Goal: Task Accomplishment & Management: Use online tool/utility

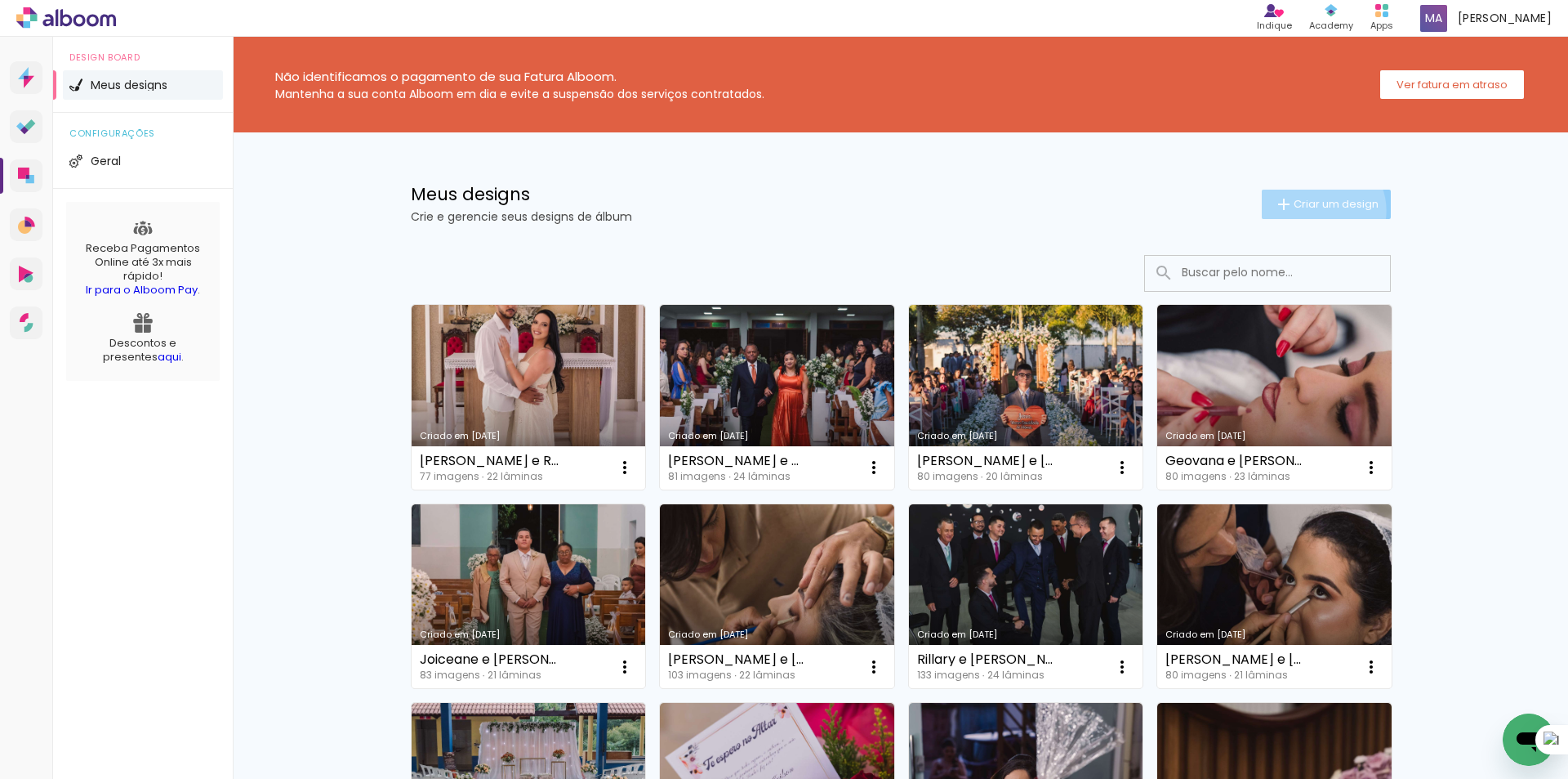
click at [1311, 209] on span "Criar um design" at bounding box center [1335, 204] width 85 height 11
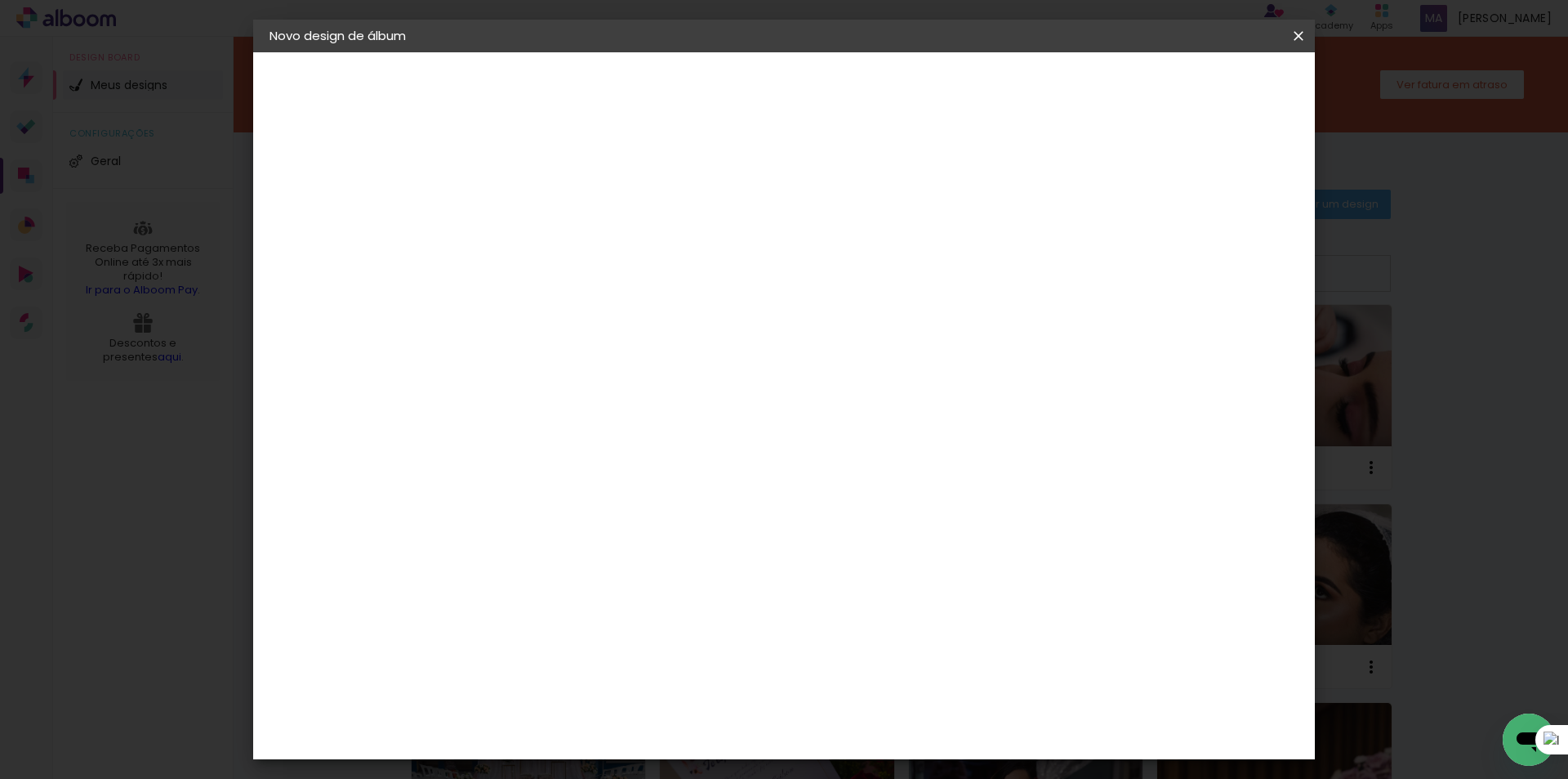
click at [537, 224] on input at bounding box center [537, 219] width 0 height 25
type input "Vanessa e"
type paper-input "Vanessa e"
type input "[PERSON_NAME] e [PERSON_NAME]"
type paper-input "[PERSON_NAME] e [PERSON_NAME]"
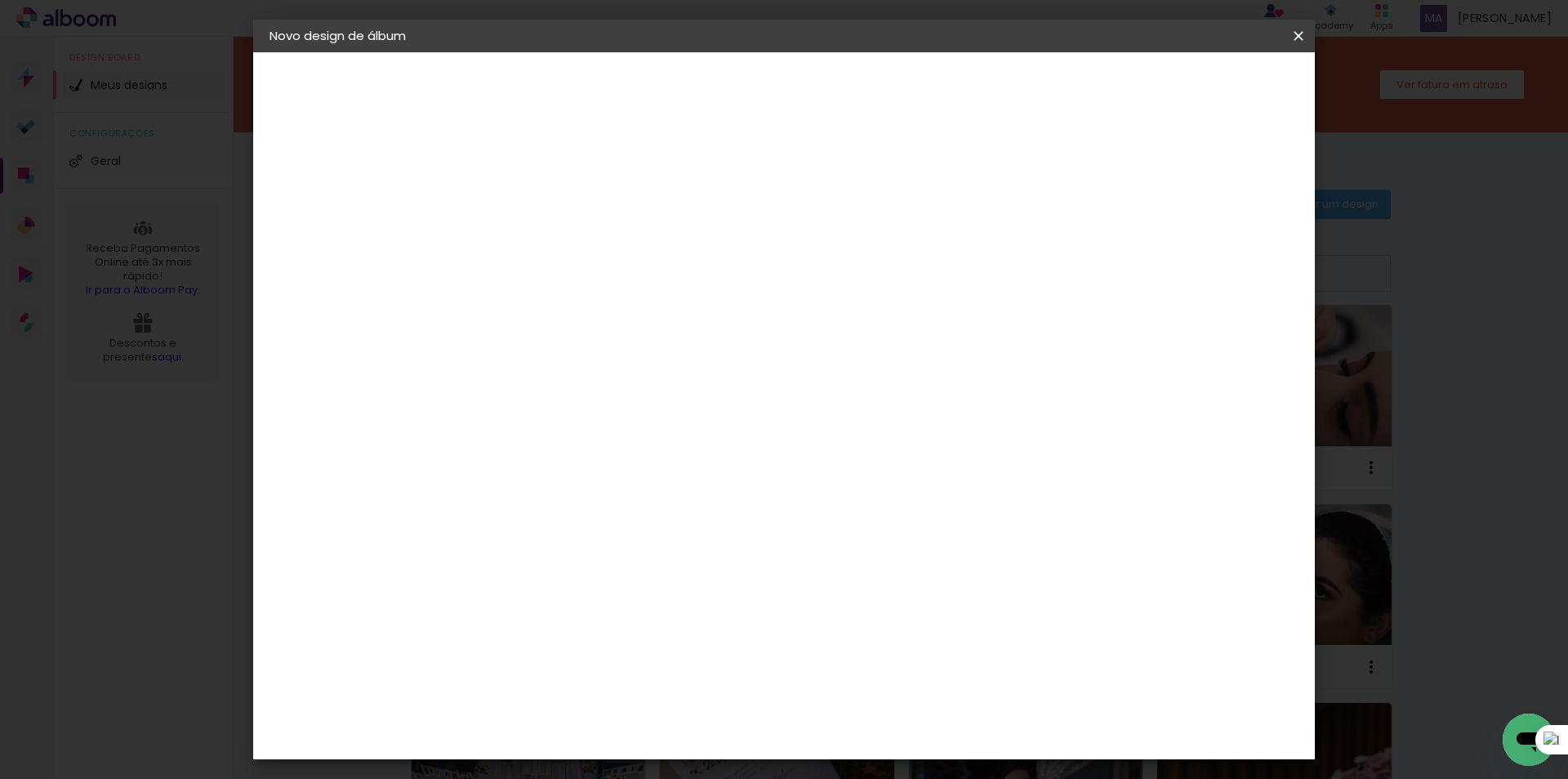
click at [0, 0] on slot "Avançar" at bounding box center [0, 0] width 0 height 0
click at [582, 313] on input at bounding box center [578, 311] width 165 height 20
type input "dre"
type paper-input "dre"
click at [555, 363] on div "DreambooksPro" at bounding box center [579, 369] width 106 height 13
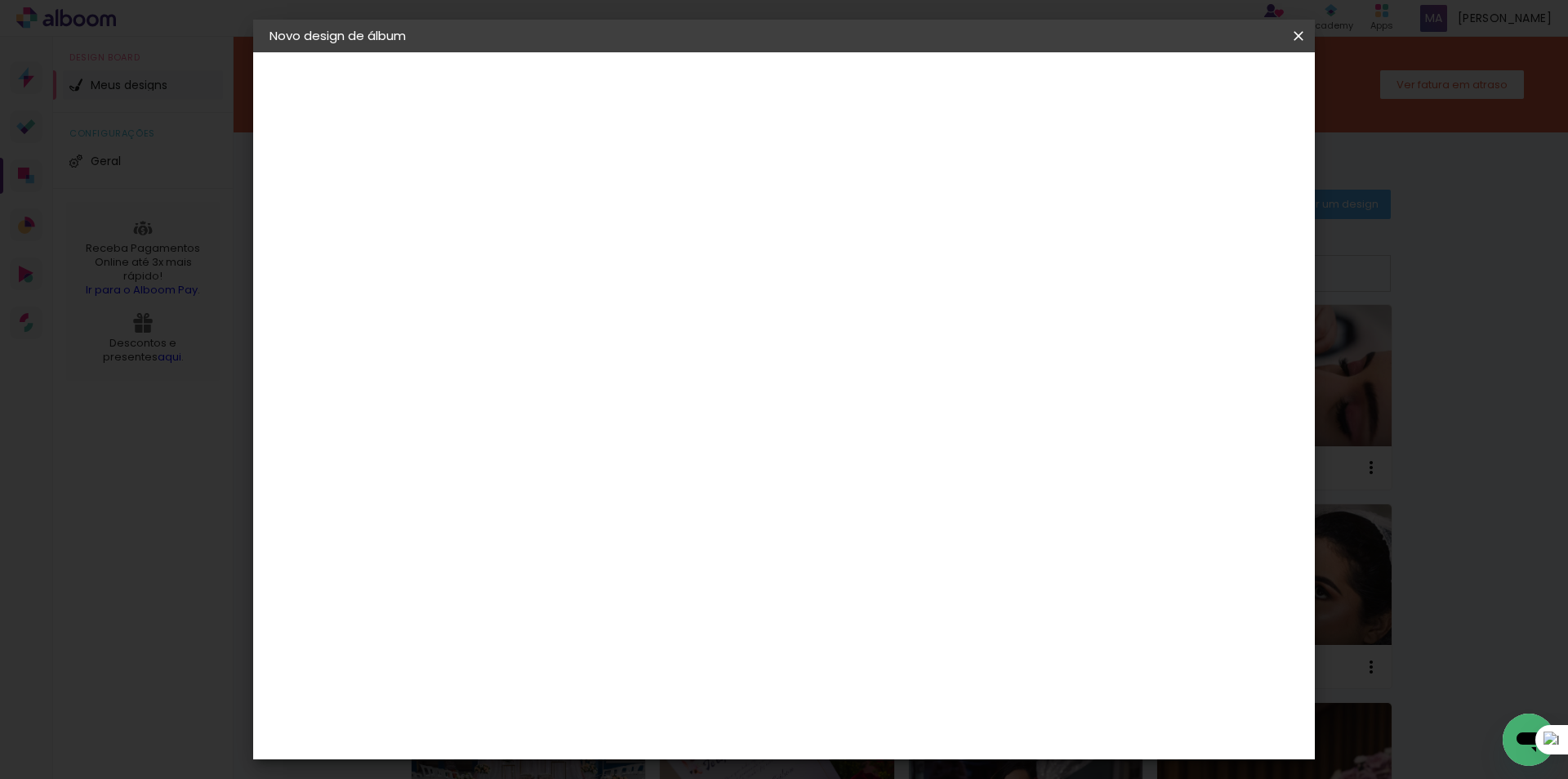
click at [0, 0] on slot "Avançar" at bounding box center [0, 0] width 0 height 0
click at [600, 272] on input "text" at bounding box center [569, 284] width 64 height 25
click at [815, 279] on paper-item "Álbum" at bounding box center [889, 271] width 327 height 33
type input "Álbum"
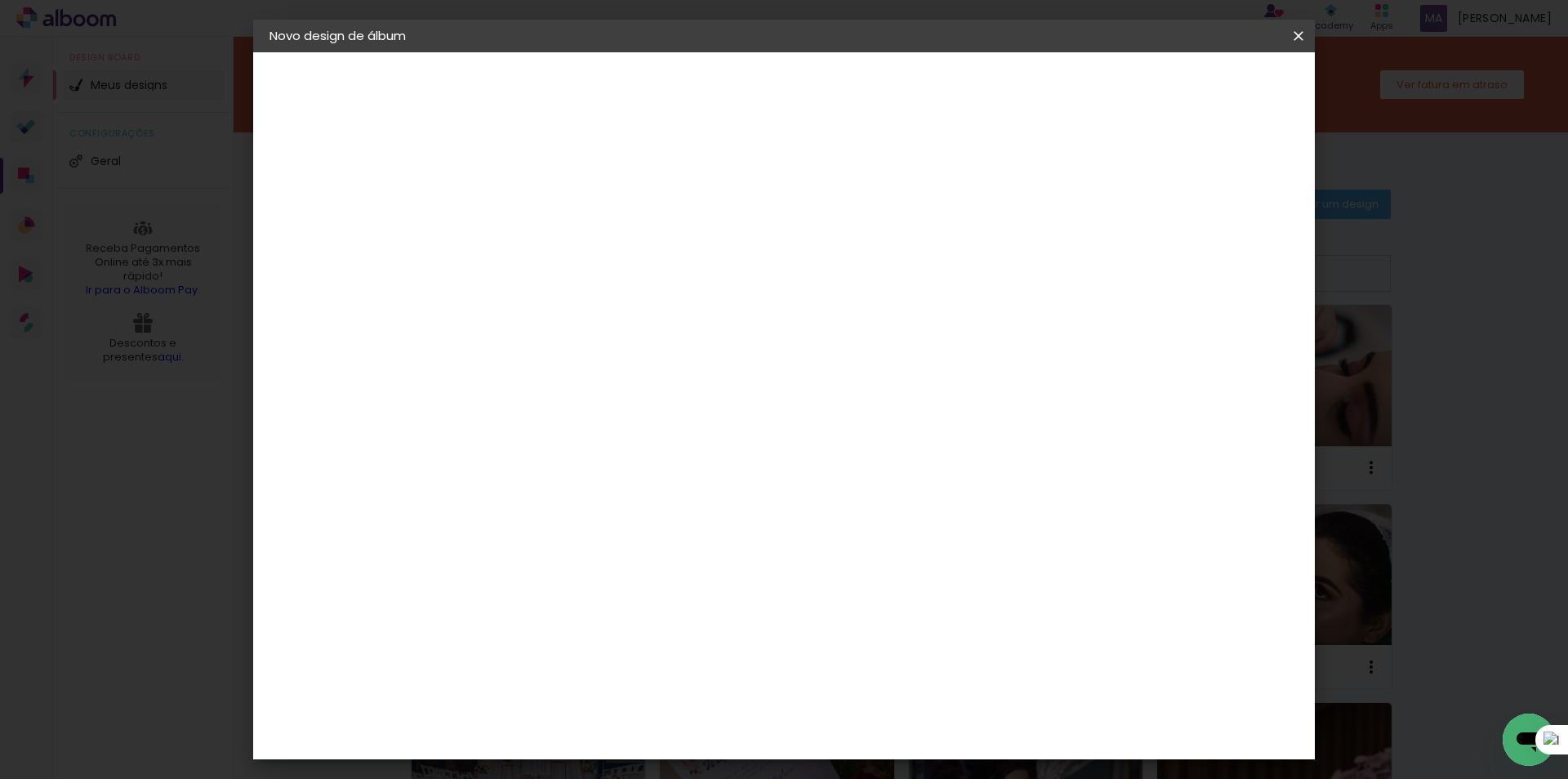
click at [647, 618] on span "20 × 30" at bounding box center [609, 634] width 76 height 33
click at [802, 78] on paper-button "Avançar" at bounding box center [763, 87] width 80 height 28
click at [1099, 86] on span "Iniciar design" at bounding box center [1061, 86] width 74 height 11
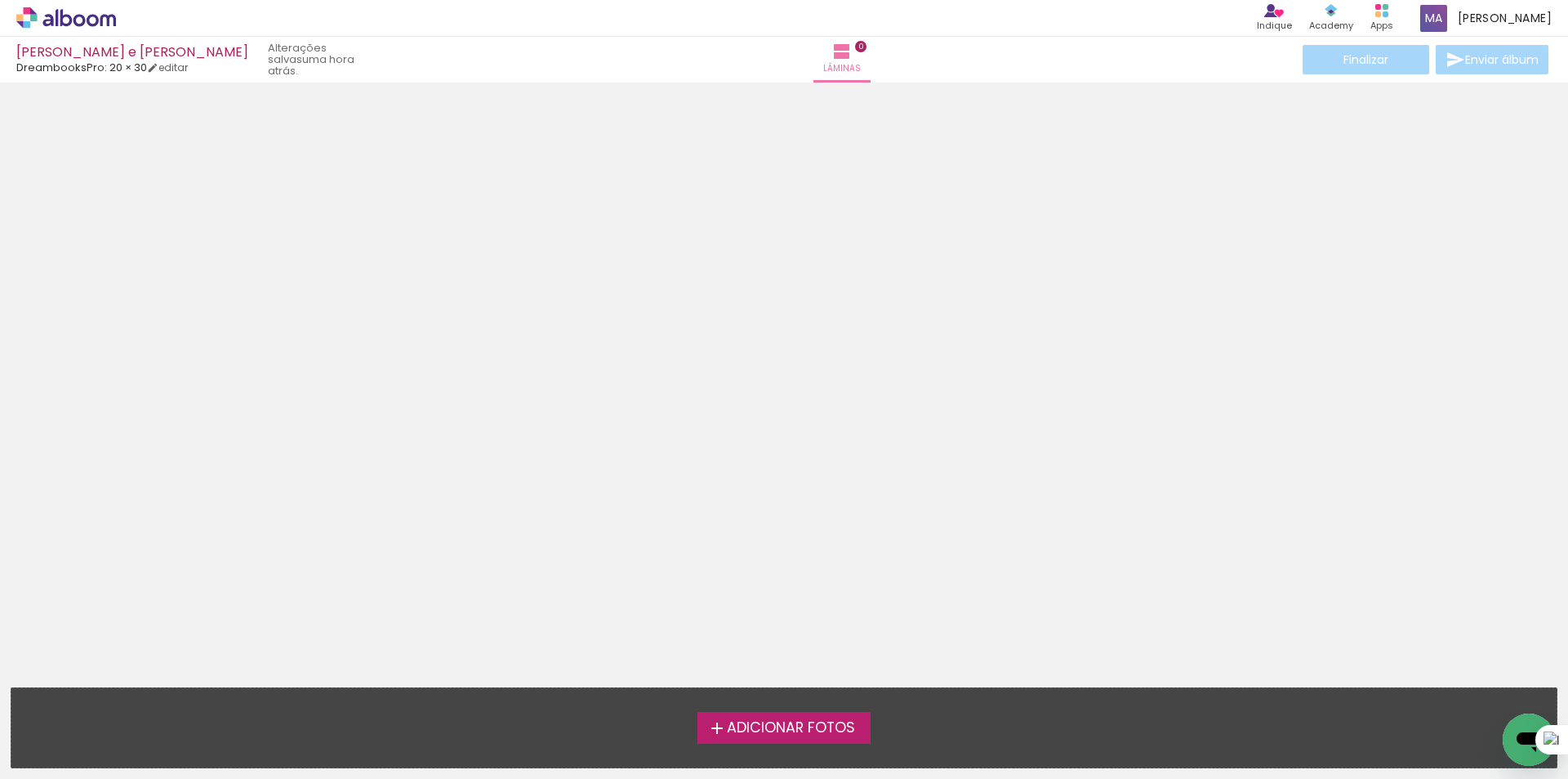
click at [791, 728] on span "Adicionar Fotos" at bounding box center [790, 728] width 128 height 15
click at [0, 0] on input "file" at bounding box center [0, 0] width 0 height 0
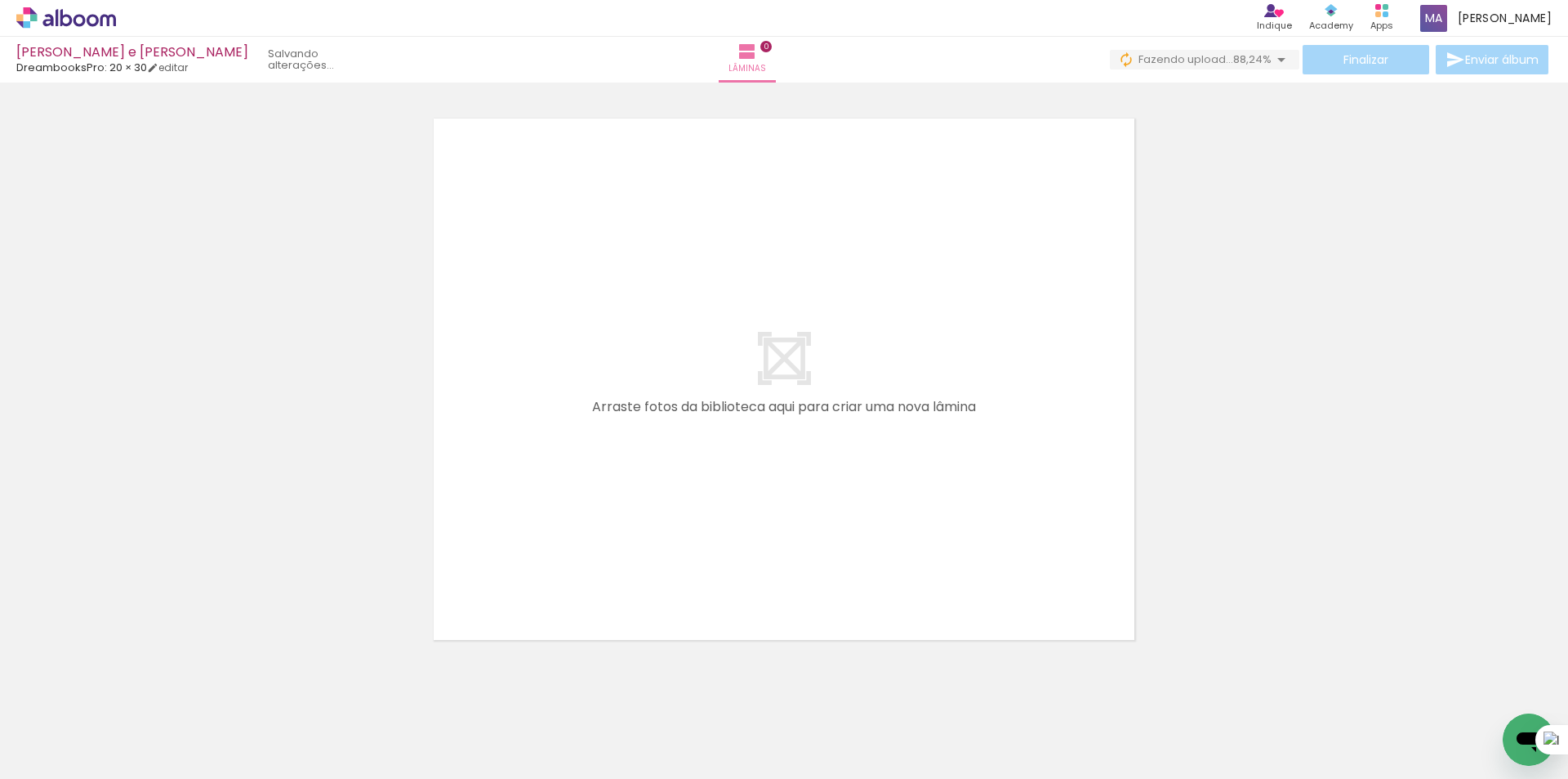
scroll to position [0, 1131]
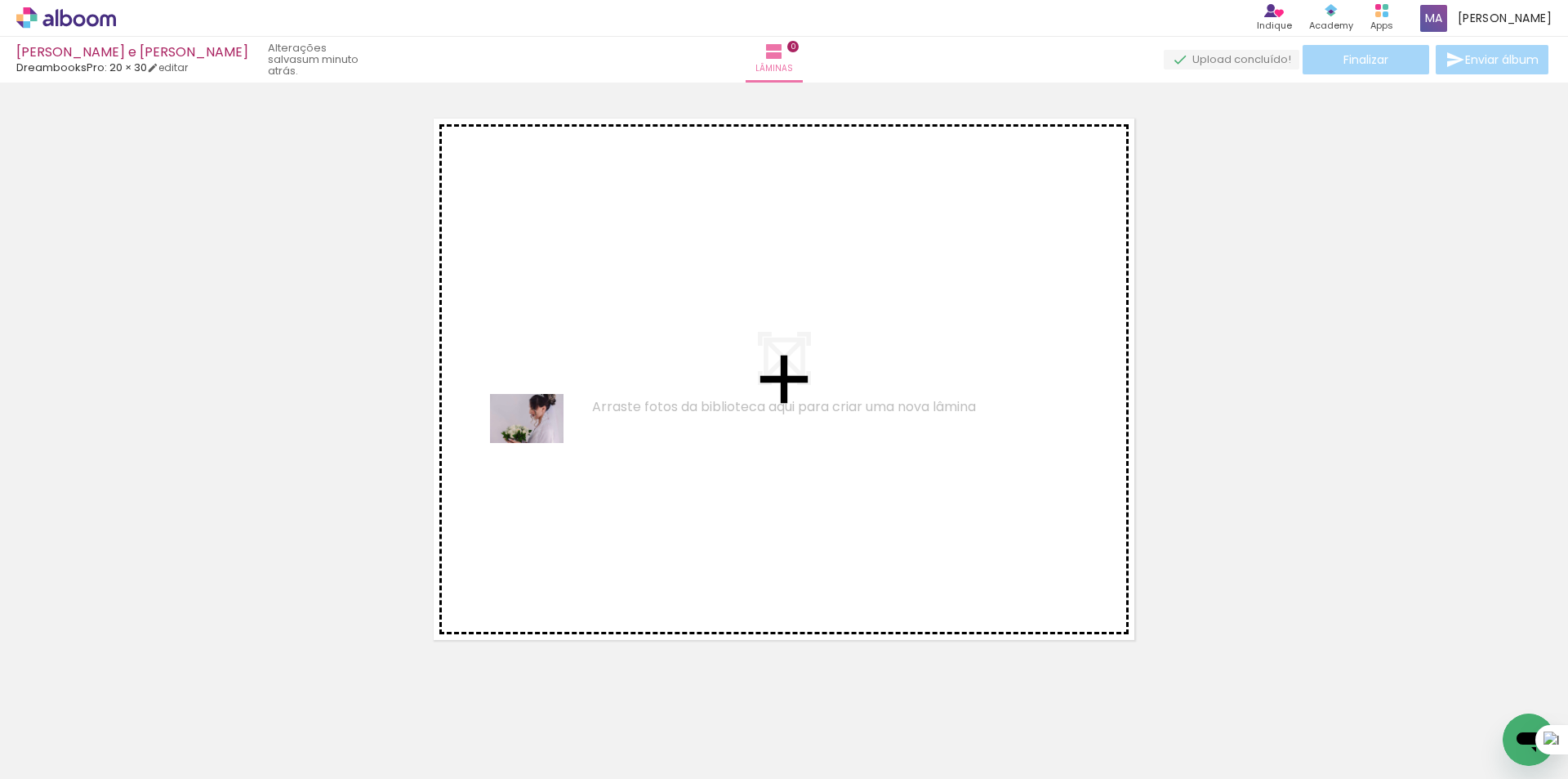
drag, startPoint x: 170, startPoint y: 726, endPoint x: 560, endPoint y: 456, distance: 474.3
click at [560, 410] on quentale-workspace at bounding box center [784, 389] width 1568 height 779
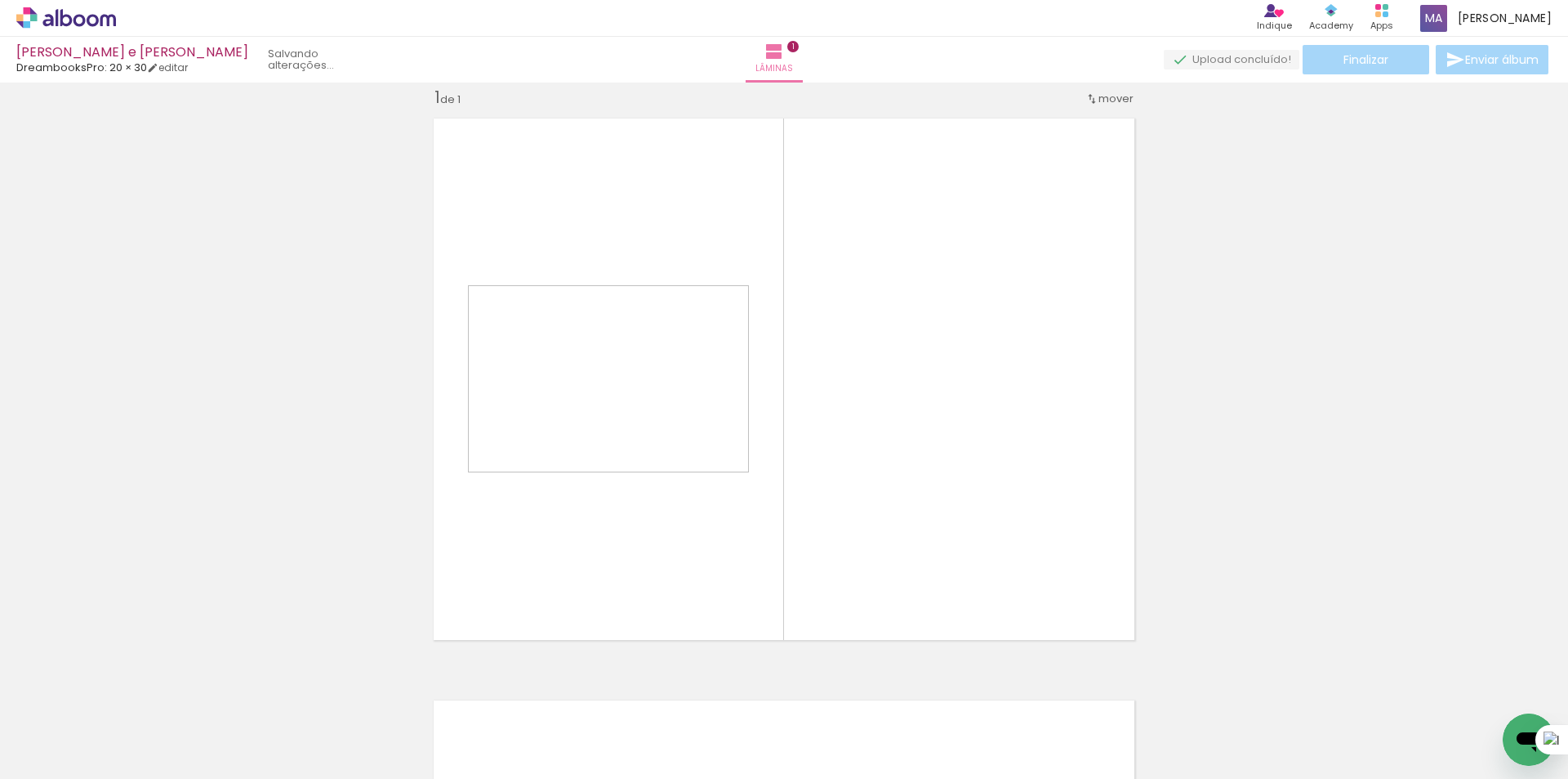
scroll to position [21, 0]
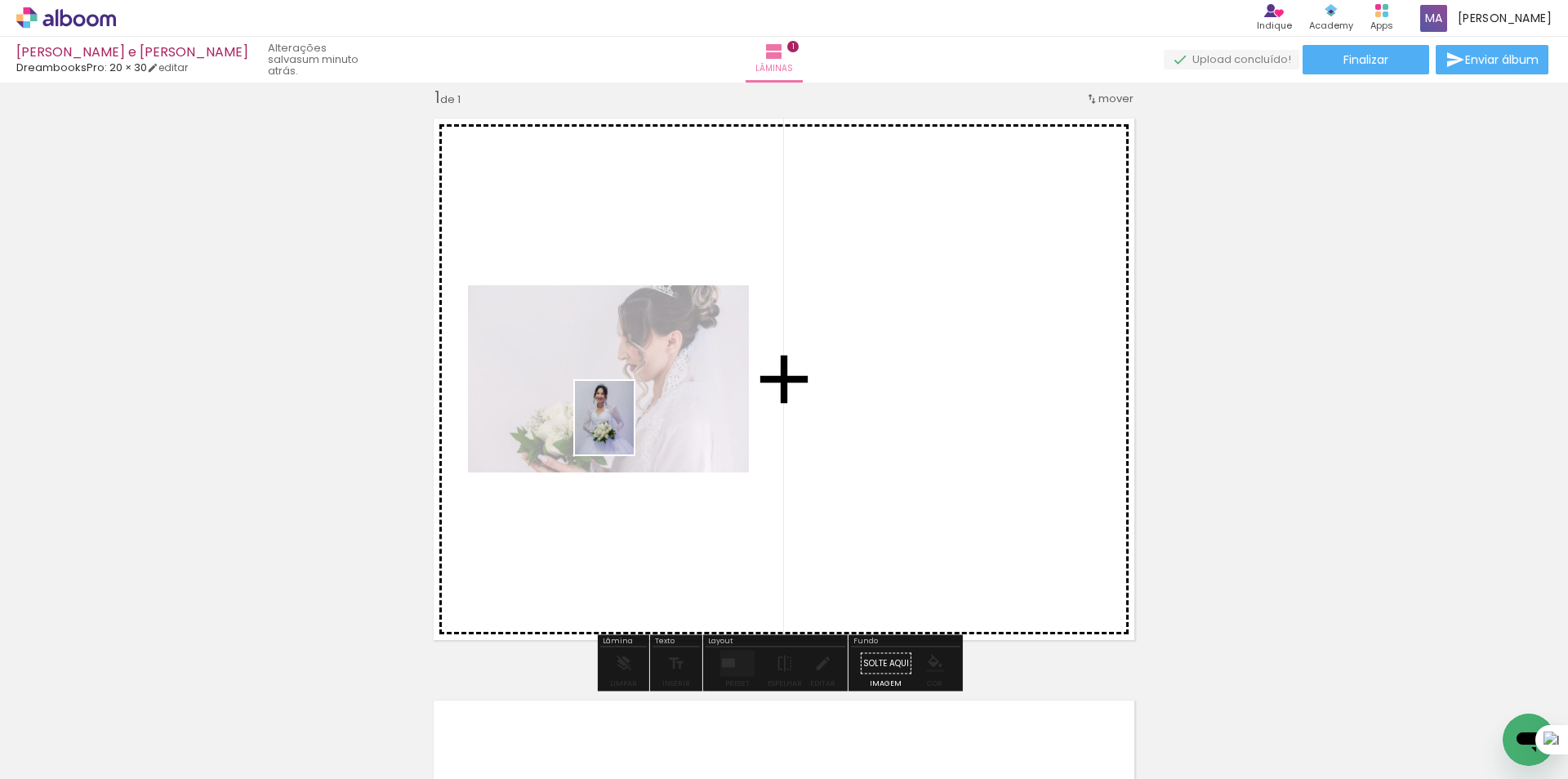
drag, startPoint x: 276, startPoint y: 739, endPoint x: 624, endPoint y: 430, distance: 465.4
click at [624, 430] on quentale-workspace at bounding box center [784, 389] width 1568 height 779
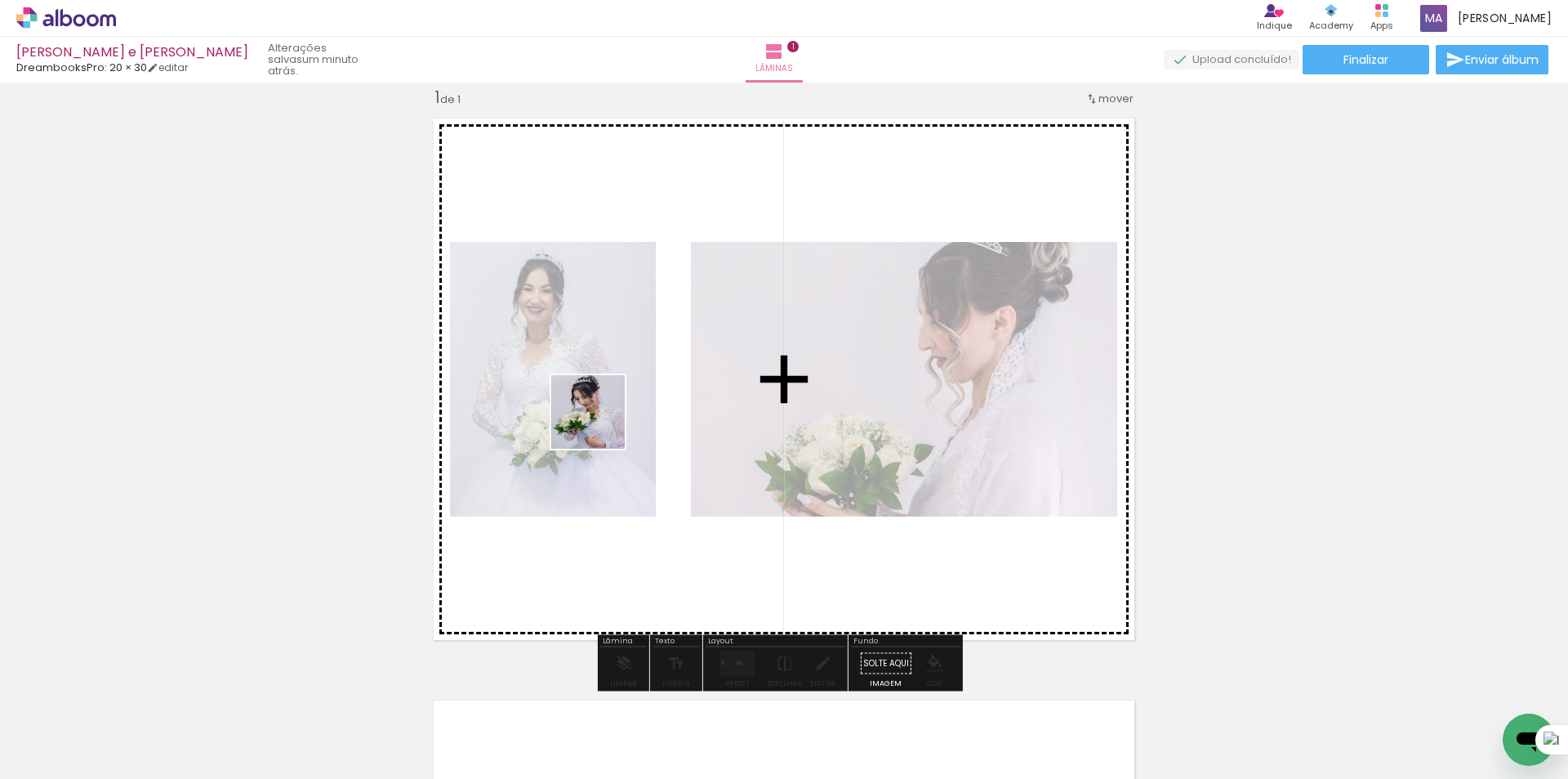
drag, startPoint x: 440, startPoint y: 629, endPoint x: 614, endPoint y: 498, distance: 217.8
click at [636, 377] on quentale-workspace at bounding box center [784, 389] width 1568 height 779
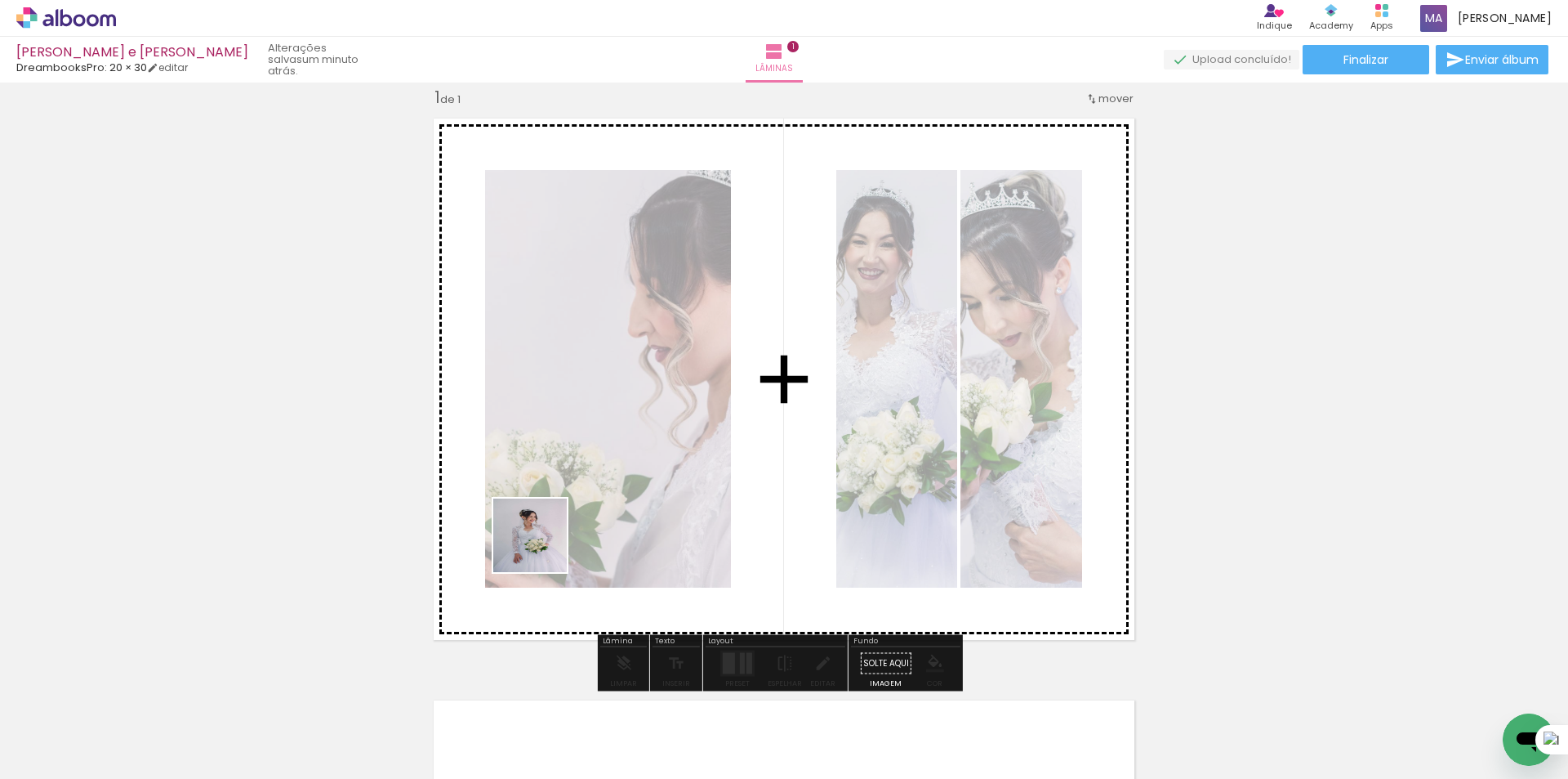
drag, startPoint x: 463, startPoint y: 708, endPoint x: 1293, endPoint y: 697, distance: 830.1
click at [598, 457] on quentale-workspace at bounding box center [784, 389] width 1568 height 779
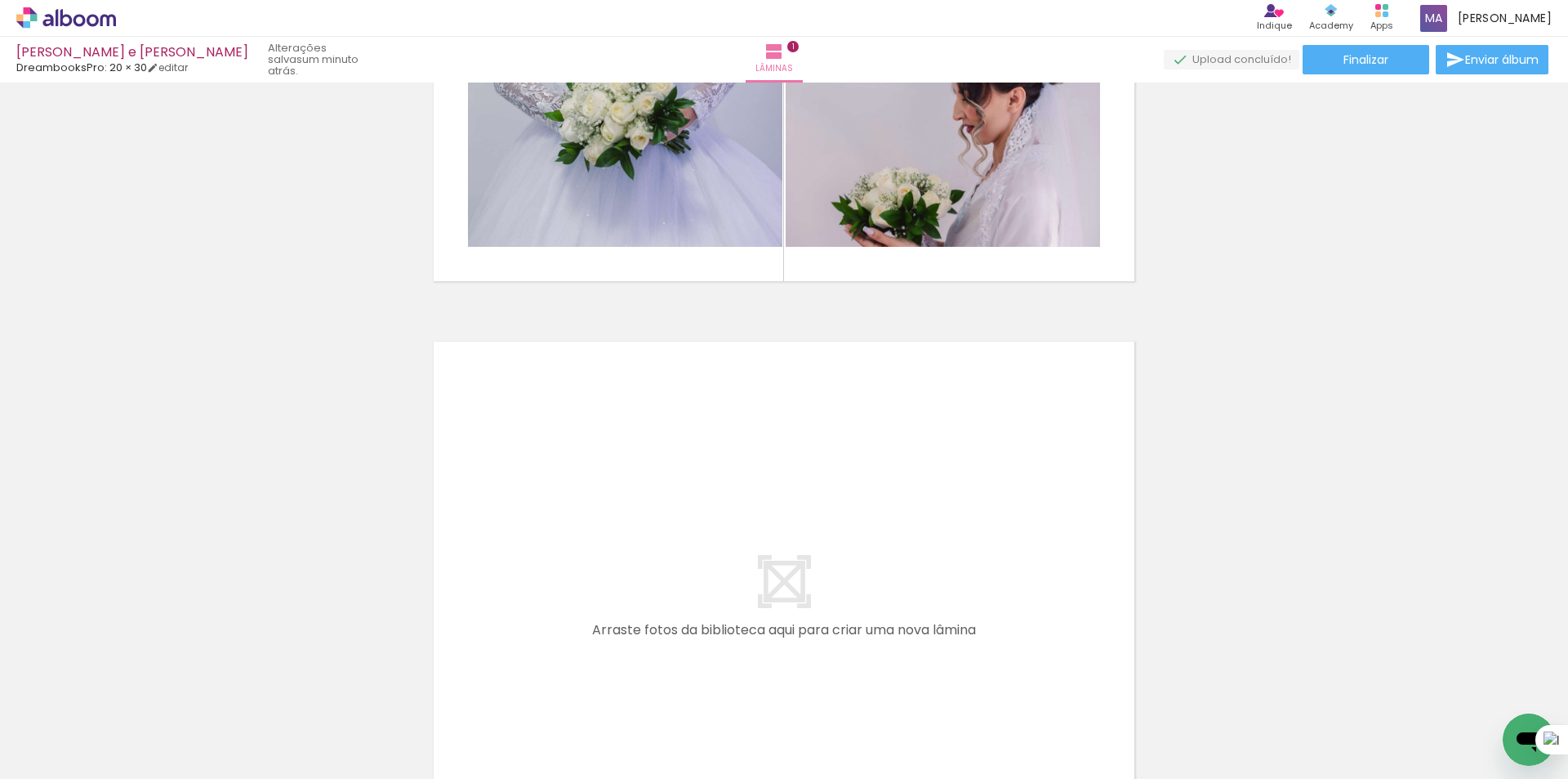
scroll to position [430, 0]
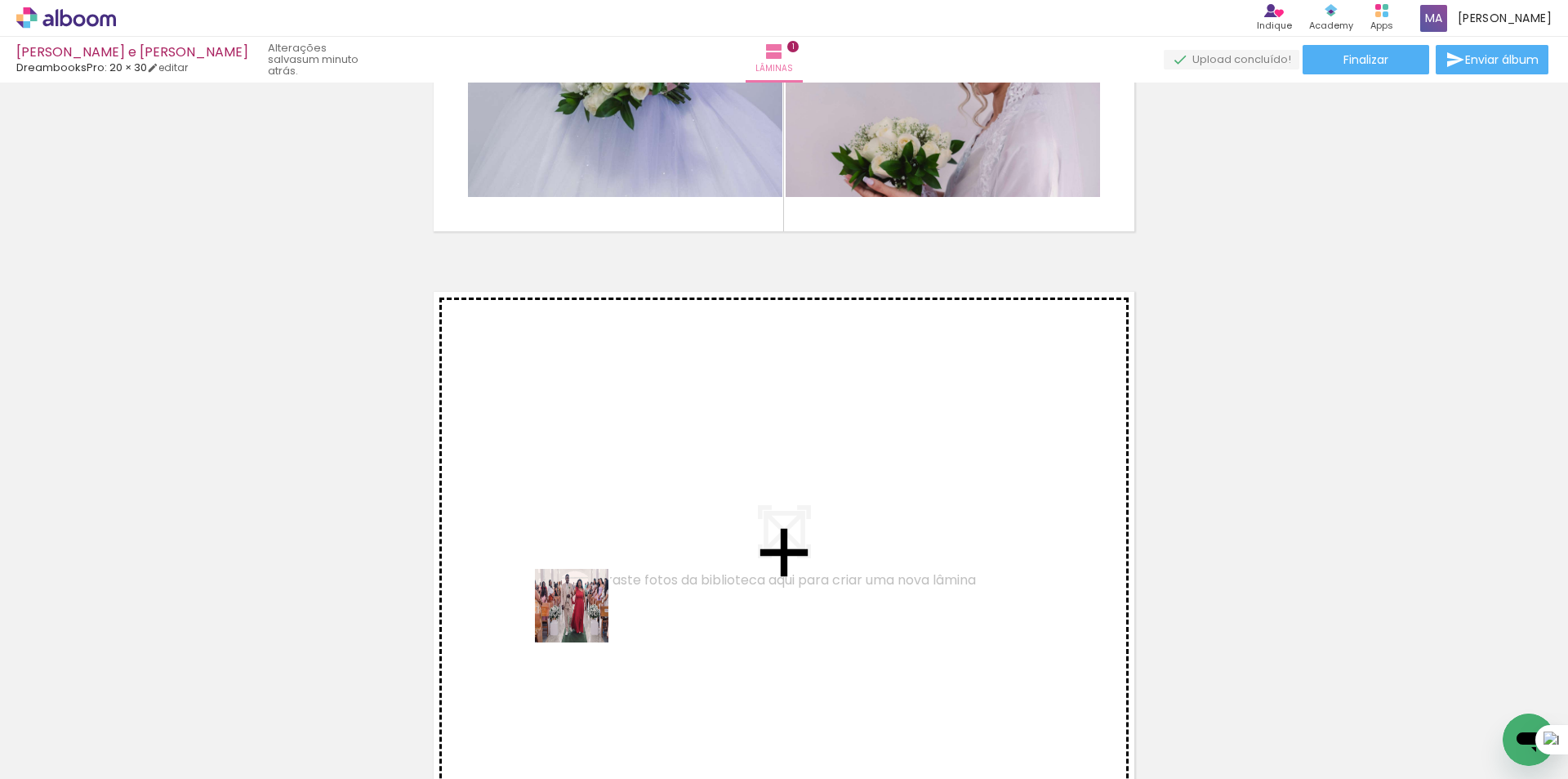
drag, startPoint x: 546, startPoint y: 734, endPoint x: 592, endPoint y: 579, distance: 161.7
click at [592, 579] on quentale-workspace at bounding box center [784, 389] width 1568 height 779
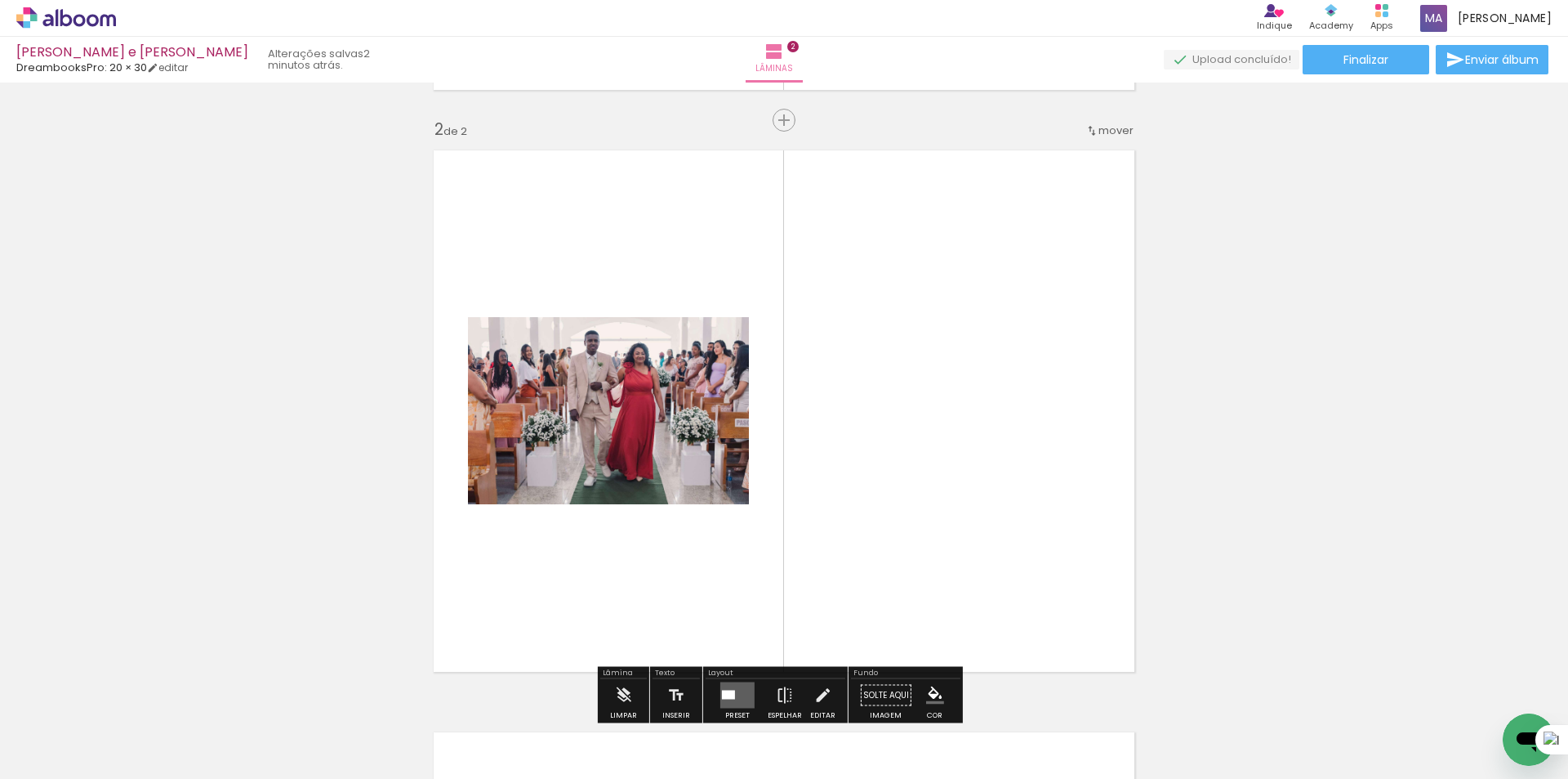
scroll to position [603, 0]
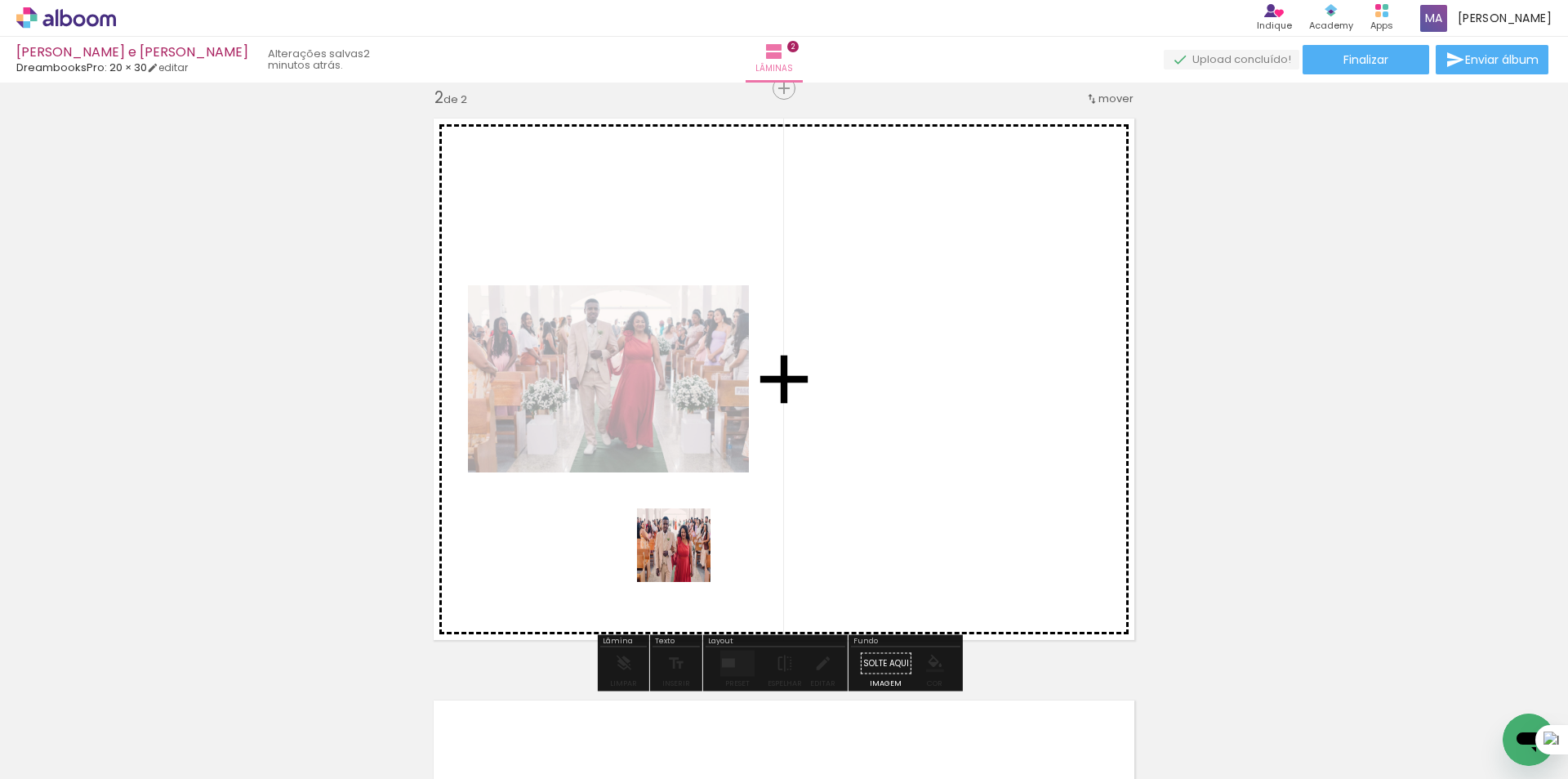
drag, startPoint x: 618, startPoint y: 730, endPoint x: 725, endPoint y: 469, distance: 282.1
click at [725, 453] on quentale-workspace at bounding box center [784, 389] width 1568 height 779
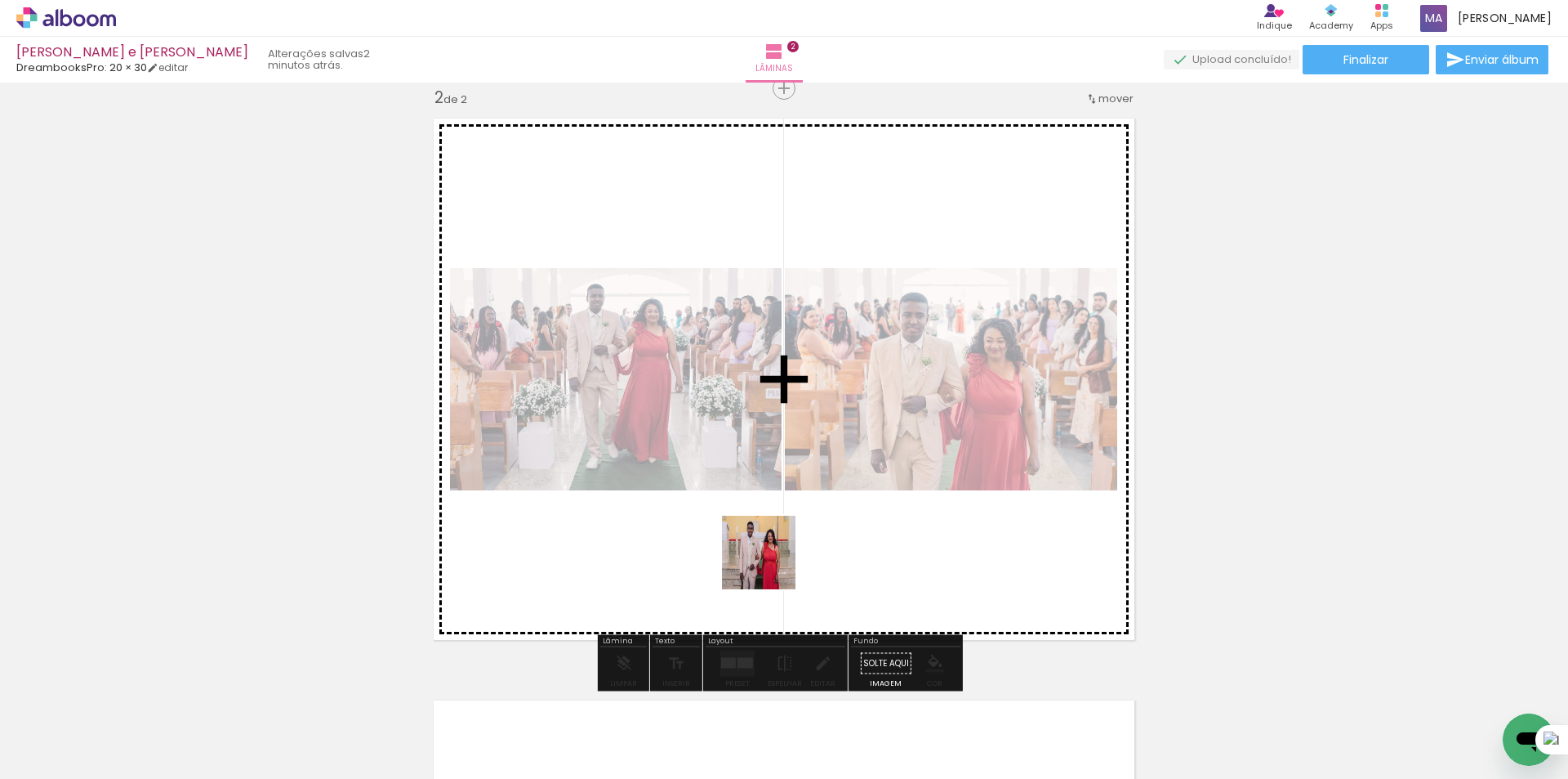
drag, startPoint x: 732, startPoint y: 727, endPoint x: 771, endPoint y: 562, distance: 169.5
click at [771, 562] on quentale-workspace at bounding box center [784, 389] width 1568 height 779
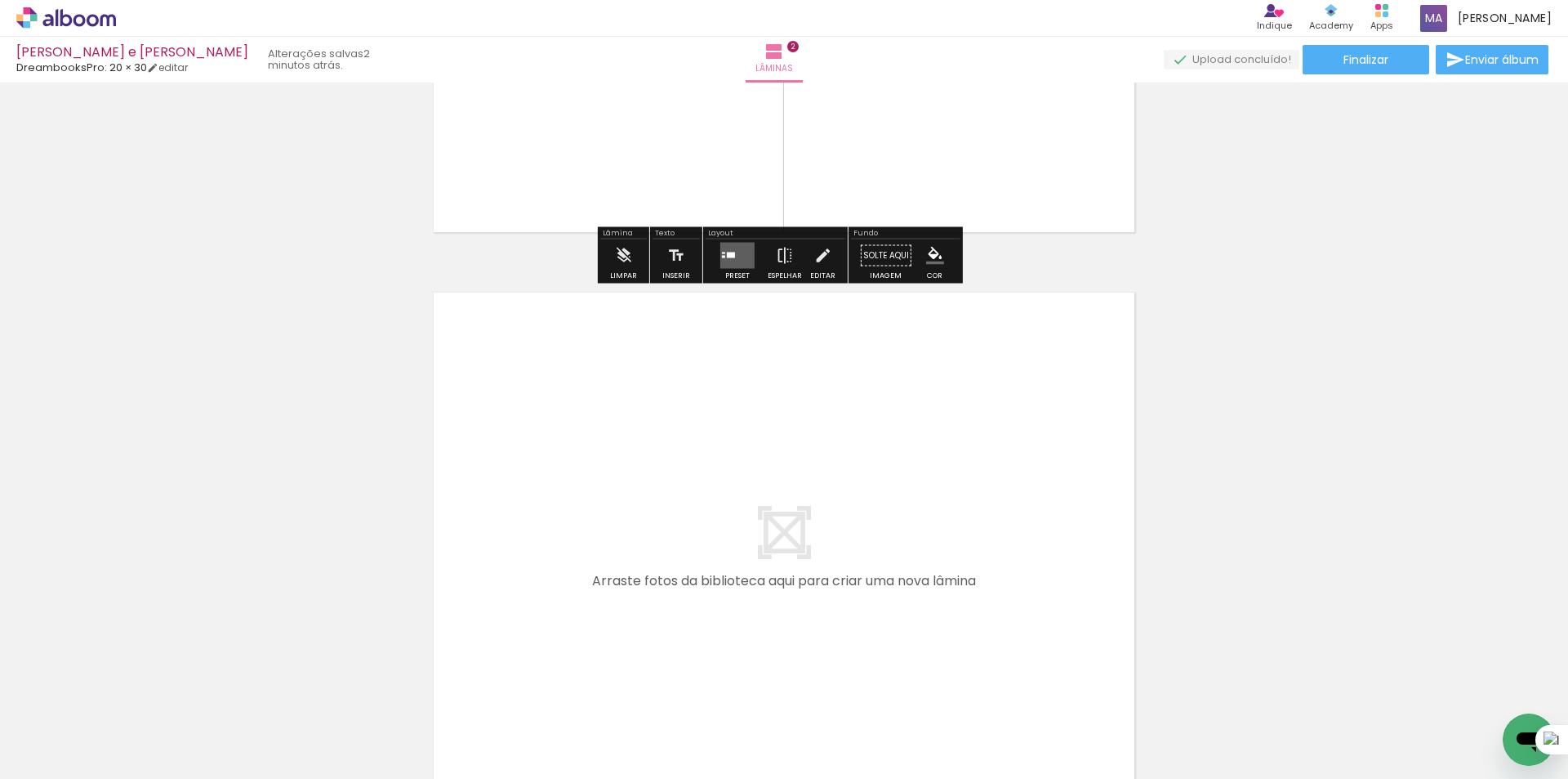
scroll to position [1011, 0]
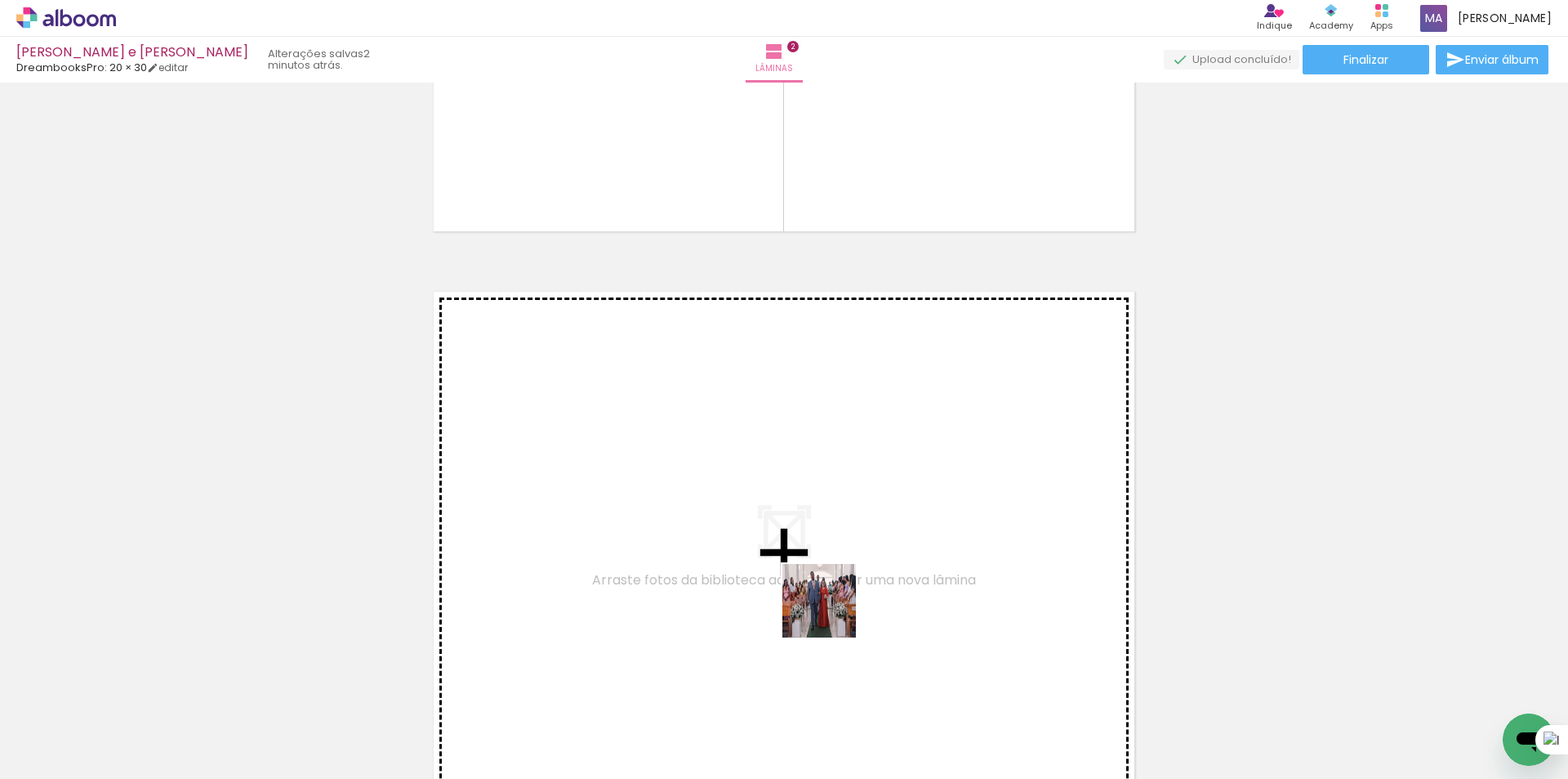
drag, startPoint x: 828, startPoint y: 739, endPoint x: 830, endPoint y: 554, distance: 185.0
click at [830, 554] on quentale-workspace at bounding box center [784, 389] width 1568 height 779
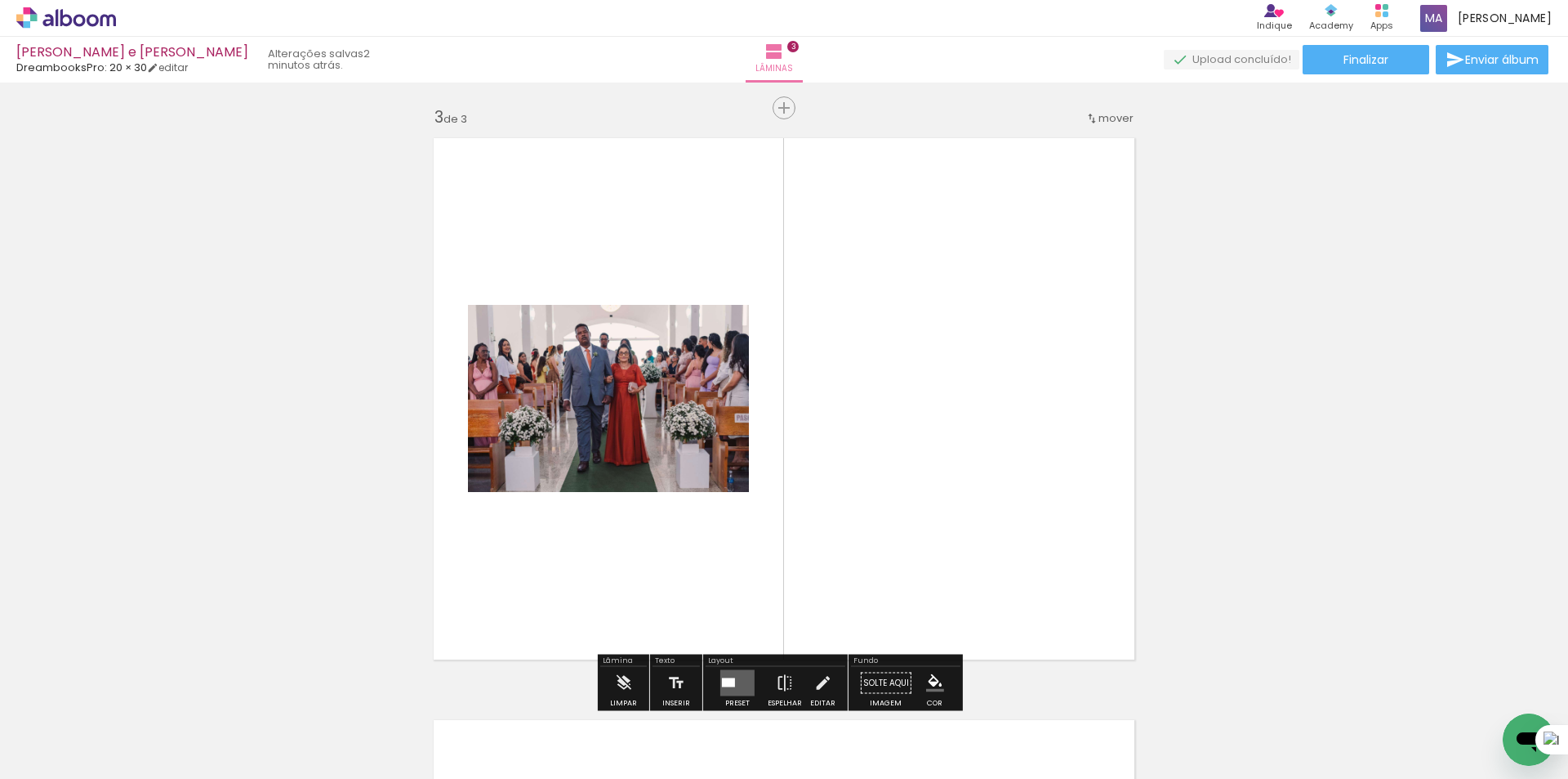
scroll to position [1185, 0]
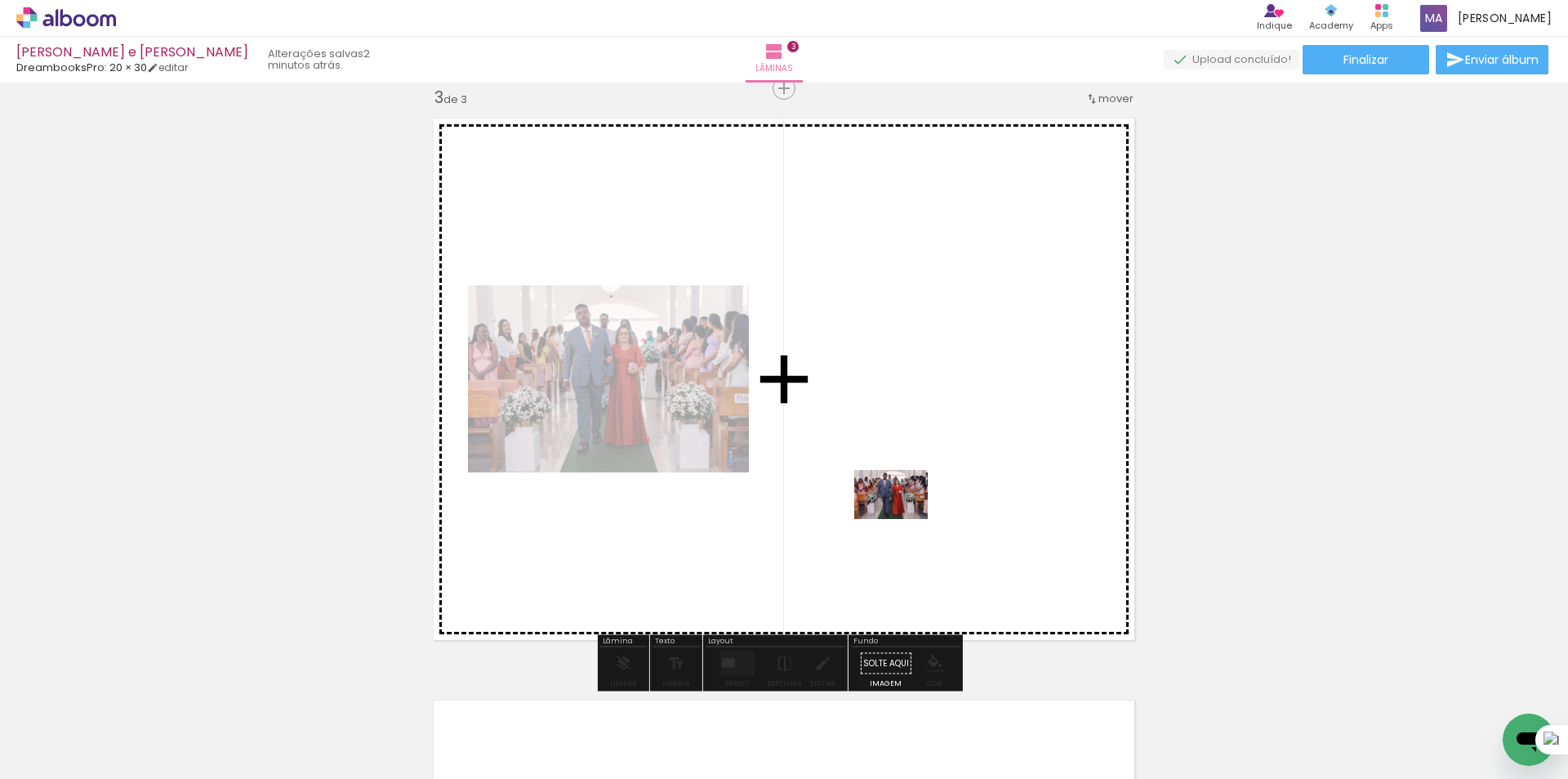
drag, startPoint x: 898, startPoint y: 713, endPoint x: 914, endPoint y: 501, distance: 212.6
click at [903, 502] on quentale-workspace at bounding box center [784, 389] width 1568 height 779
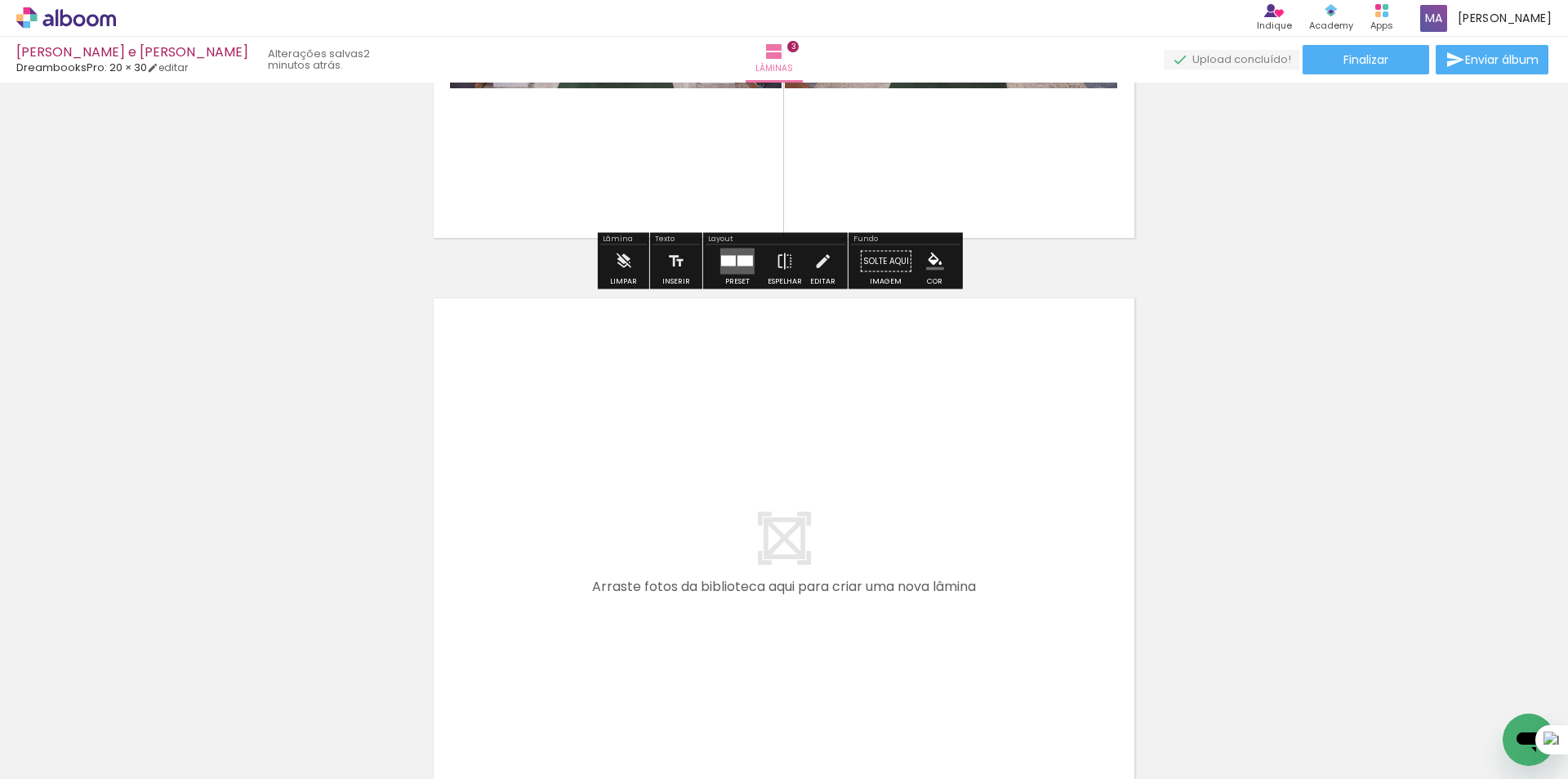
scroll to position [1593, 0]
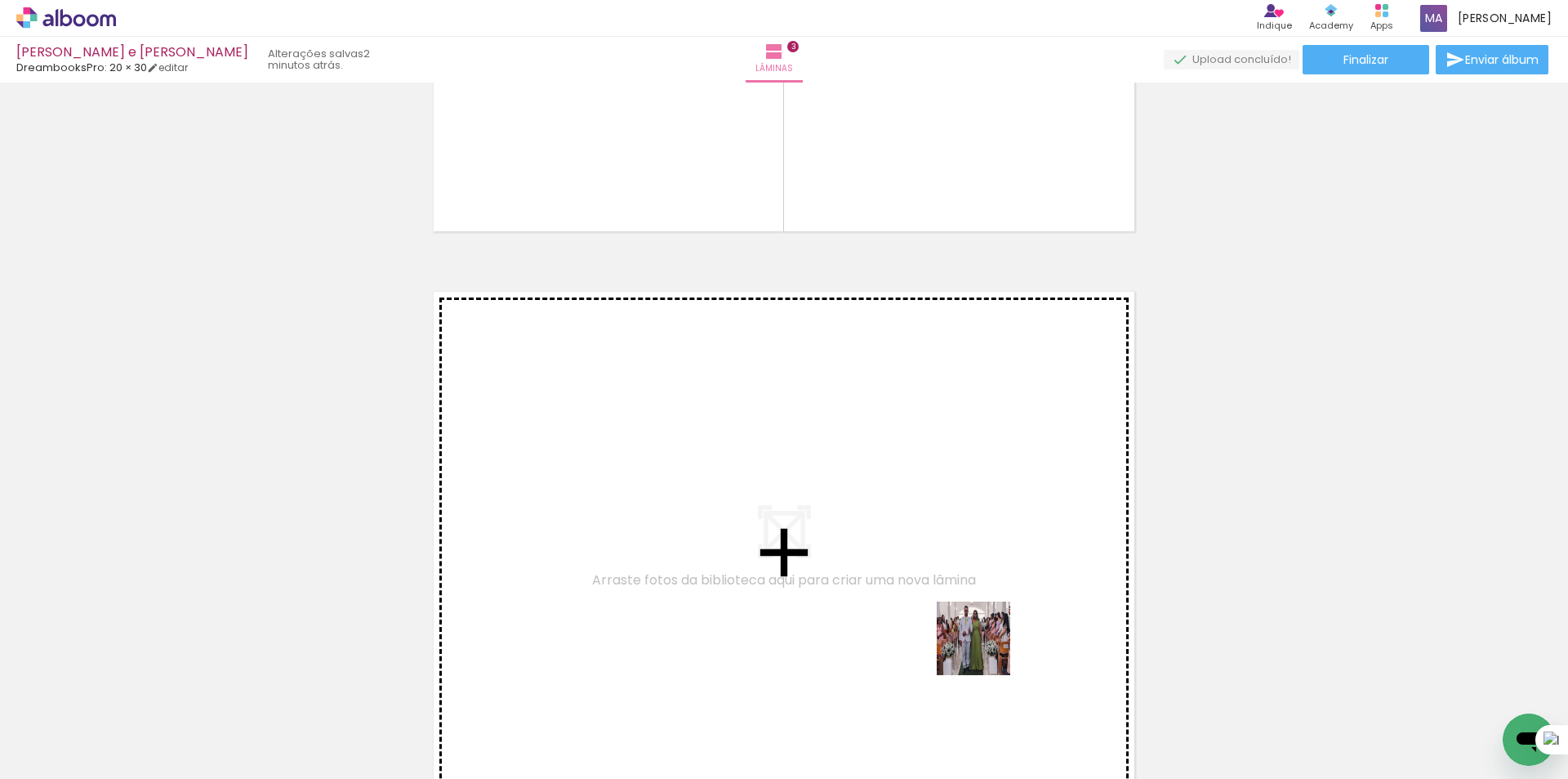
drag, startPoint x: 1010, startPoint y: 722, endPoint x: 931, endPoint y: 565, distance: 175.8
click at [931, 565] on quentale-workspace at bounding box center [784, 389] width 1568 height 779
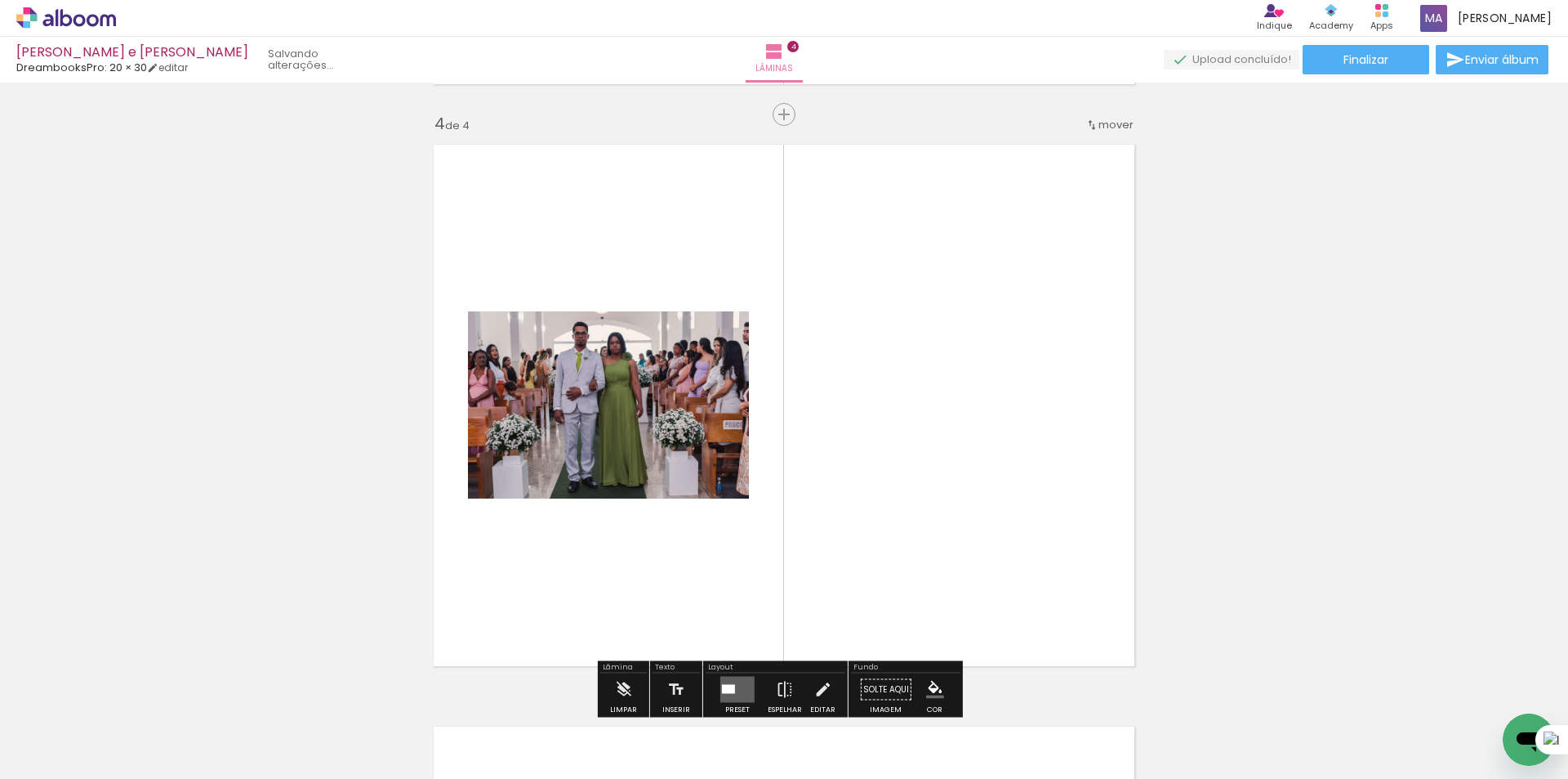
scroll to position [1766, 0]
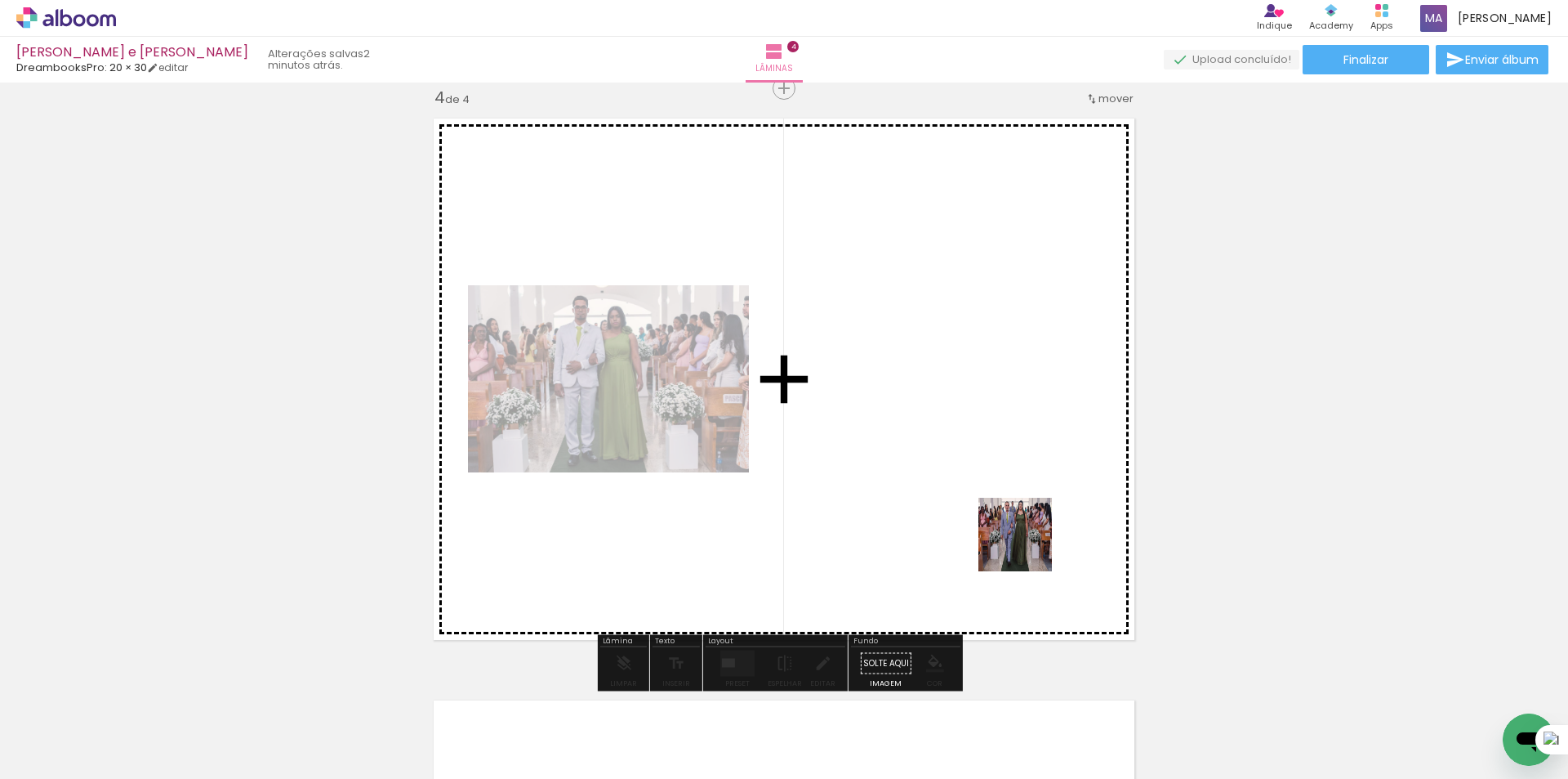
drag, startPoint x: 1080, startPoint y: 697, endPoint x: 1174, endPoint y: 687, distance: 94.5
click at [1001, 502] on quentale-workspace at bounding box center [784, 389] width 1568 height 779
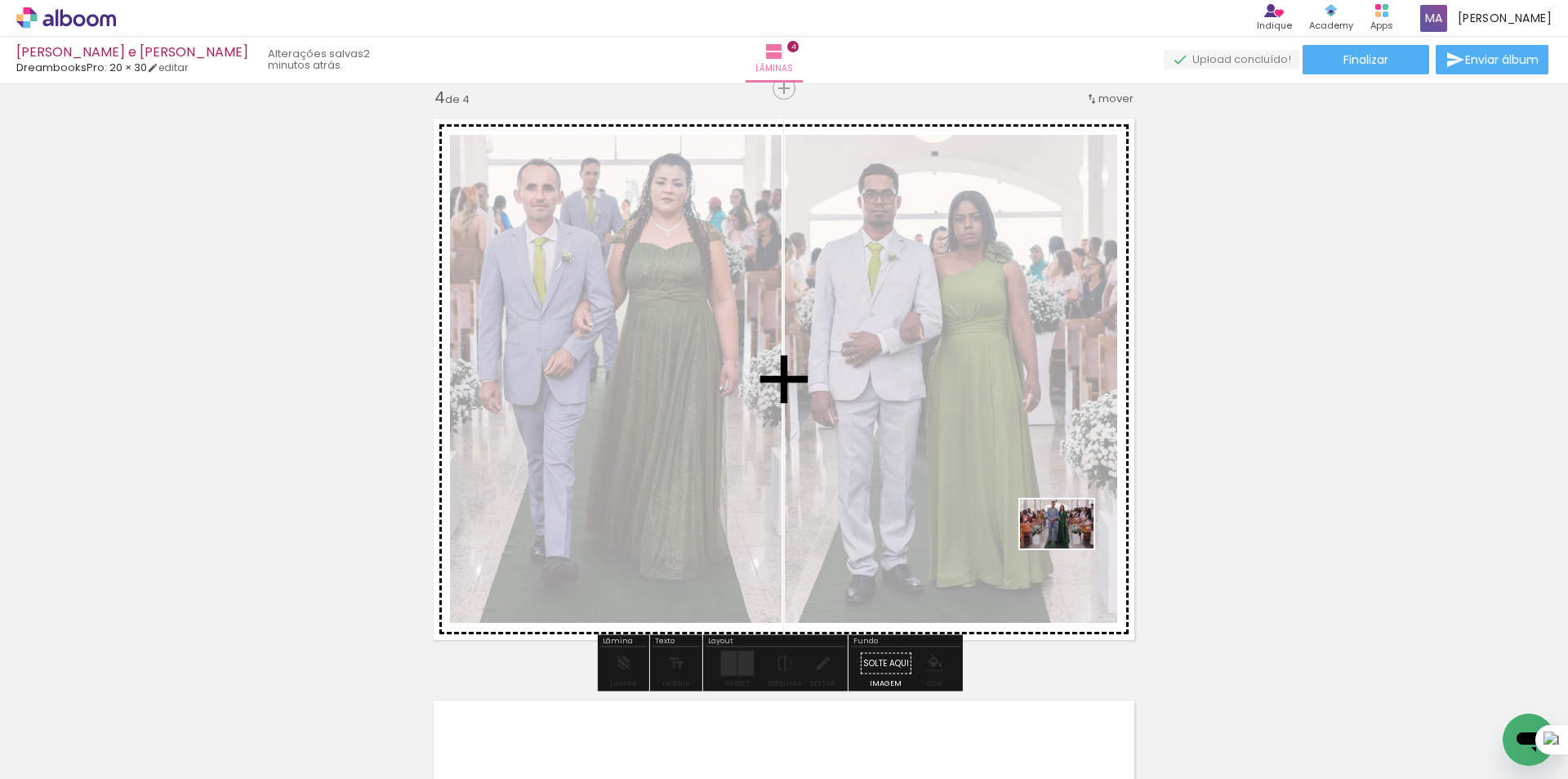
drag, startPoint x: 1173, startPoint y: 704, endPoint x: 1195, endPoint y: 672, distance: 38.8
click at [1066, 547] on quentale-workspace at bounding box center [784, 389] width 1568 height 779
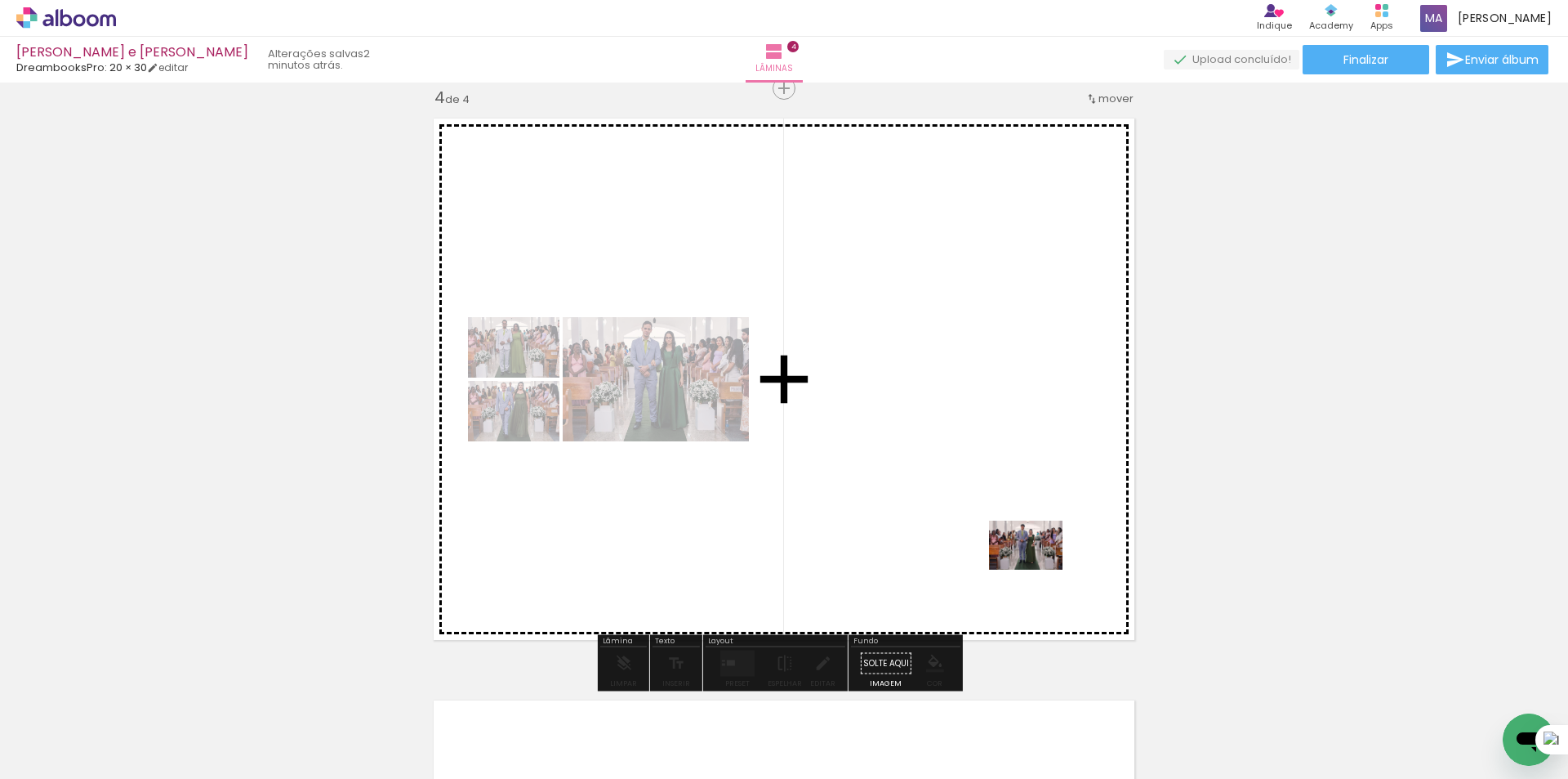
drag, startPoint x: 1274, startPoint y: 732, endPoint x: 1037, endPoint y: 569, distance: 287.6
click at [1037, 569] on quentale-workspace at bounding box center [784, 389] width 1568 height 779
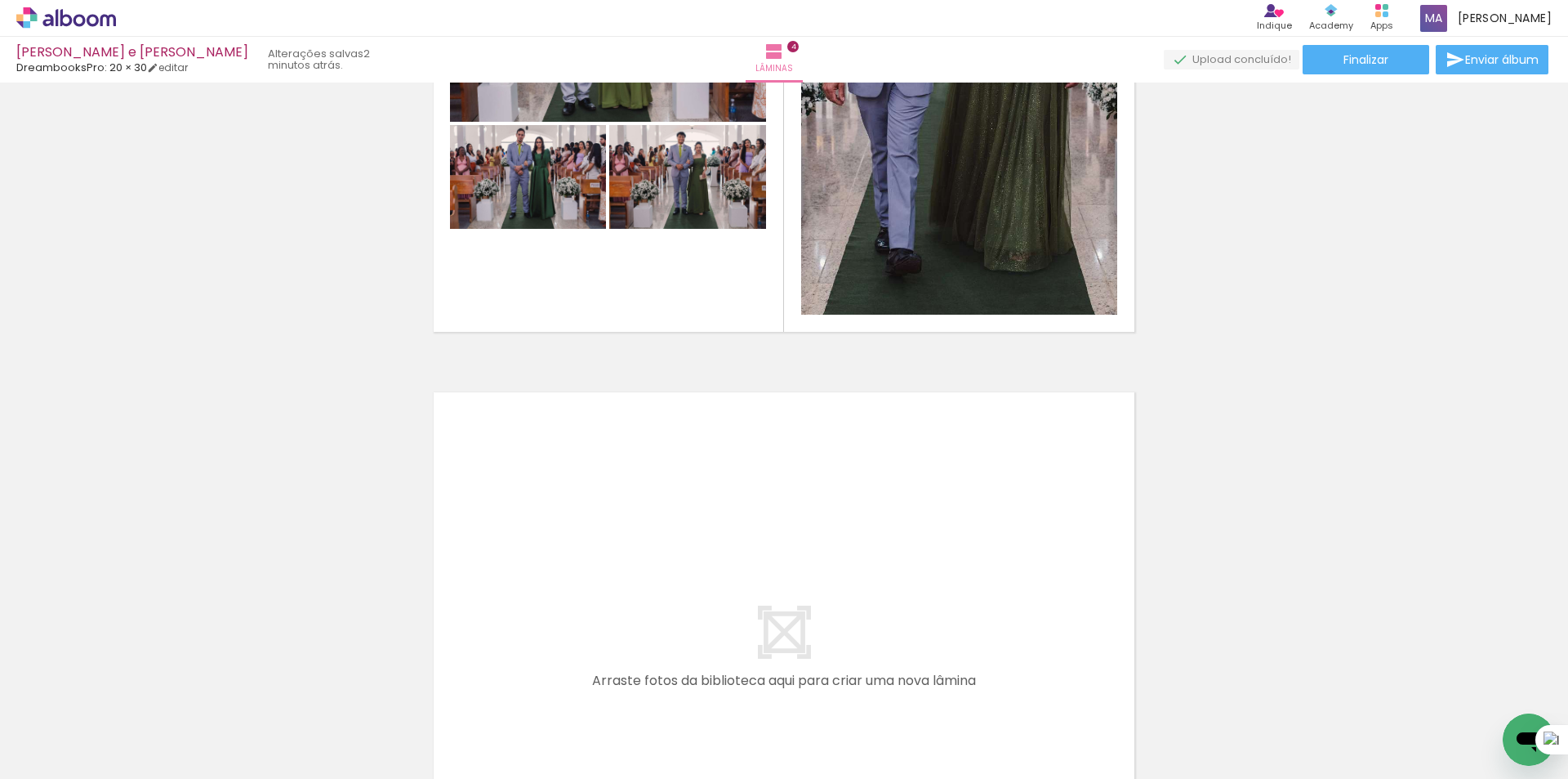
scroll to position [2257, 0]
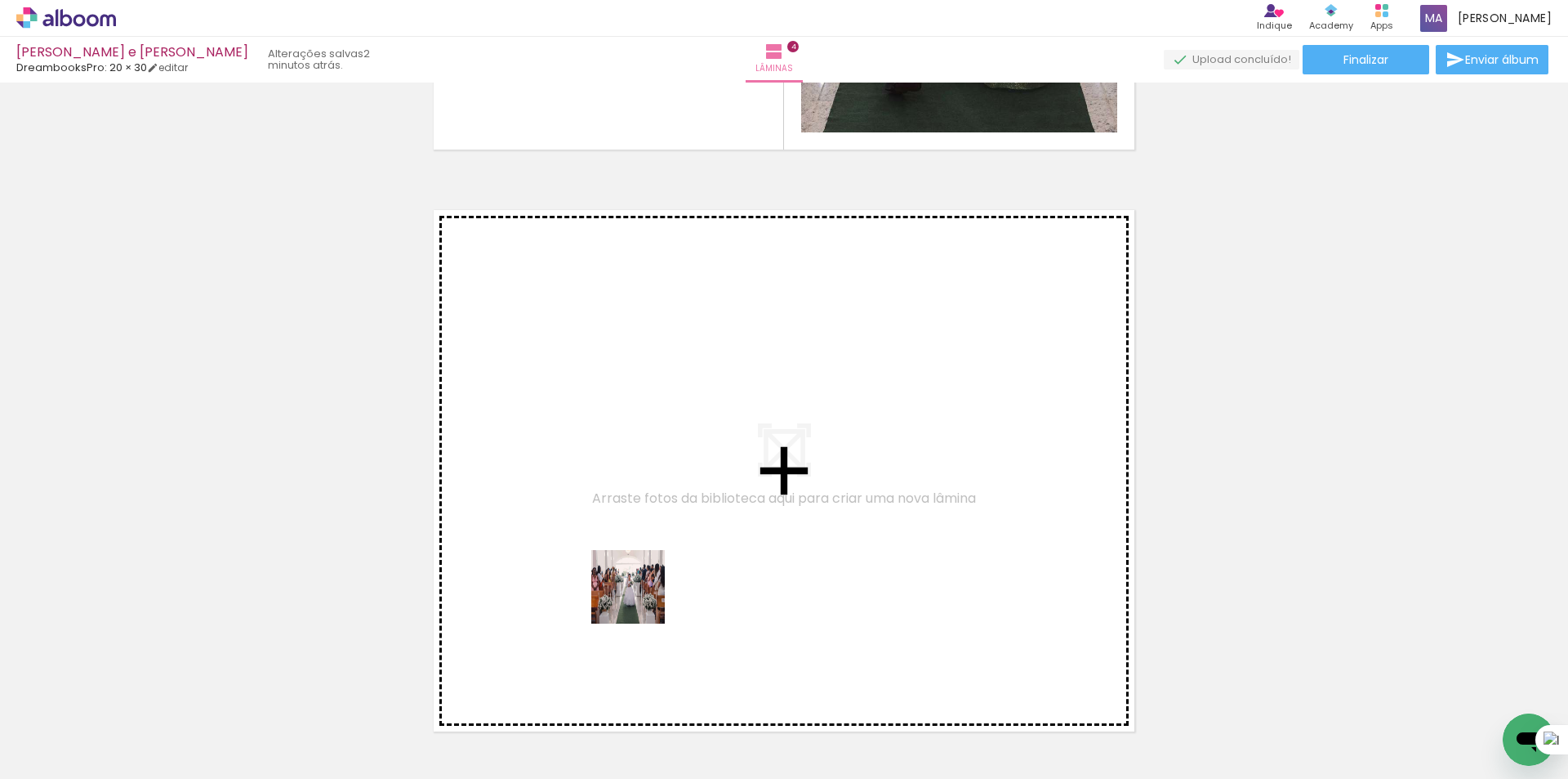
drag, startPoint x: 639, startPoint y: 729, endPoint x: 708, endPoint y: 678, distance: 85.8
click at [636, 586] on quentale-workspace at bounding box center [784, 389] width 1568 height 779
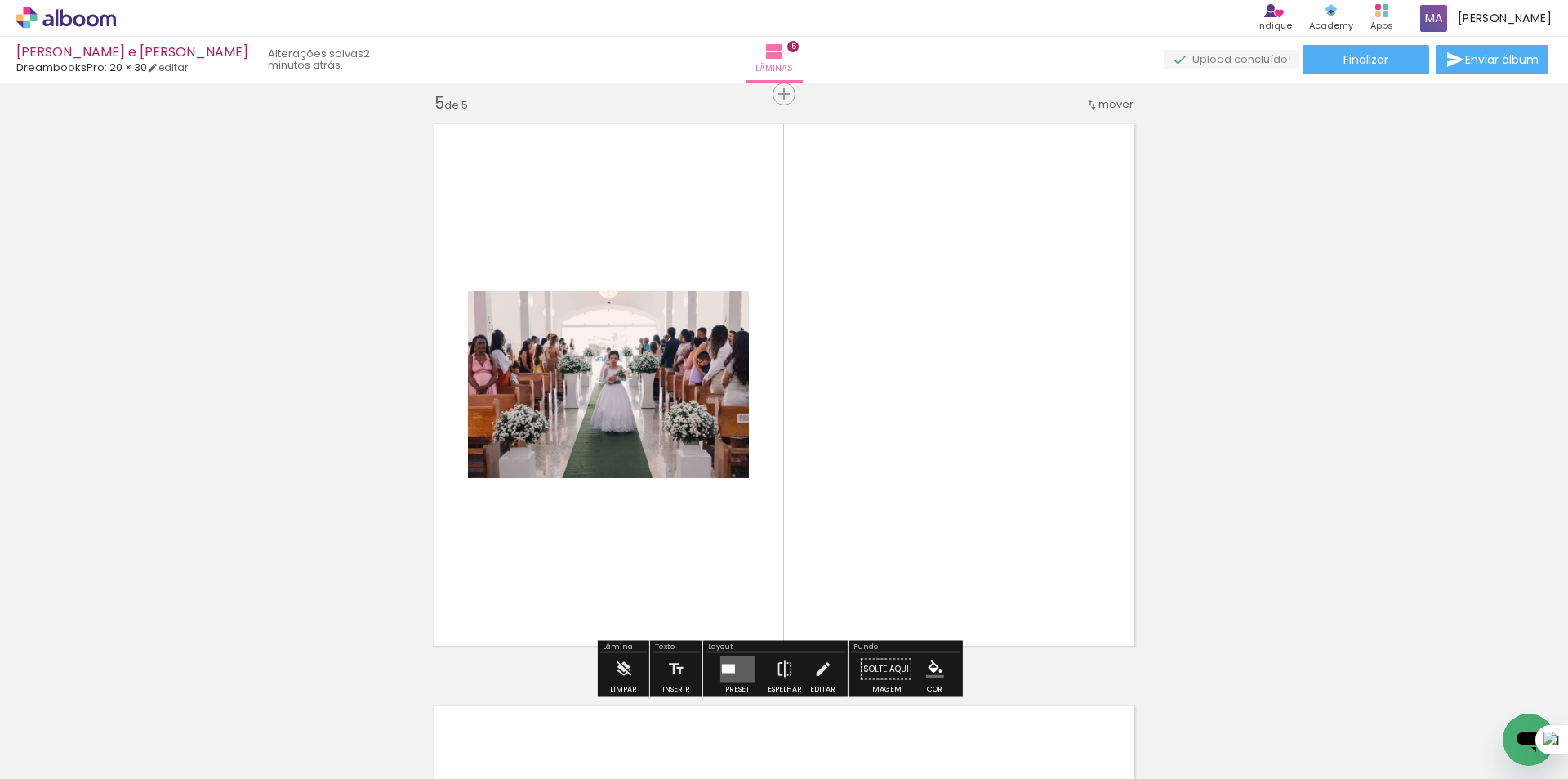
scroll to position [2348, 0]
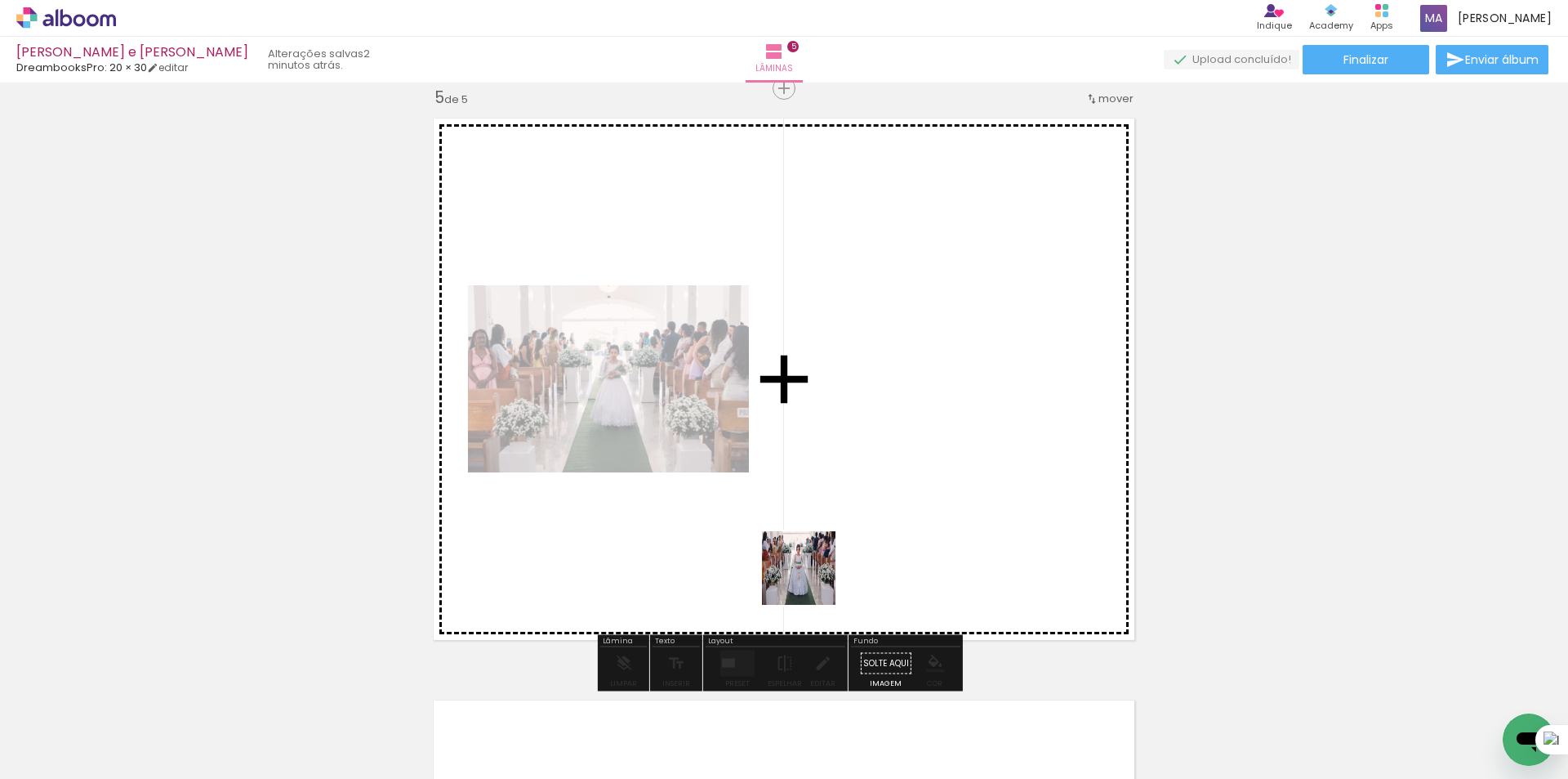
drag, startPoint x: 709, startPoint y: 733, endPoint x: 874, endPoint y: 513, distance: 275.0
click at [869, 479] on quentale-workspace at bounding box center [784, 389] width 1568 height 779
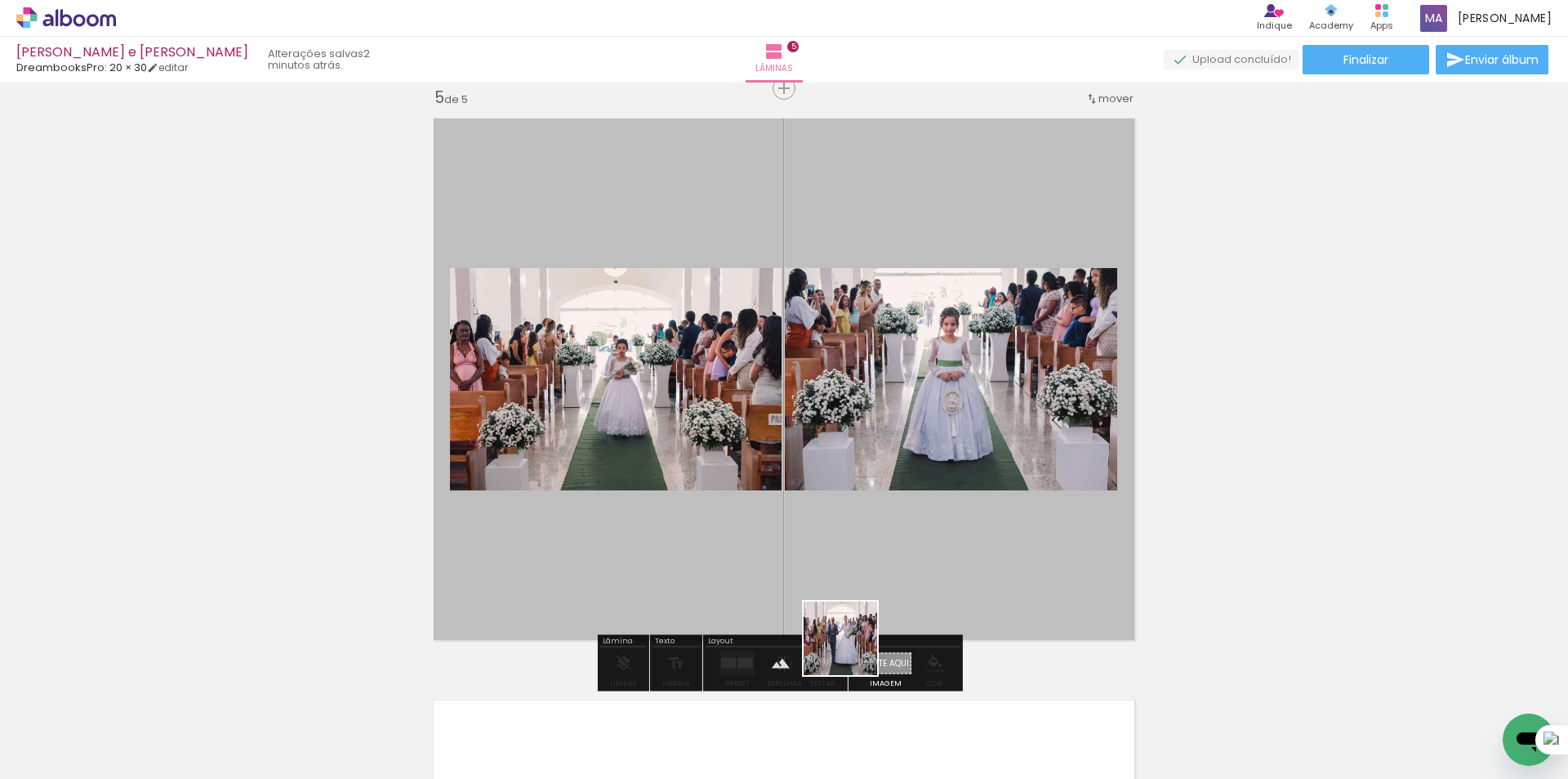
drag, startPoint x: 800, startPoint y: 739, endPoint x: 864, endPoint y: 610, distance: 144.0
click at [864, 610] on quentale-workspace at bounding box center [784, 389] width 1568 height 779
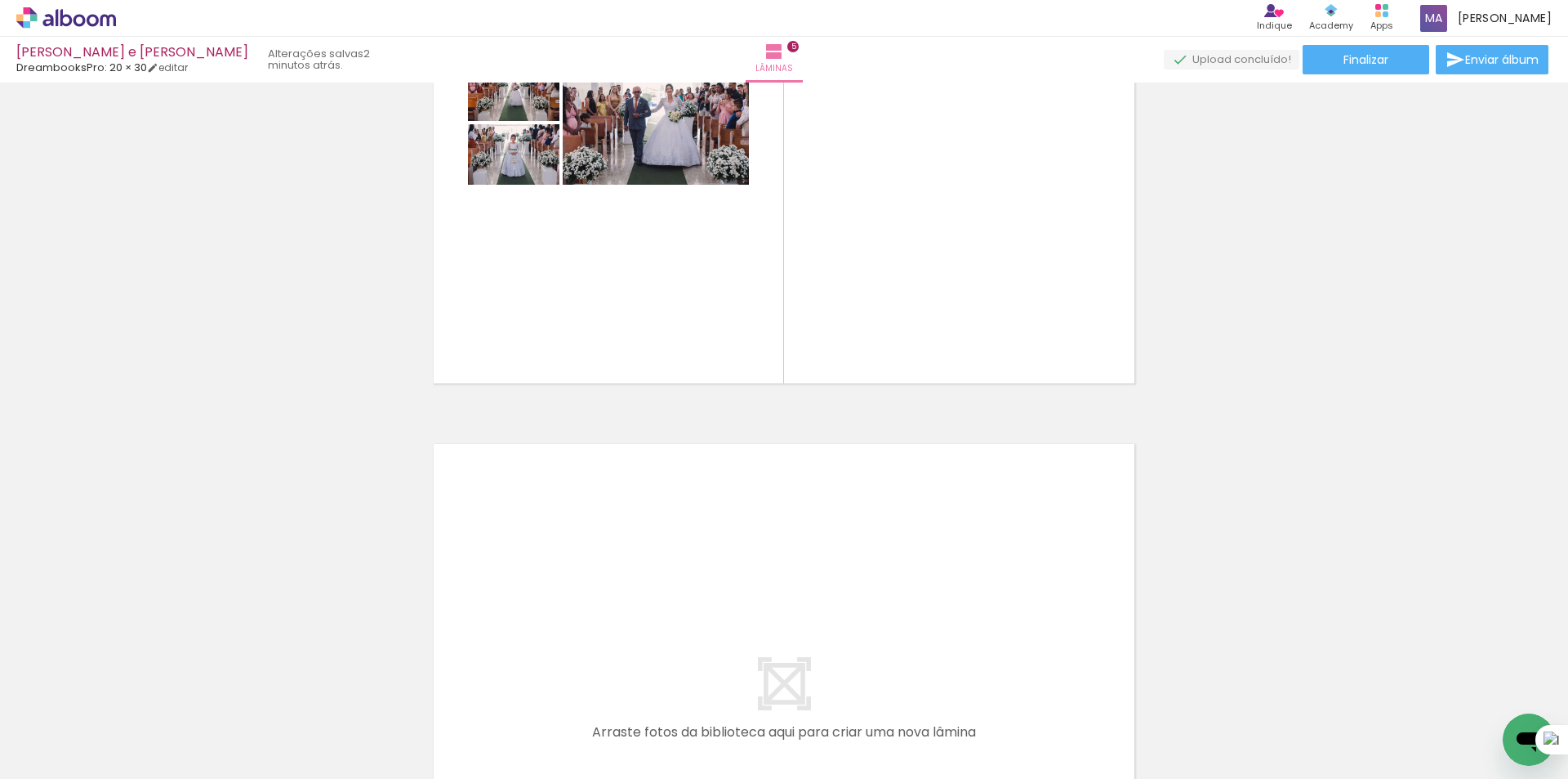
scroll to position [2757, 0]
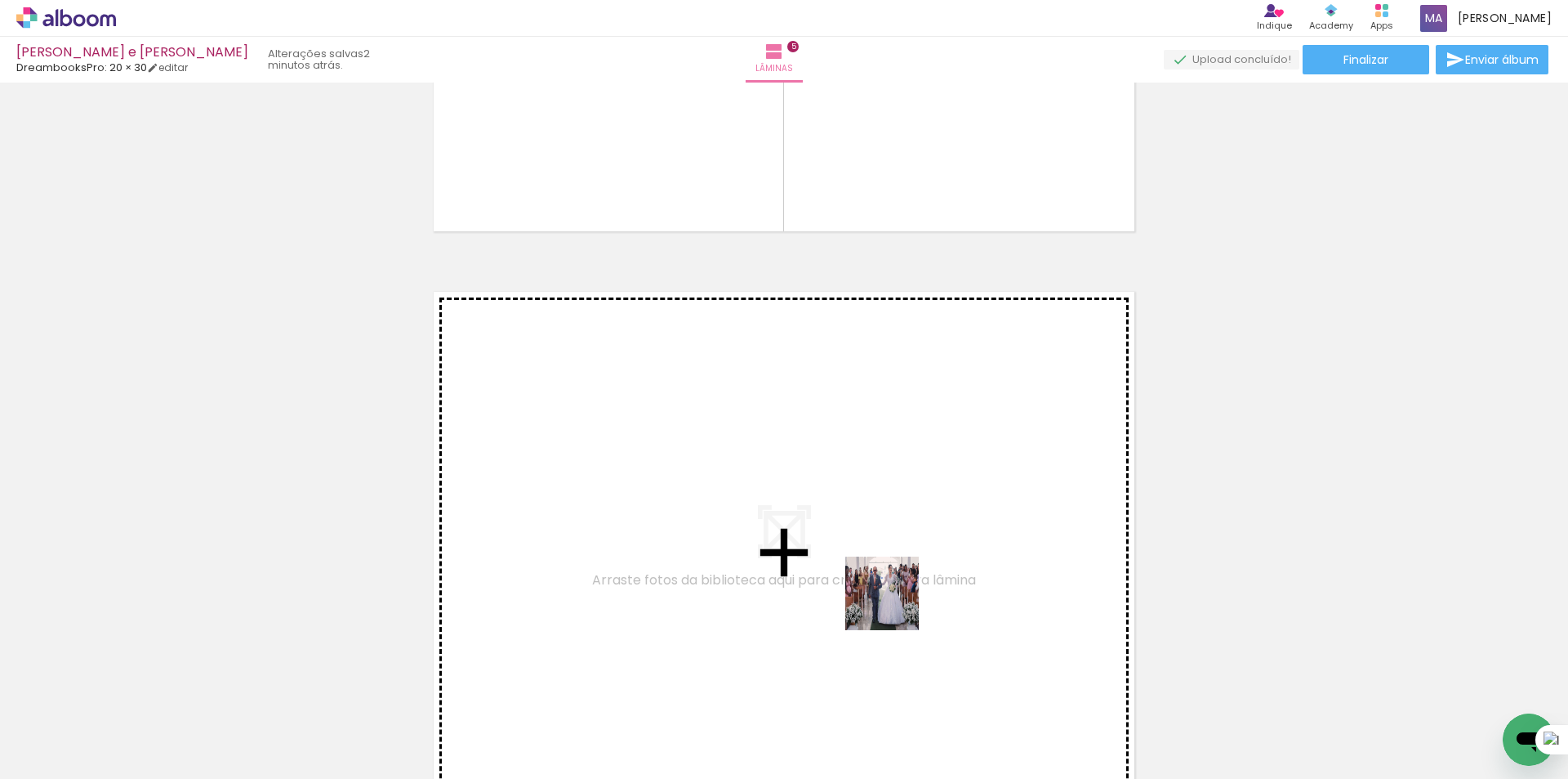
drag, startPoint x: 894, startPoint y: 605, endPoint x: 879, endPoint y: 557, distance: 50.3
click at [879, 557] on quentale-workspace at bounding box center [784, 389] width 1568 height 779
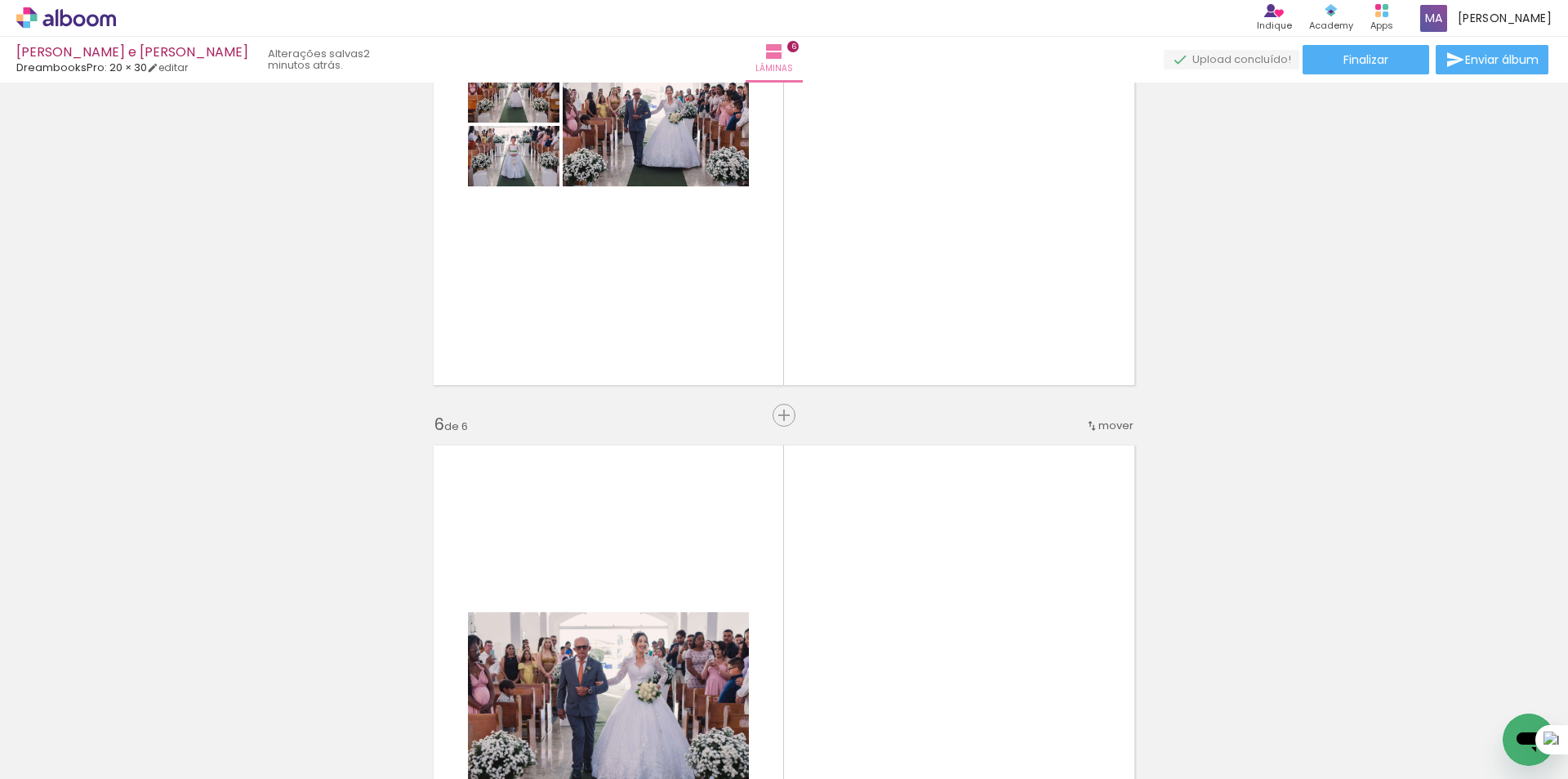
scroll to position [2521, 0]
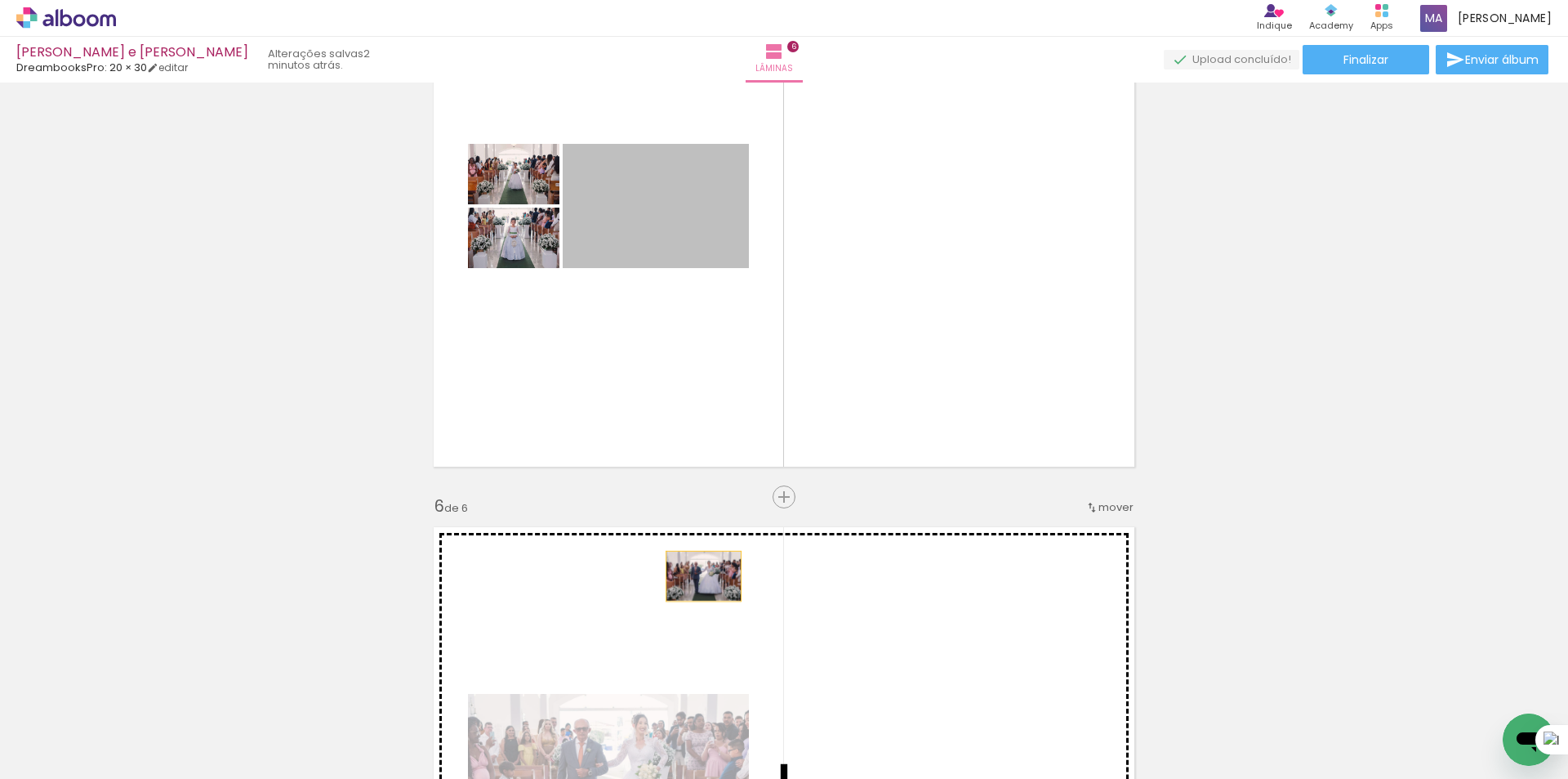
drag, startPoint x: 694, startPoint y: 241, endPoint x: 698, endPoint y: 582, distance: 341.0
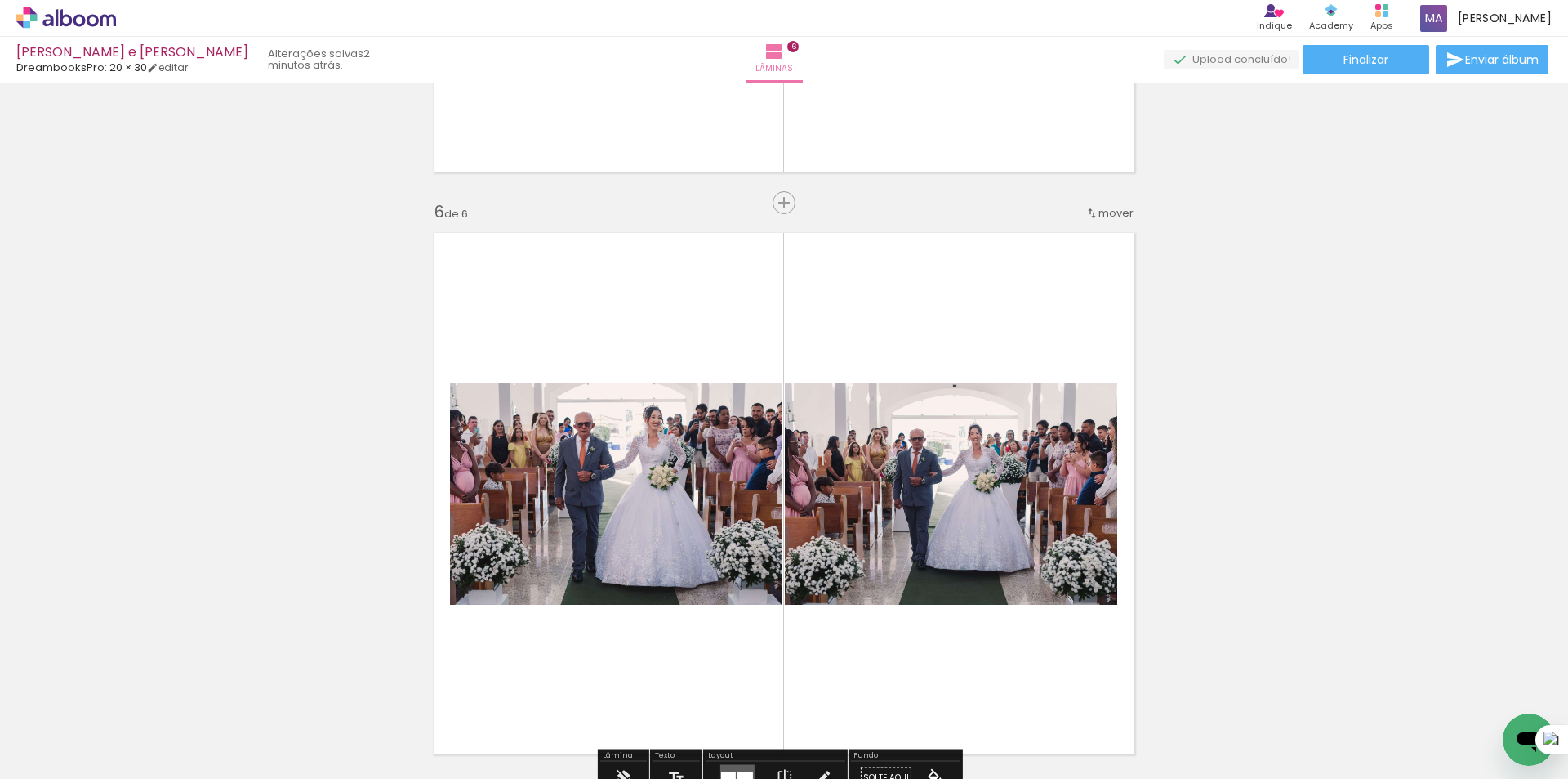
scroll to position [2848, 0]
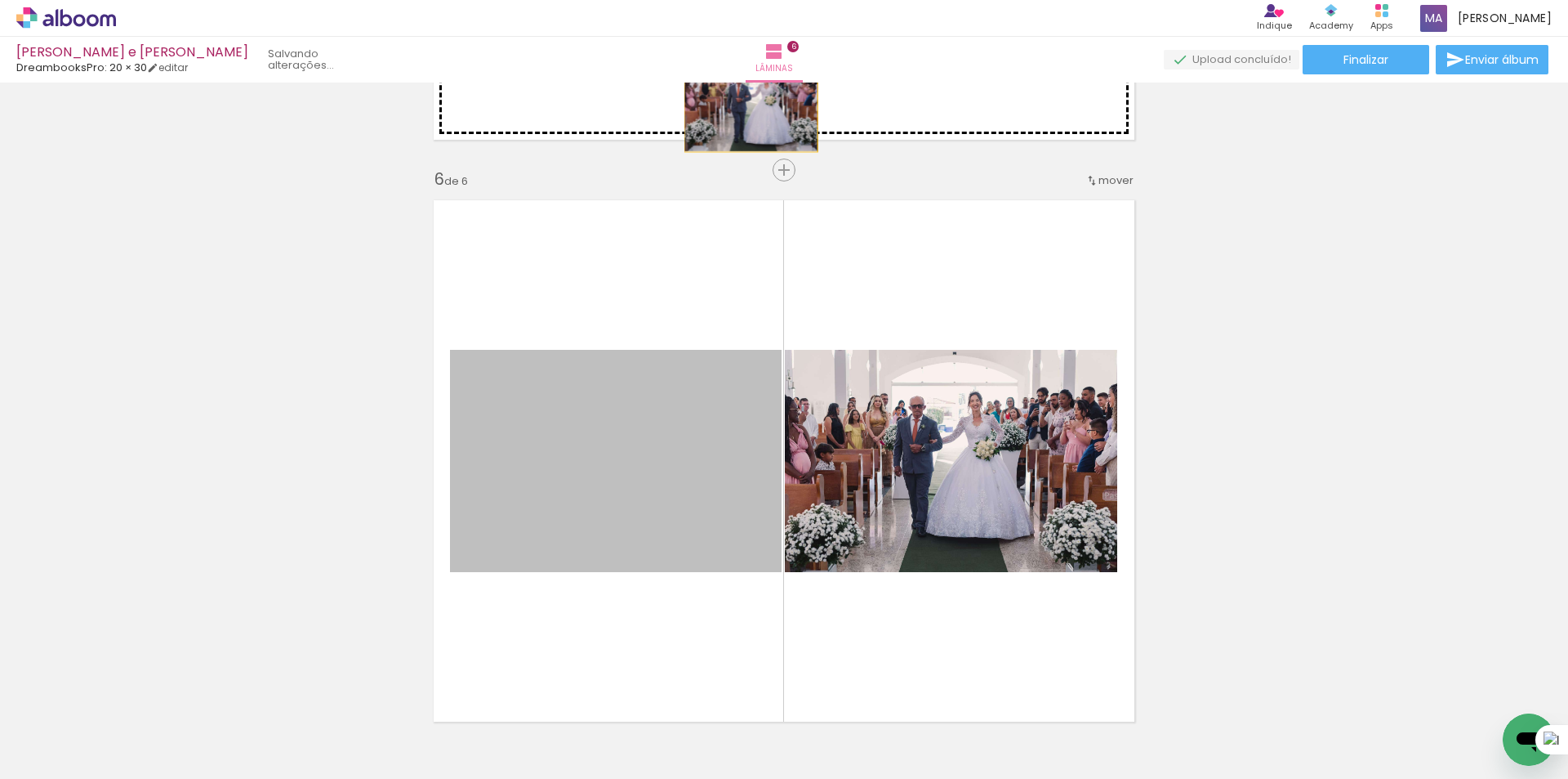
drag, startPoint x: 655, startPoint y: 462, endPoint x: 850, endPoint y: 191, distance: 333.9
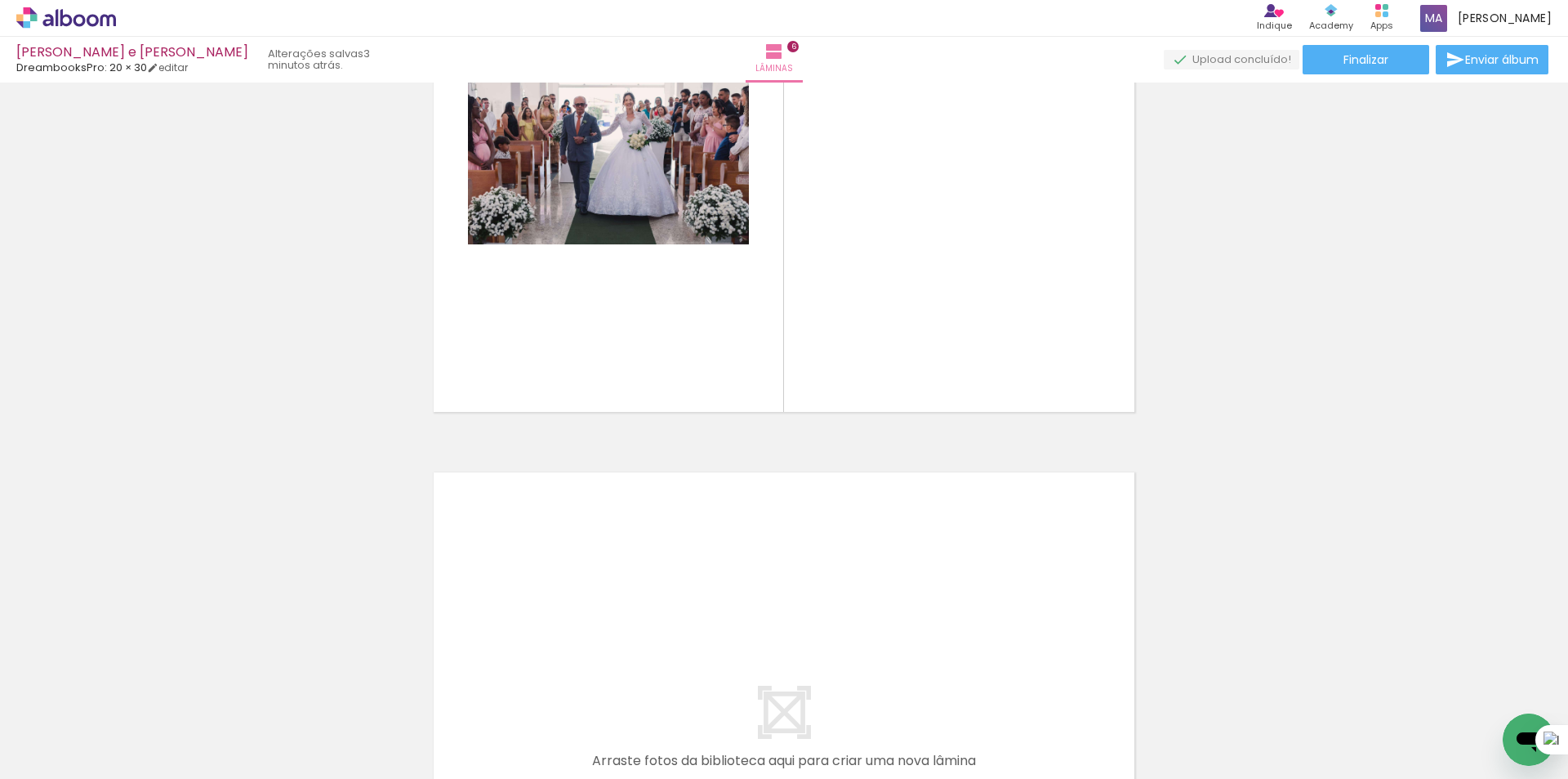
scroll to position [3175, 0]
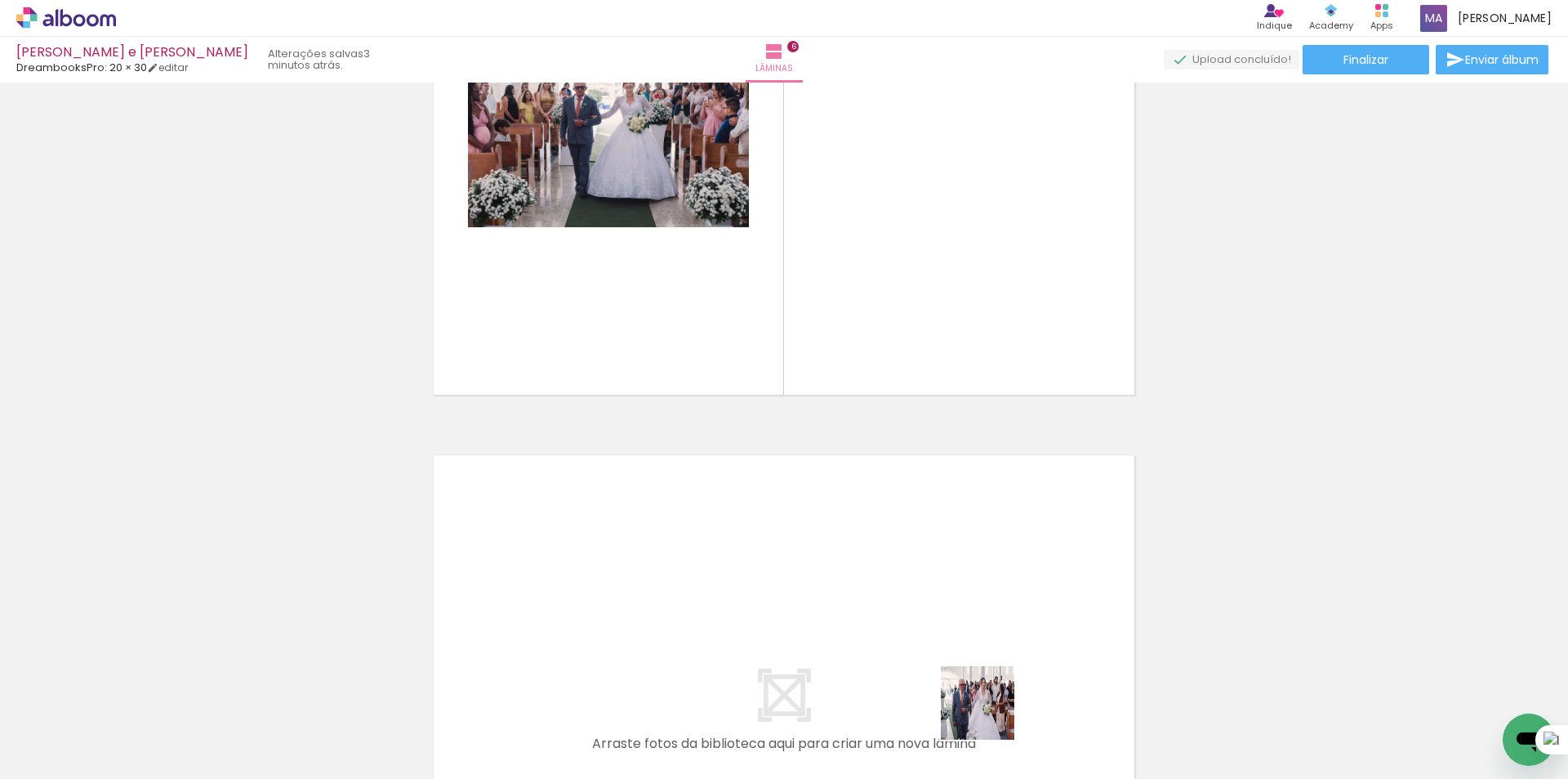
drag, startPoint x: 1006, startPoint y: 729, endPoint x: 1082, endPoint y: 730, distance: 76.0
click at [907, 636] on quentale-workspace at bounding box center [784, 389] width 1568 height 779
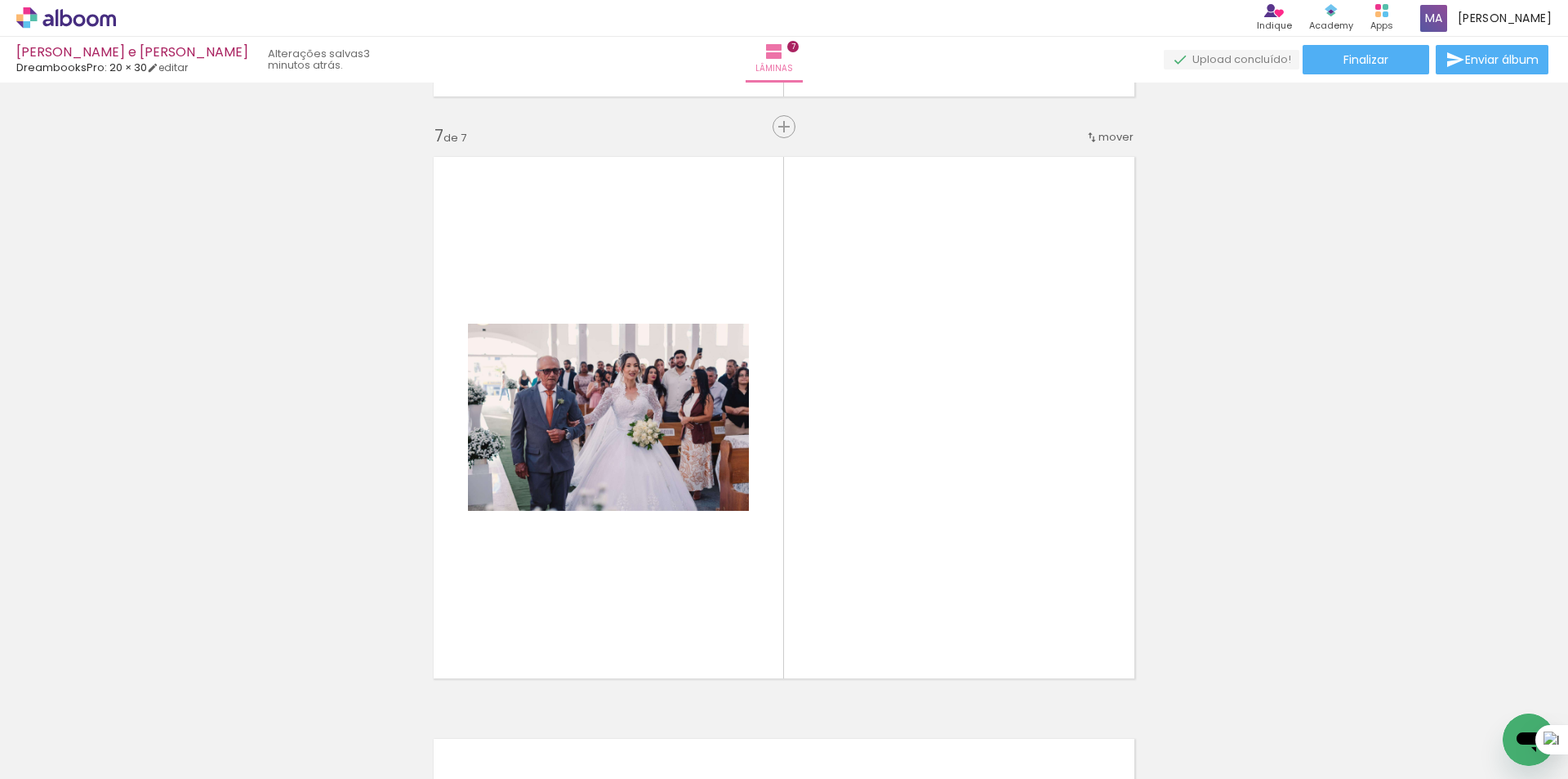
scroll to position [3511, 0]
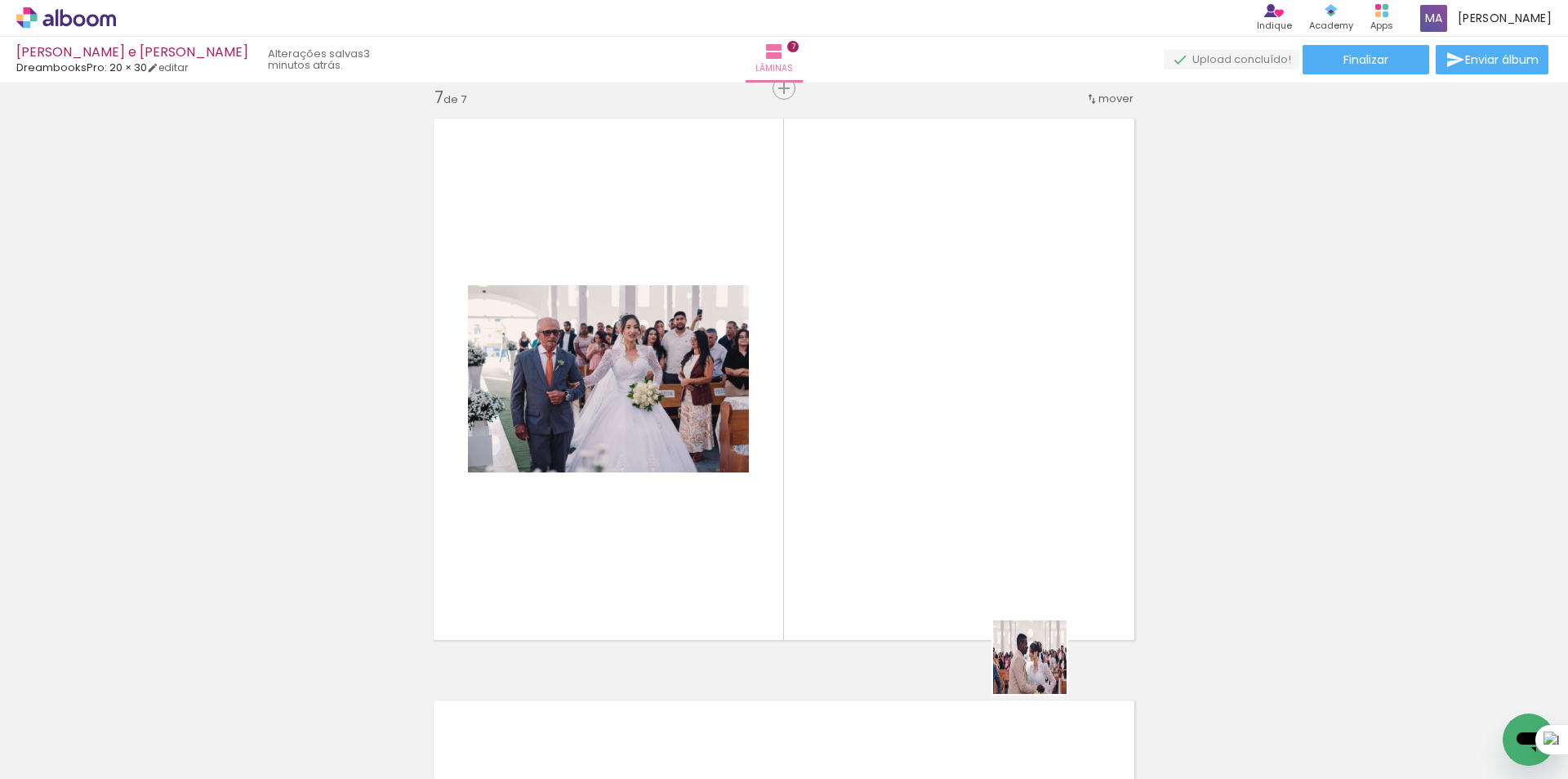
drag, startPoint x: 1061, startPoint y: 700, endPoint x: 1166, endPoint y: 715, distance: 106.1
click at [941, 516] on quentale-workspace at bounding box center [784, 389] width 1568 height 779
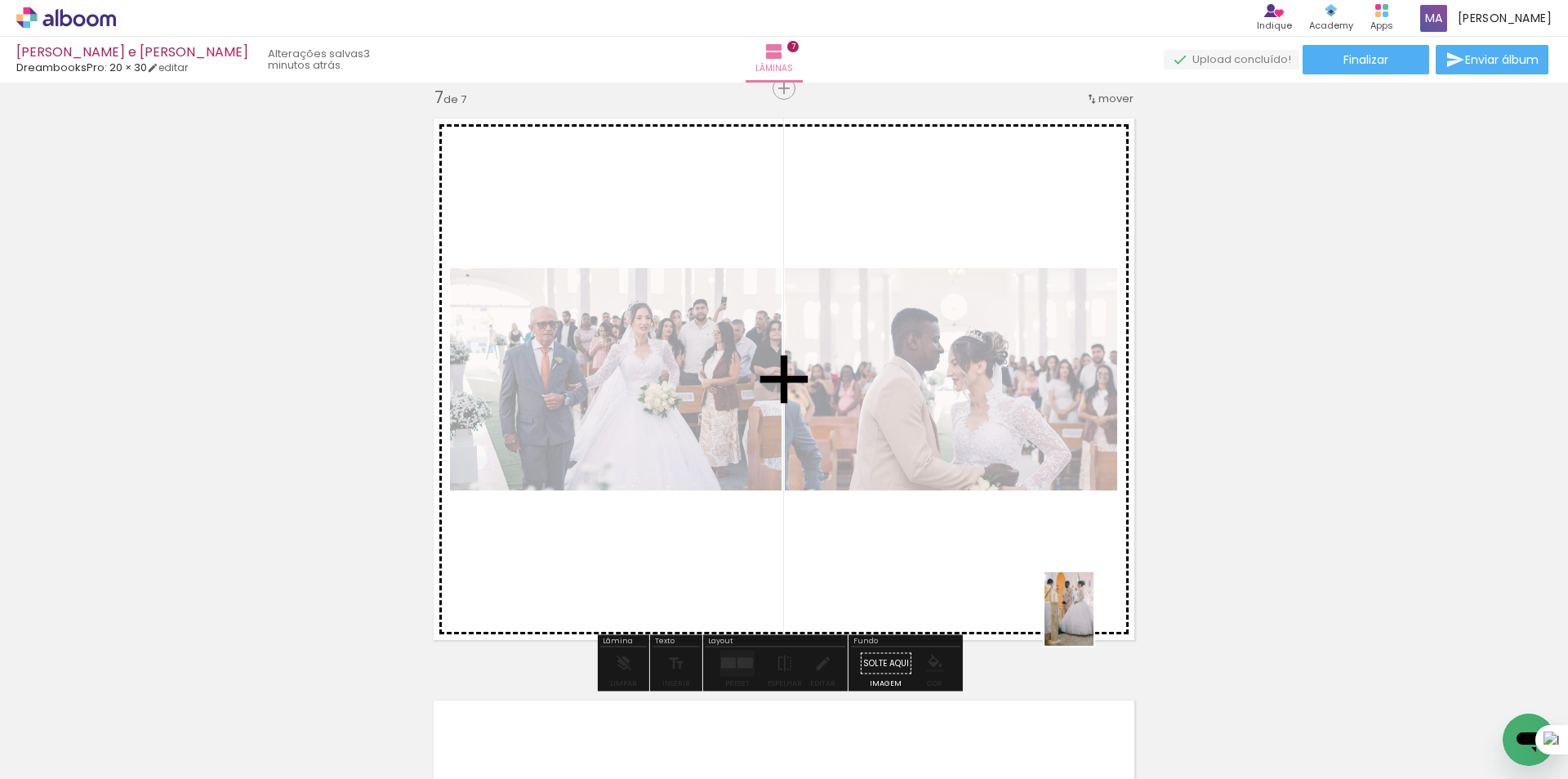
drag, startPoint x: 1169, startPoint y: 737, endPoint x: 1090, endPoint y: 605, distance: 153.8
click at [1050, 565] on quentale-workspace at bounding box center [784, 389] width 1568 height 779
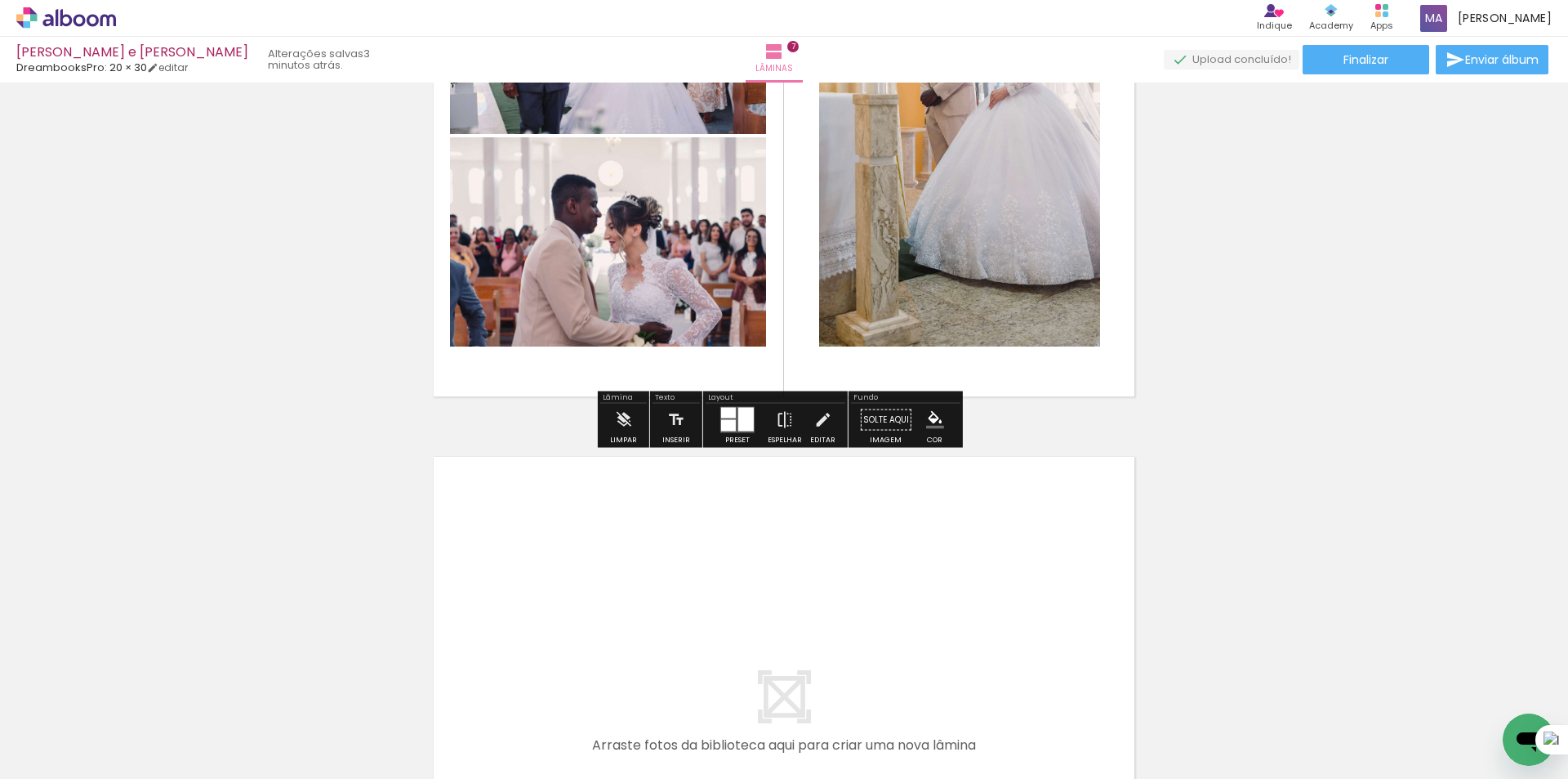
scroll to position [3756, 0]
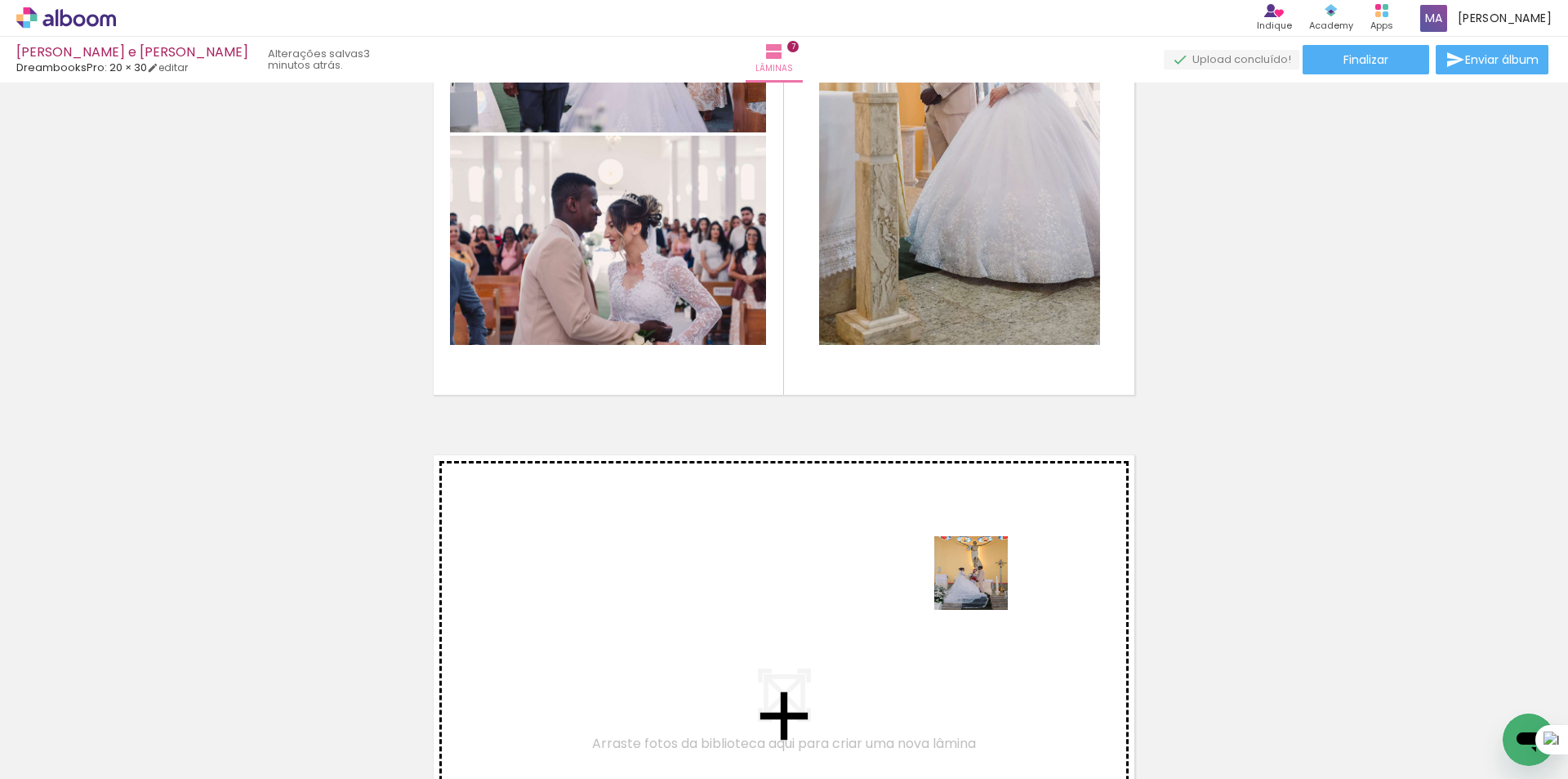
drag, startPoint x: 1255, startPoint y: 727, endPoint x: 976, endPoint y: 584, distance: 313.5
click at [976, 584] on quentale-workspace at bounding box center [784, 389] width 1568 height 779
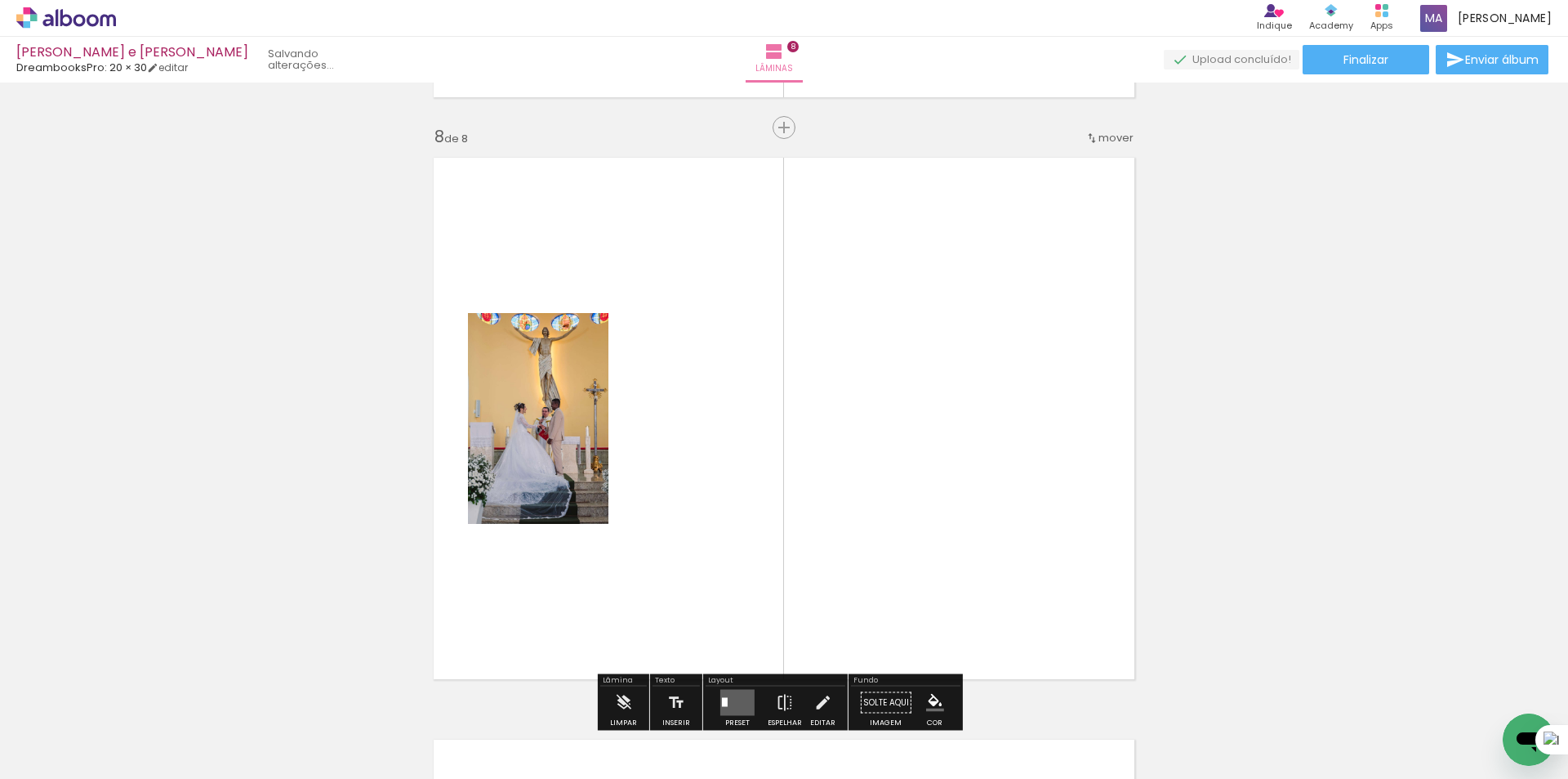
scroll to position [4093, 0]
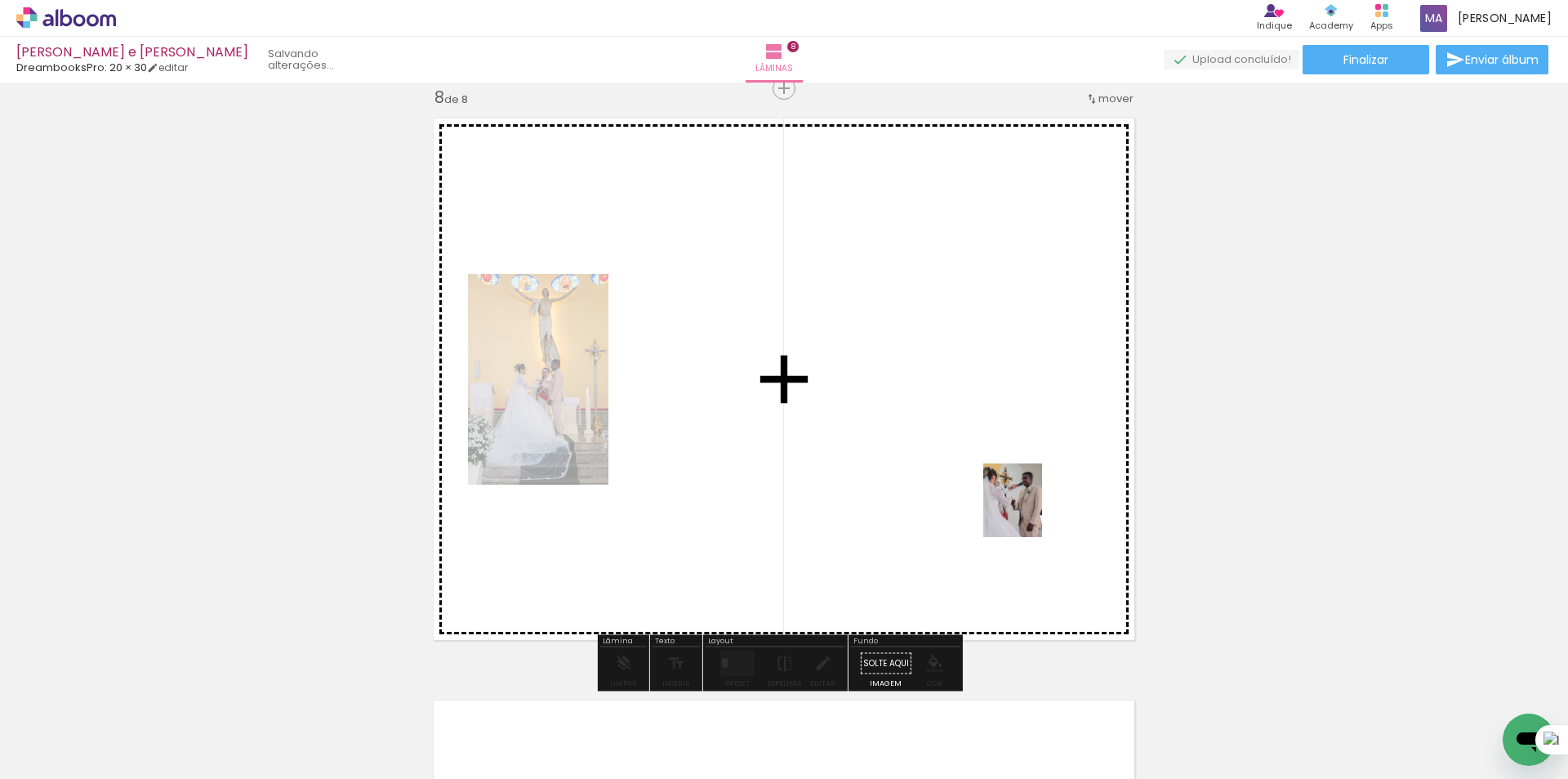
drag, startPoint x: 1291, startPoint y: 677, endPoint x: 1184, endPoint y: 588, distance: 139.2
click at [1019, 505] on quentale-workspace at bounding box center [784, 389] width 1568 height 779
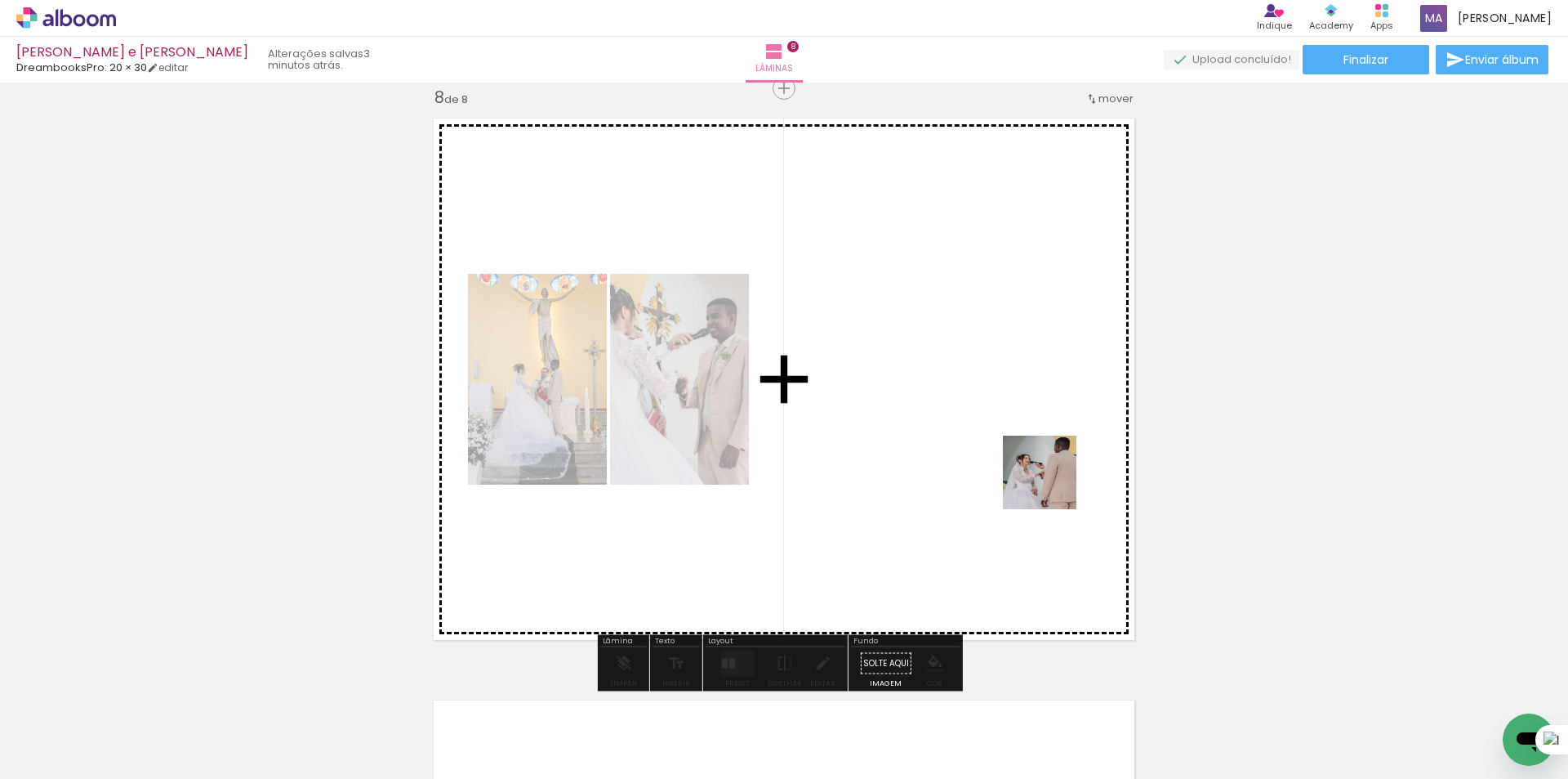
drag, startPoint x: 1451, startPoint y: 726, endPoint x: 701, endPoint y: 9, distance: 1037.6
click at [1026, 478] on quentale-workspace at bounding box center [784, 389] width 1568 height 779
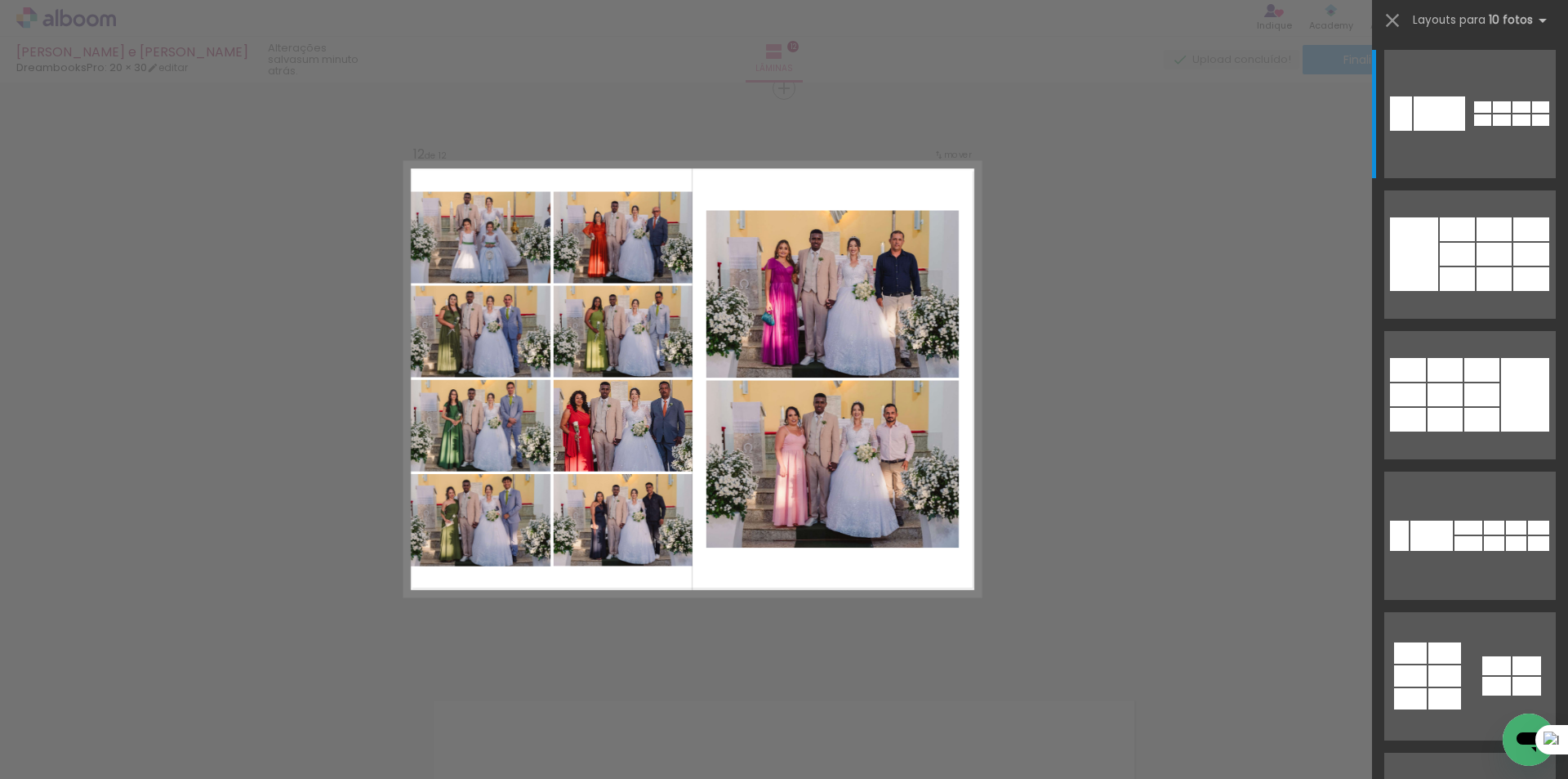
scroll to position [0, 2760]
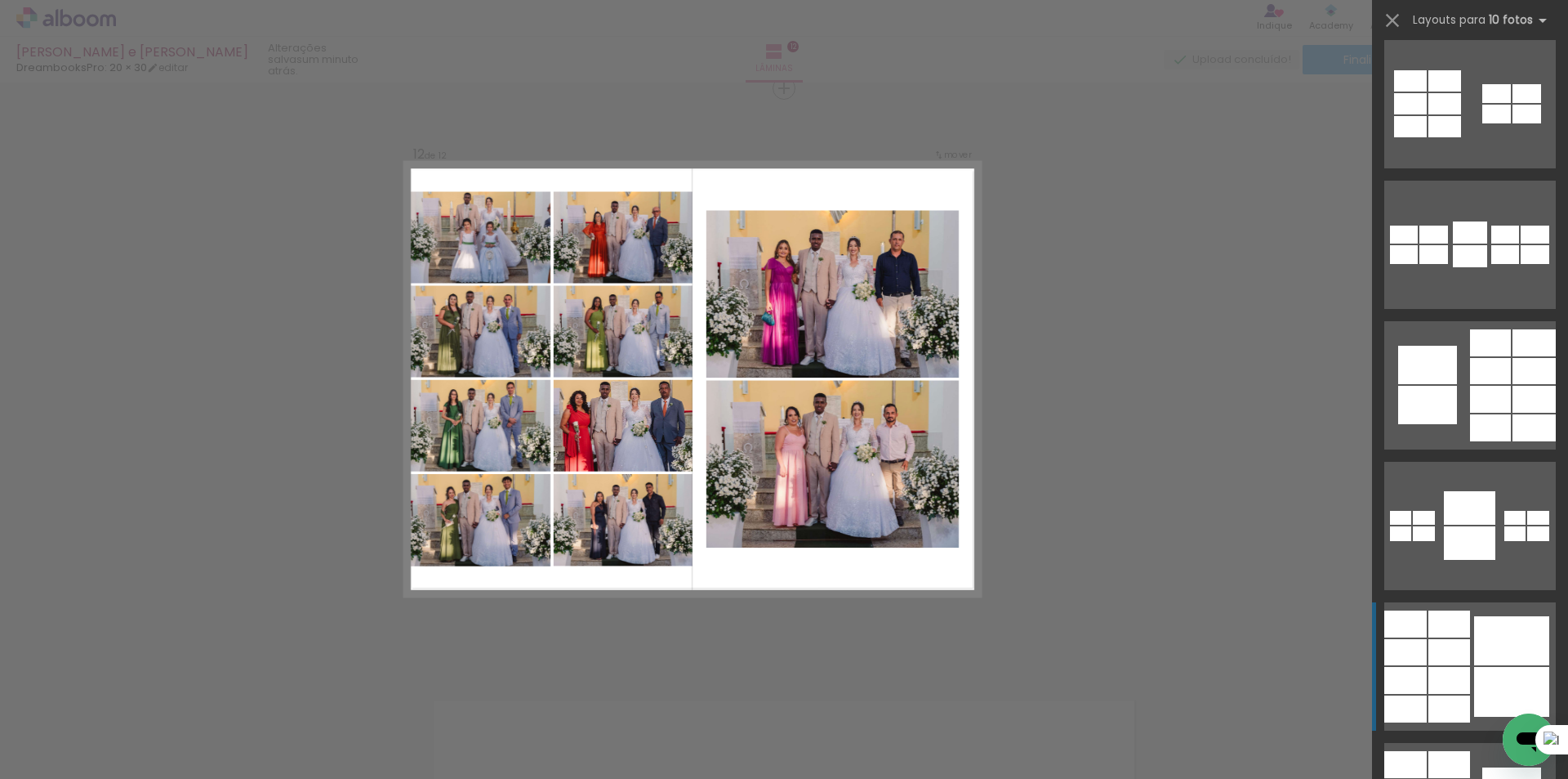
click at [1474, 656] on div at bounding box center [1511, 640] width 75 height 49
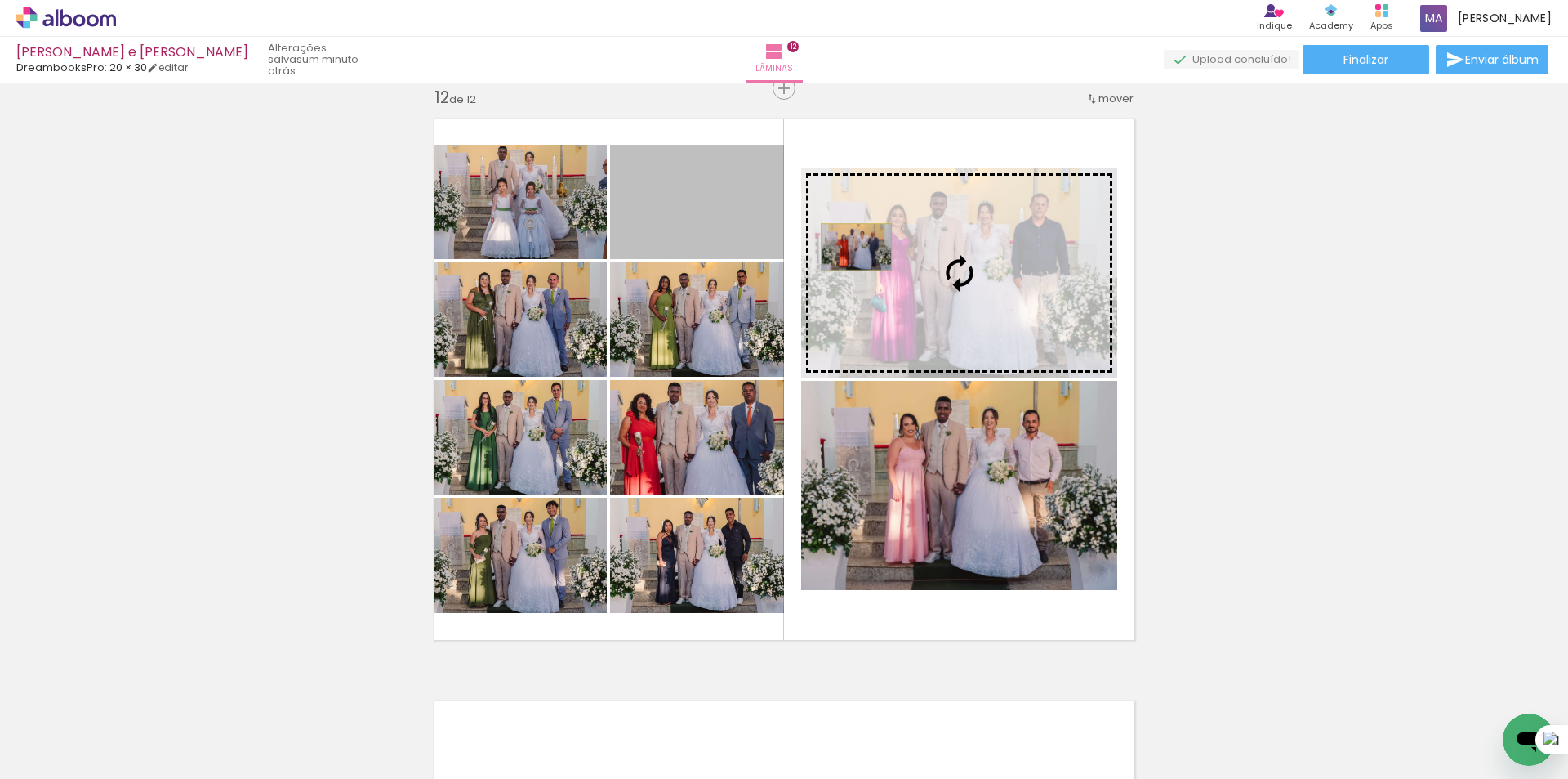
drag, startPoint x: 699, startPoint y: 219, endPoint x: 849, endPoint y: 247, distance: 152.6
click at [0, 0] on slot at bounding box center [0, 0] width 0 height 0
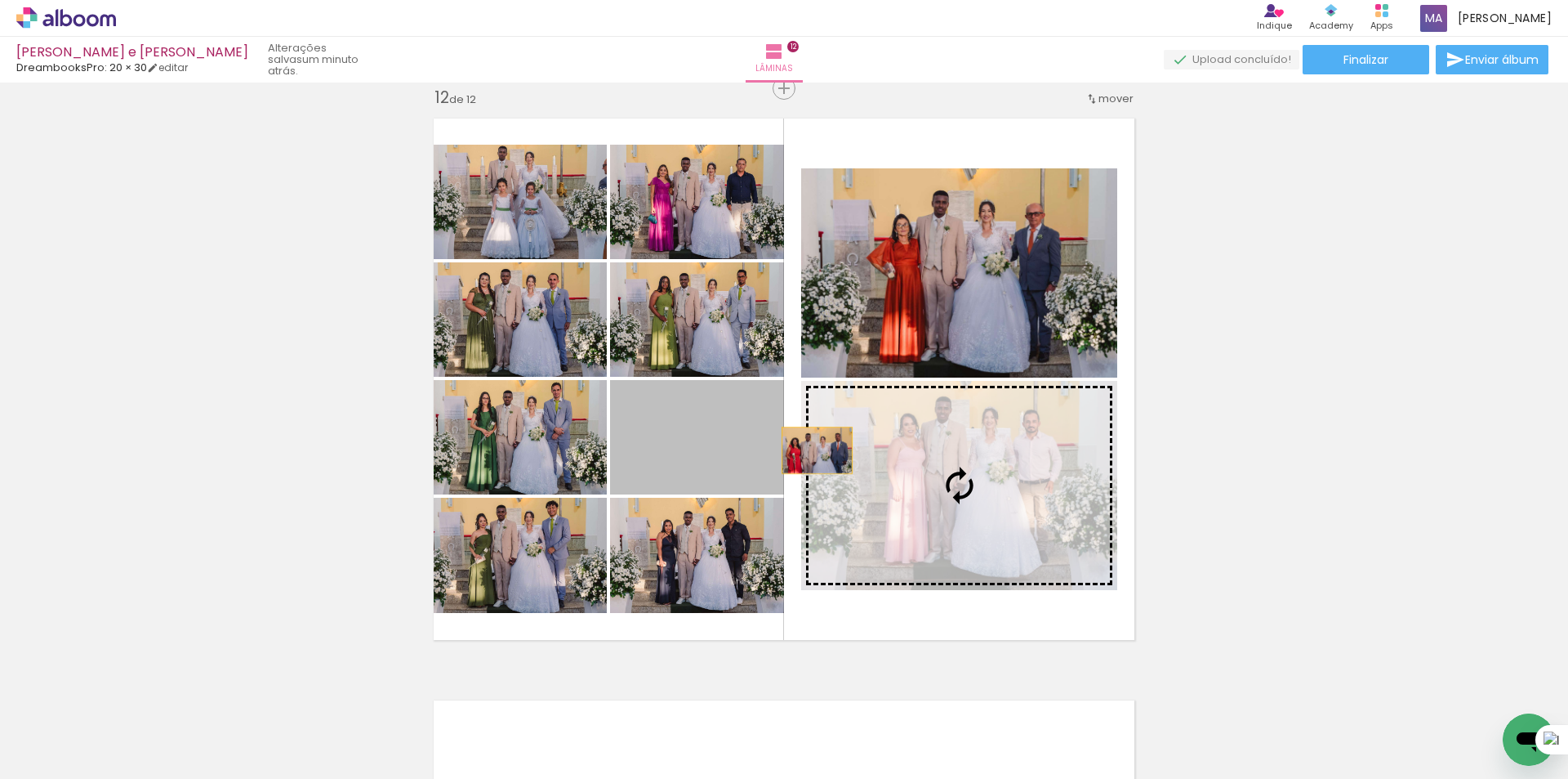
drag, startPoint x: 718, startPoint y: 438, endPoint x: 914, endPoint y: 458, distance: 197.0
click at [0, 0] on slot at bounding box center [0, 0] width 0 height 0
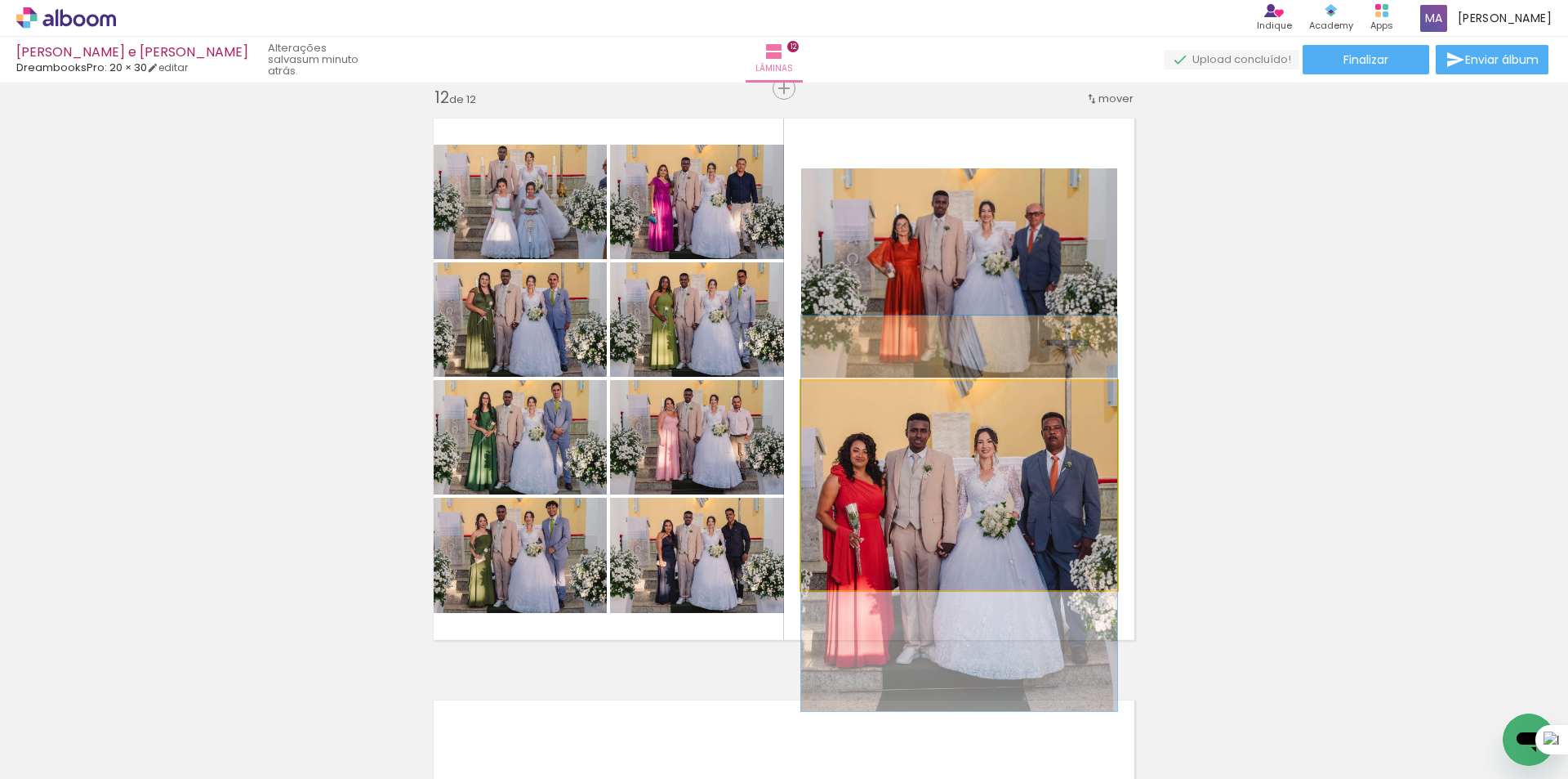
drag, startPoint x: 1047, startPoint y: 494, endPoint x: 1050, endPoint y: 522, distance: 28.2
drag, startPoint x: 1017, startPoint y: 516, endPoint x: 1036, endPoint y: 510, distance: 19.9
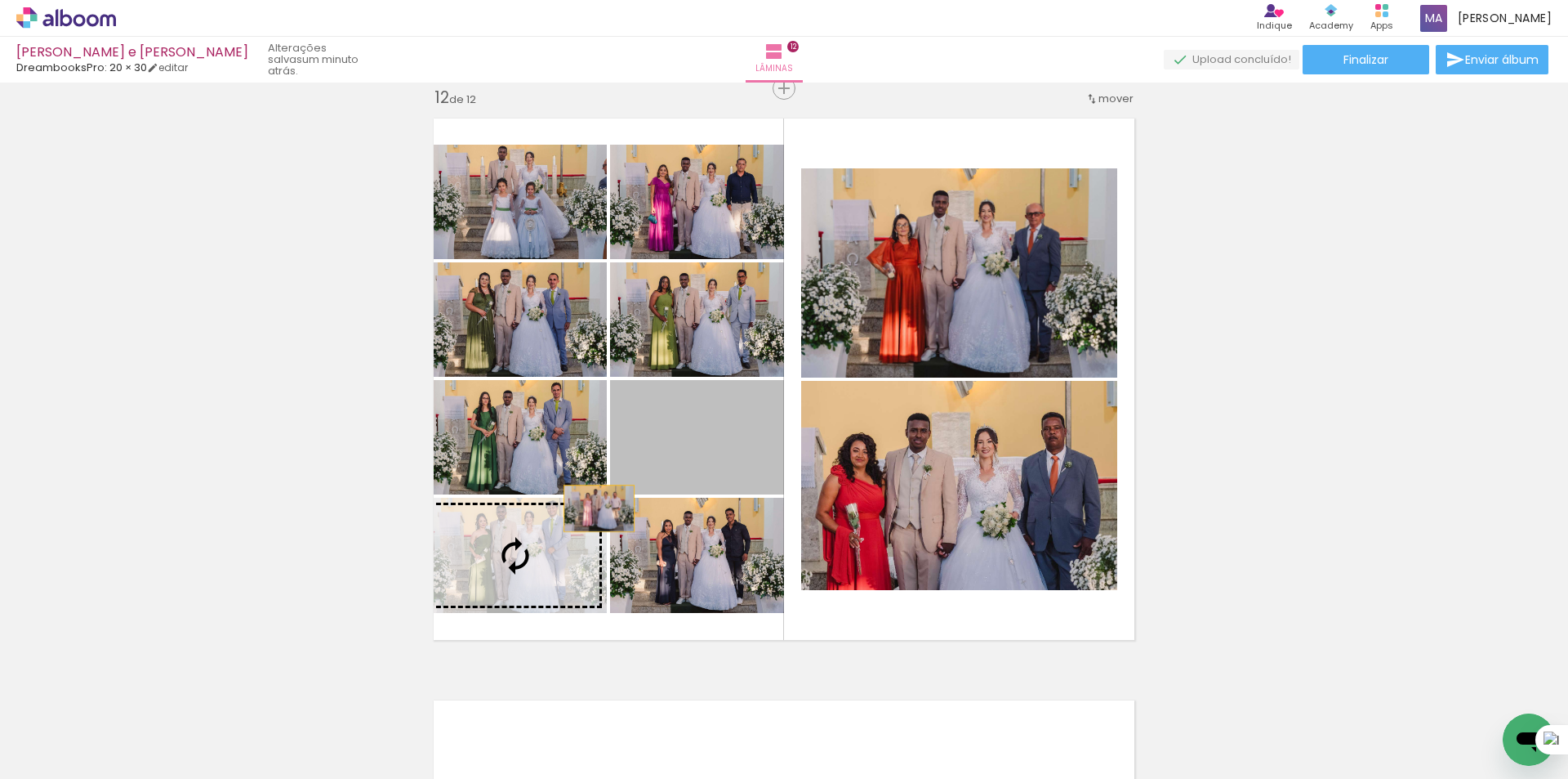
drag, startPoint x: 676, startPoint y: 458, endPoint x: 587, endPoint y: 487, distance: 93.6
click at [0, 0] on slot at bounding box center [0, 0] width 0 height 0
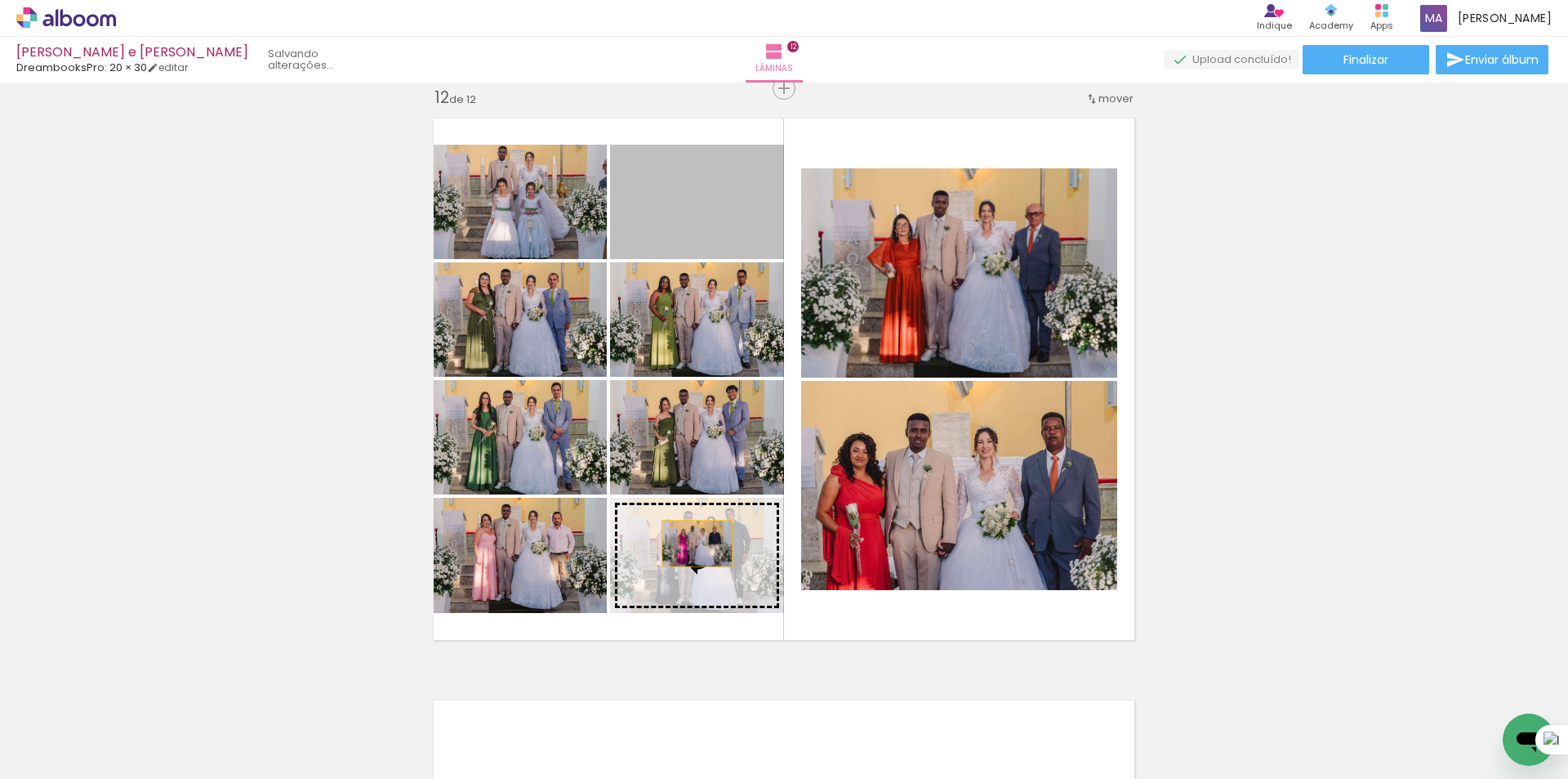
drag, startPoint x: 718, startPoint y: 221, endPoint x: 694, endPoint y: 555, distance: 334.9
click at [0, 0] on slot at bounding box center [0, 0] width 0 height 0
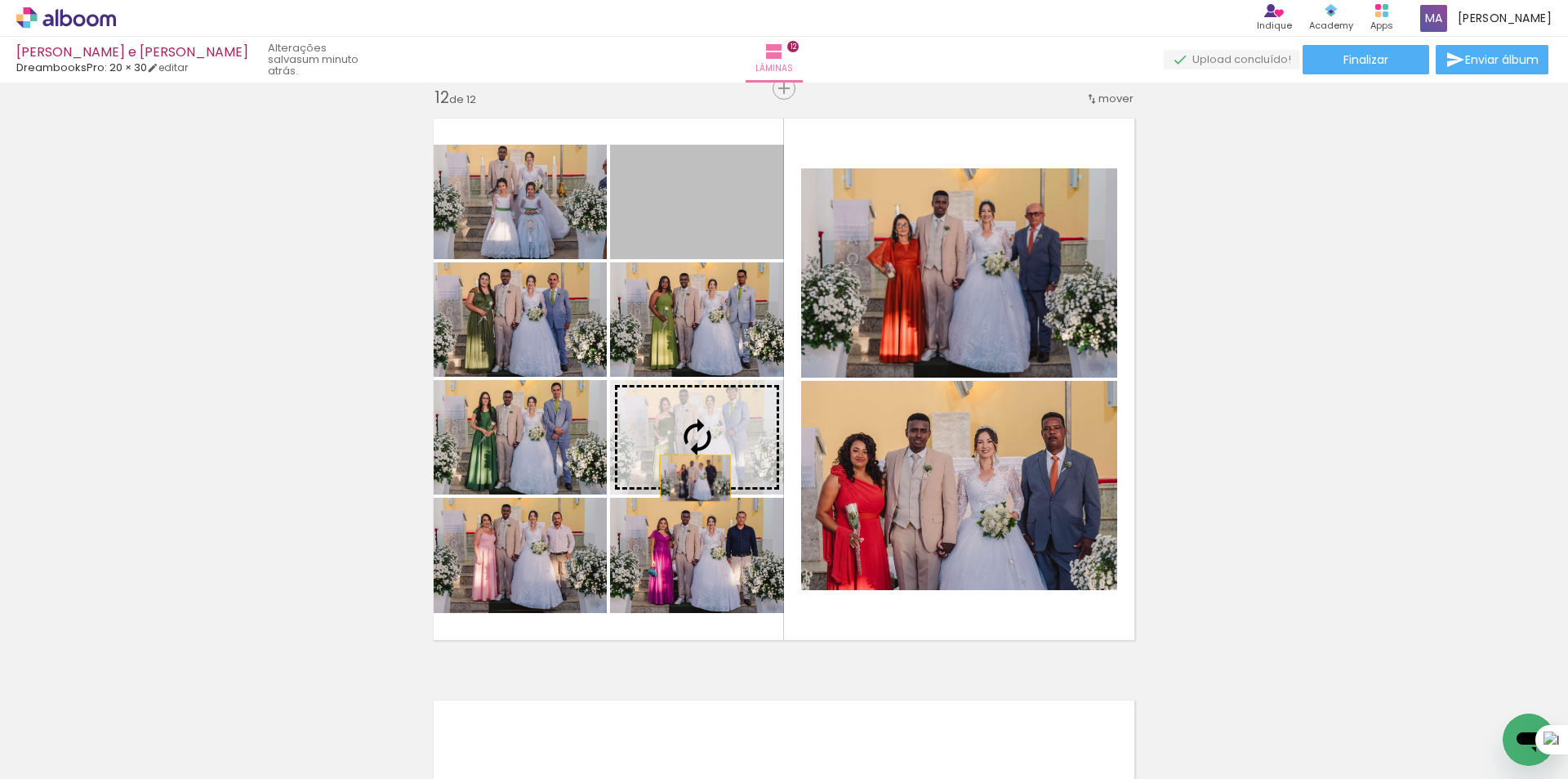
drag, startPoint x: 743, startPoint y: 212, endPoint x: 690, endPoint y: 478, distance: 271.2
click at [0, 0] on slot at bounding box center [0, 0] width 0 height 0
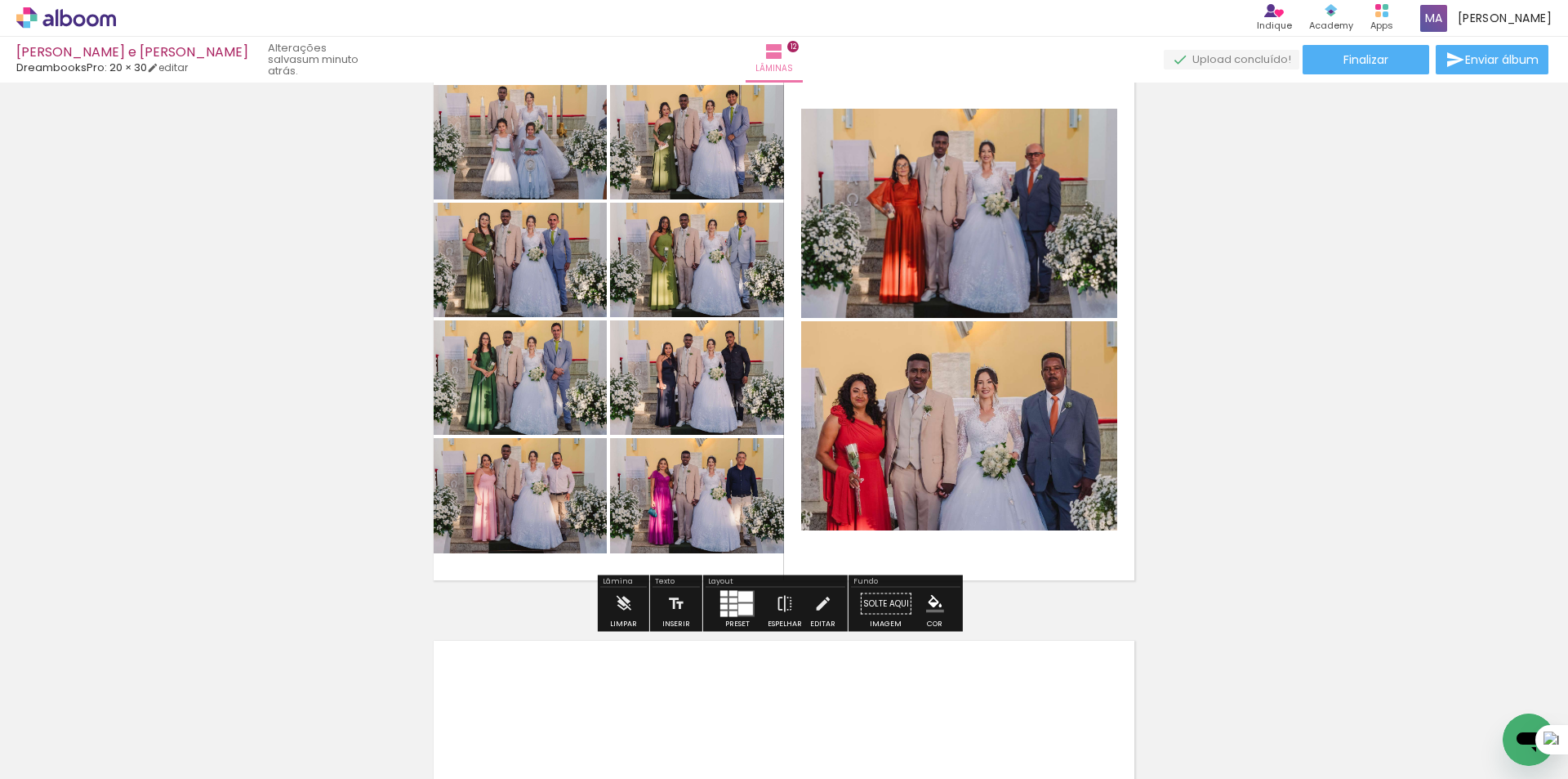
scroll to position [6747, 0]
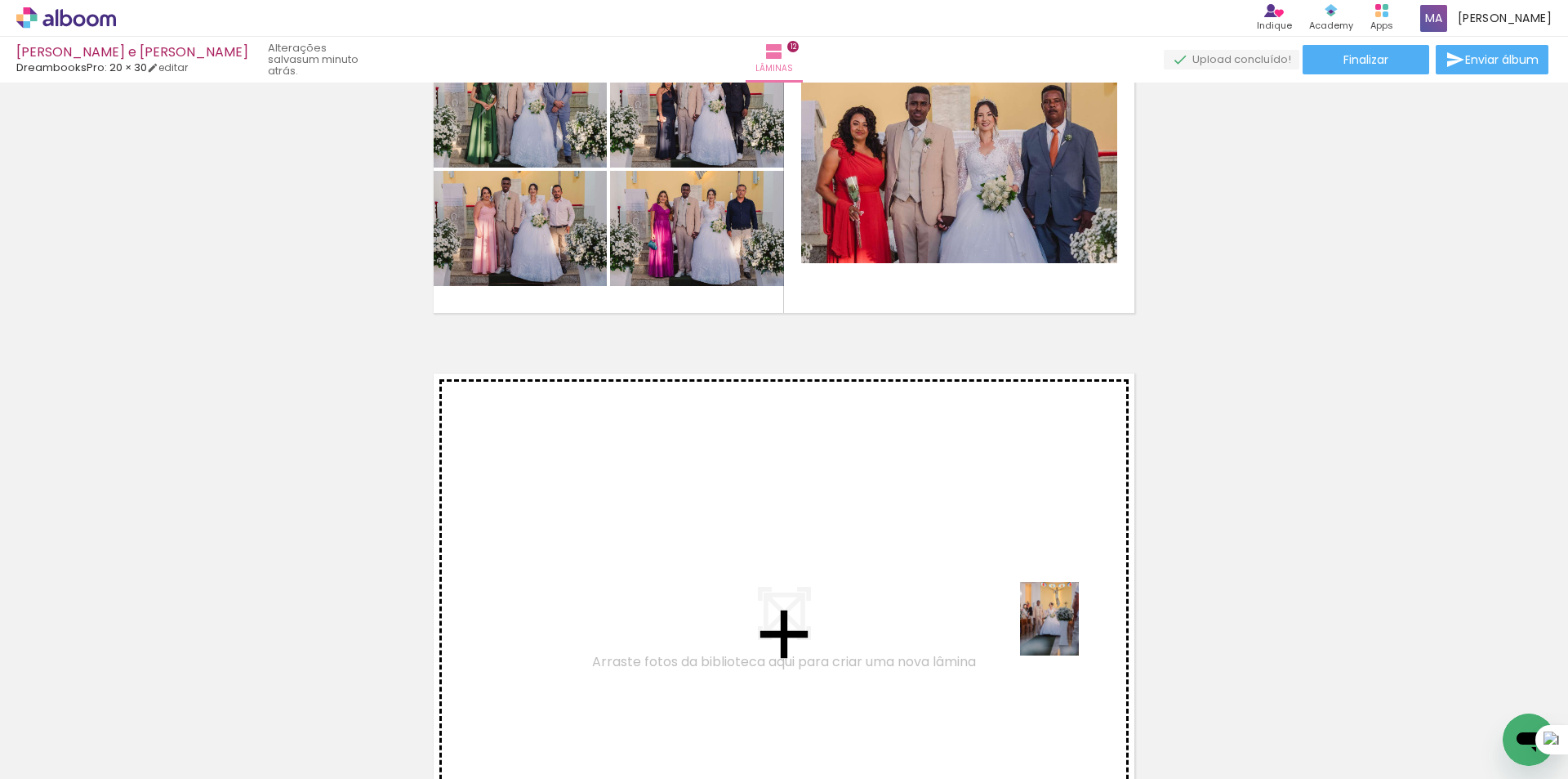
drag, startPoint x: 1357, startPoint y: 741, endPoint x: 1059, endPoint y: 627, distance: 319.1
click at [1059, 627] on quentale-workspace at bounding box center [784, 389] width 1568 height 779
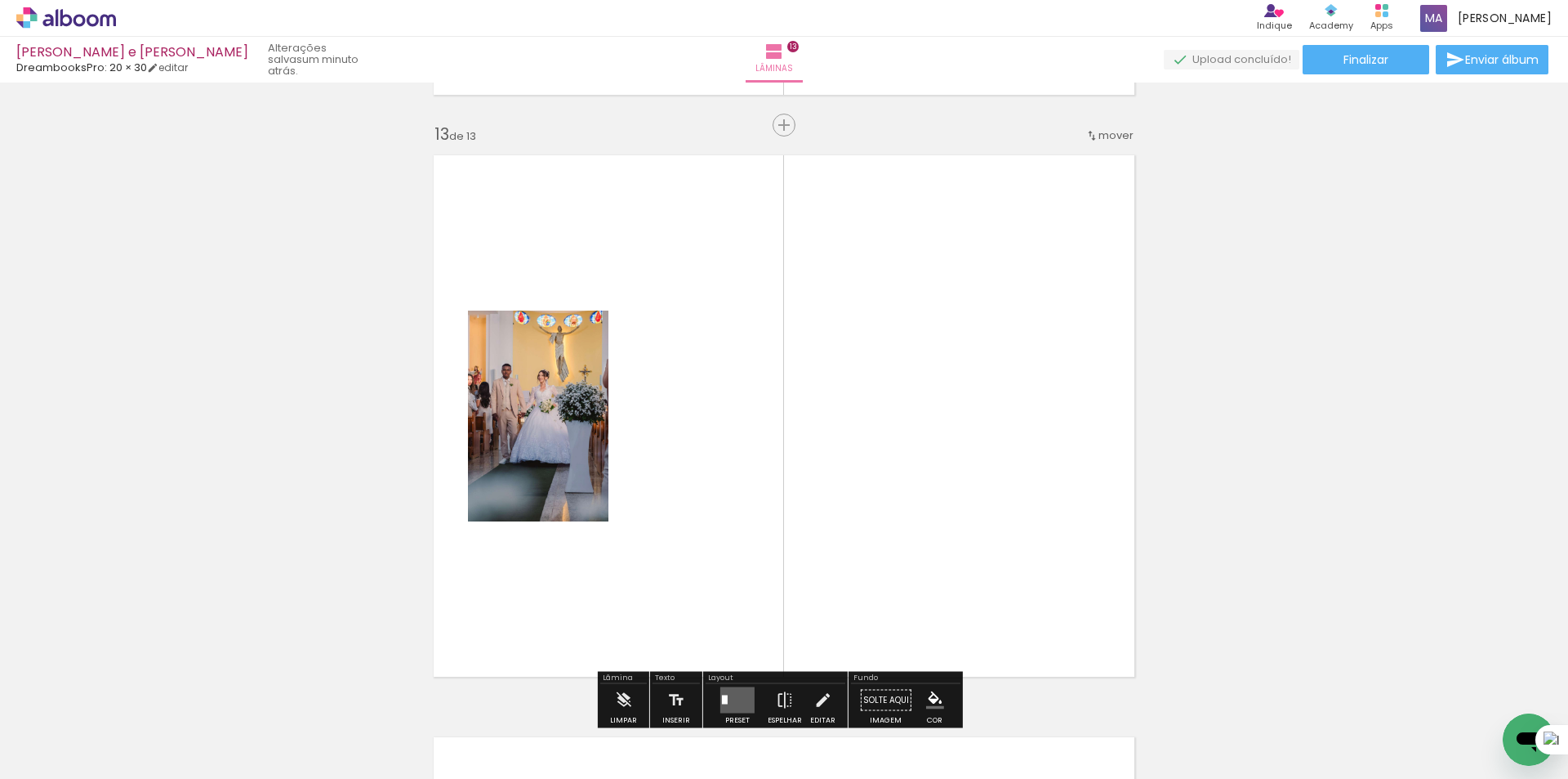
scroll to position [7002, 0]
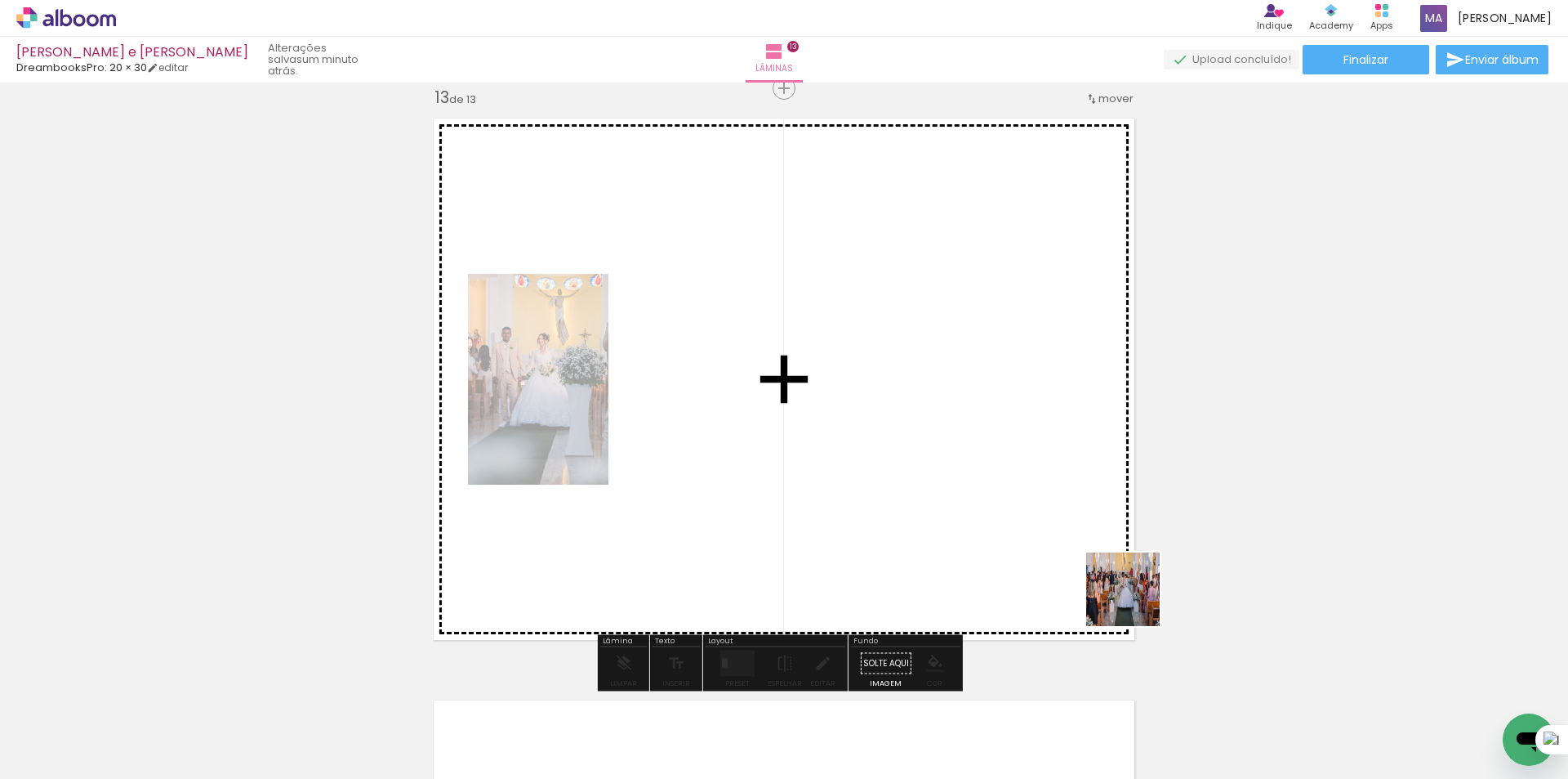
drag, startPoint x: 1447, startPoint y: 723, endPoint x: 1089, endPoint y: 680, distance: 360.6
click at [1054, 553] on quentale-workspace at bounding box center [784, 389] width 1568 height 779
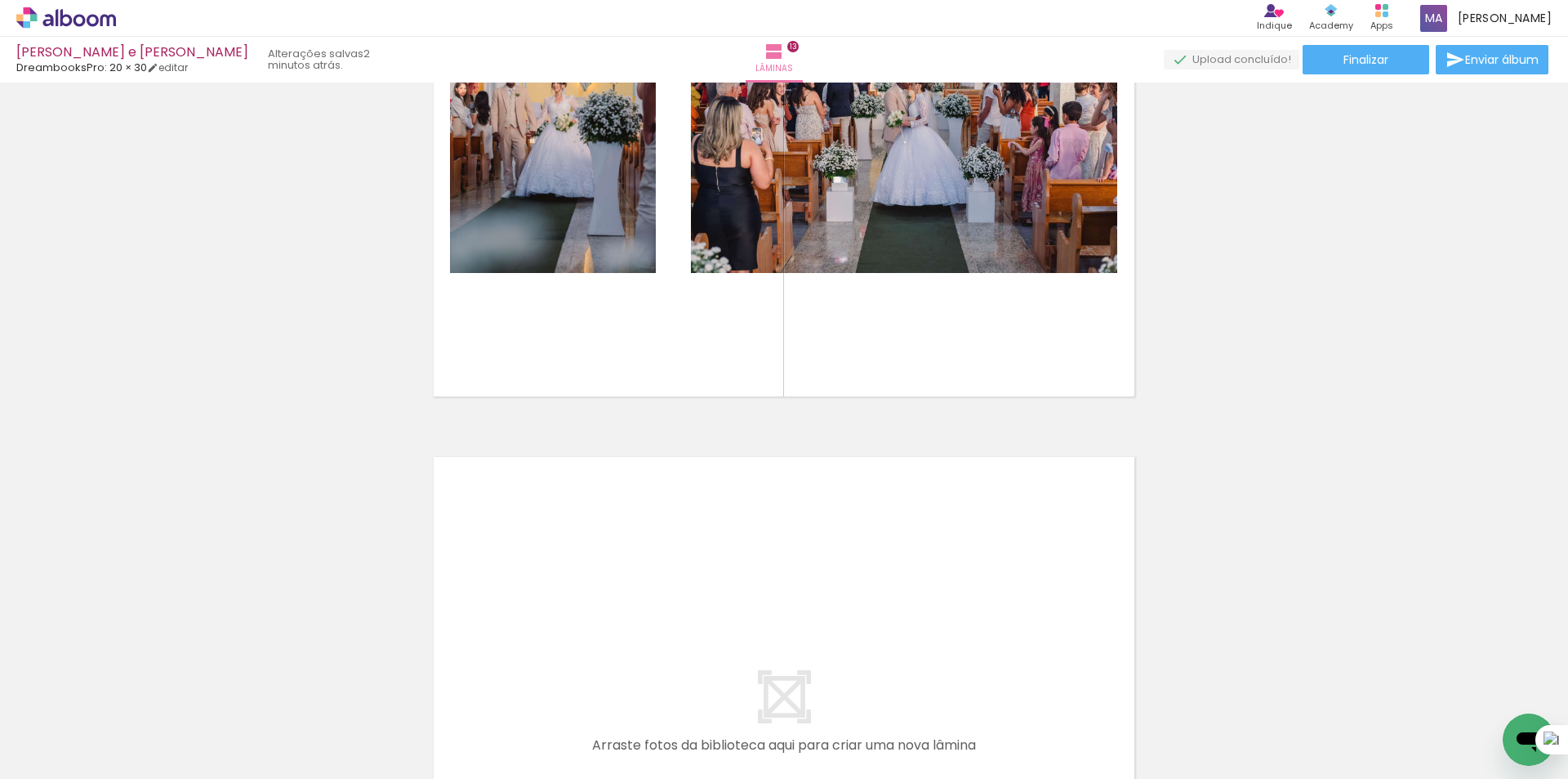
scroll to position [7247, 0]
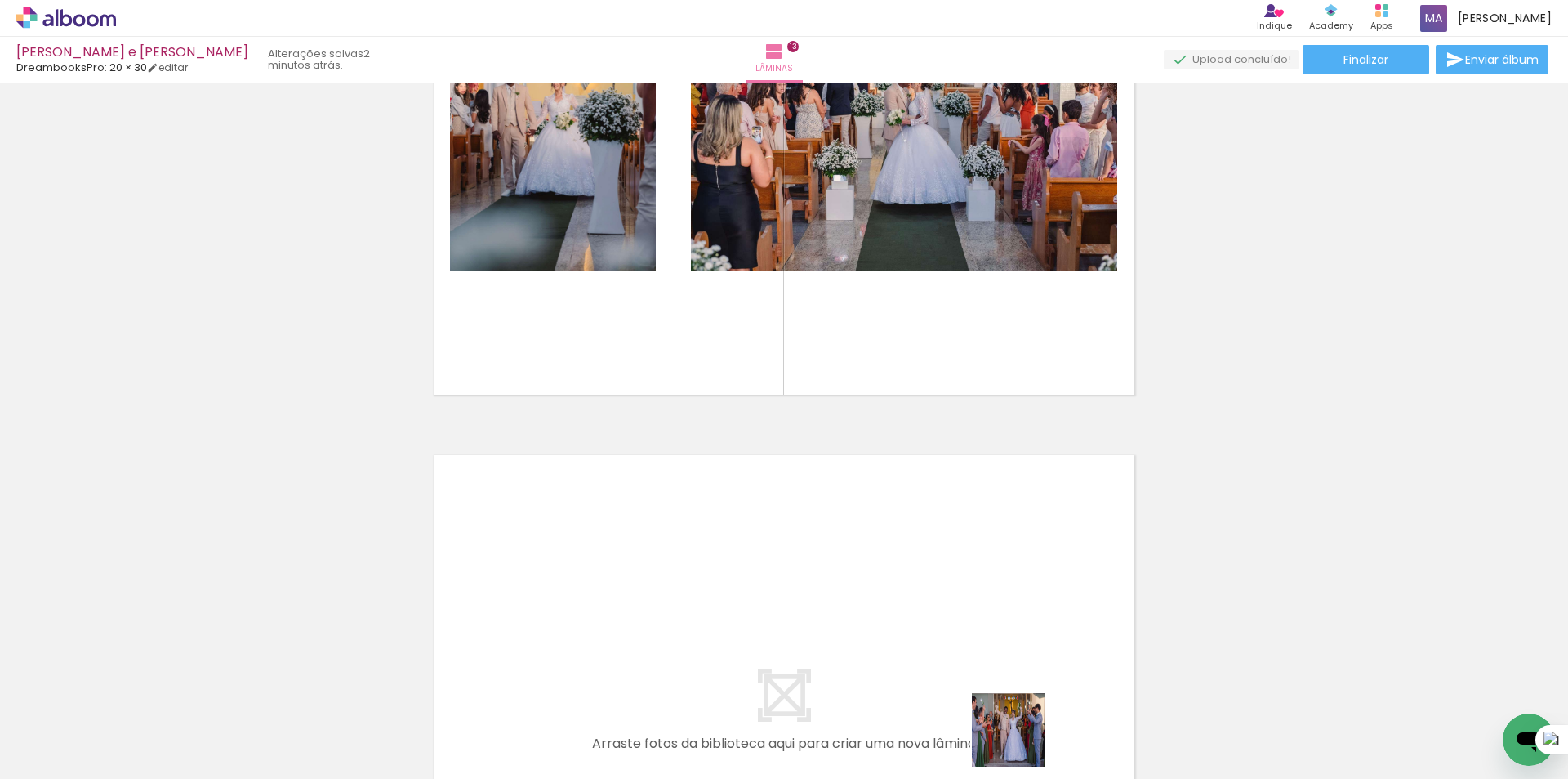
drag, startPoint x: 1021, startPoint y: 764, endPoint x: 1020, endPoint y: 742, distance: 22.0
click at [1020, 742] on quentale-thumb at bounding box center [1020, 723] width 92 height 94
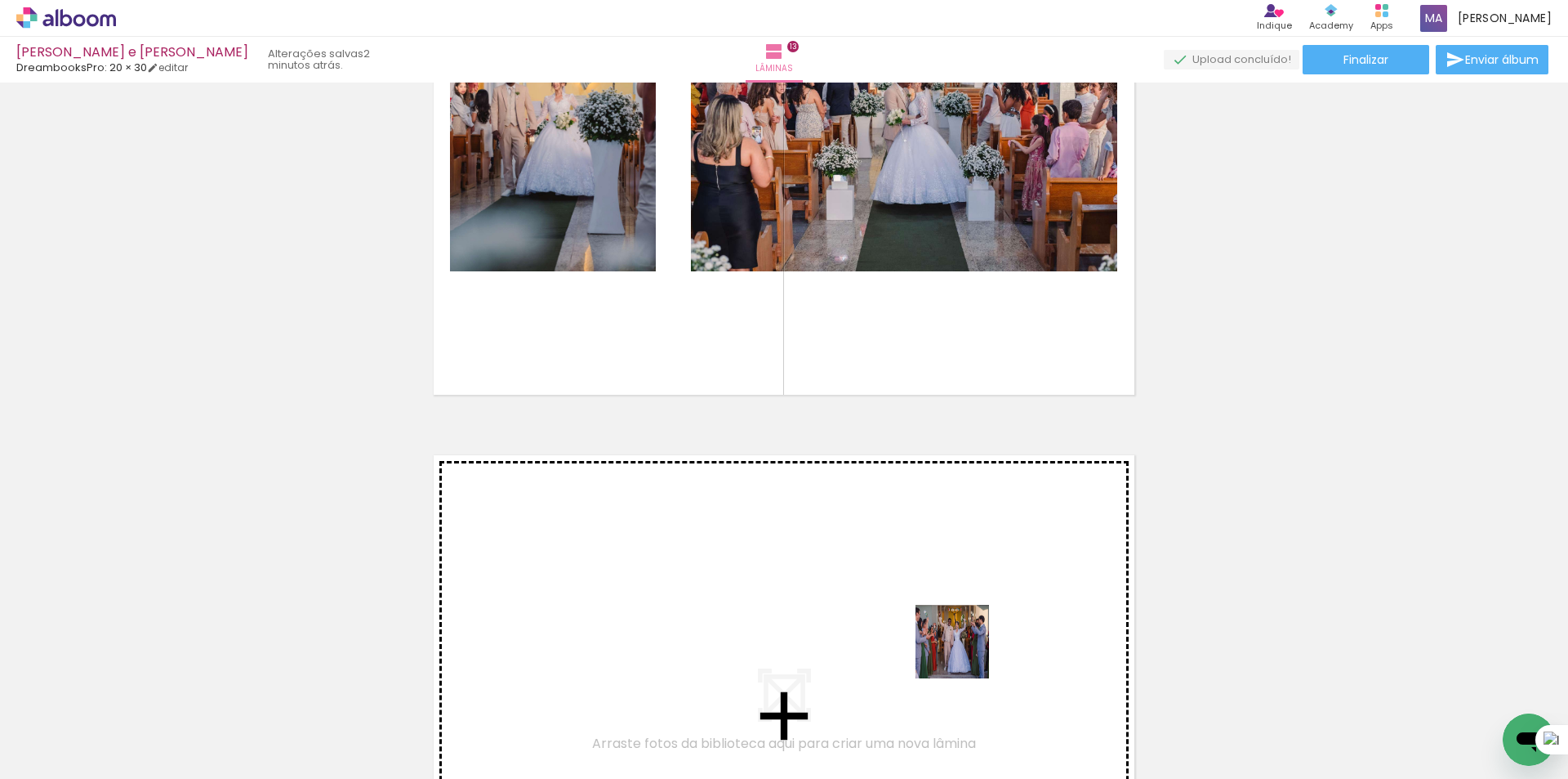
drag, startPoint x: 1019, startPoint y: 740, endPoint x: 1096, endPoint y: 709, distance: 83.0
click at [942, 626] on quentale-workspace at bounding box center [784, 389] width 1568 height 779
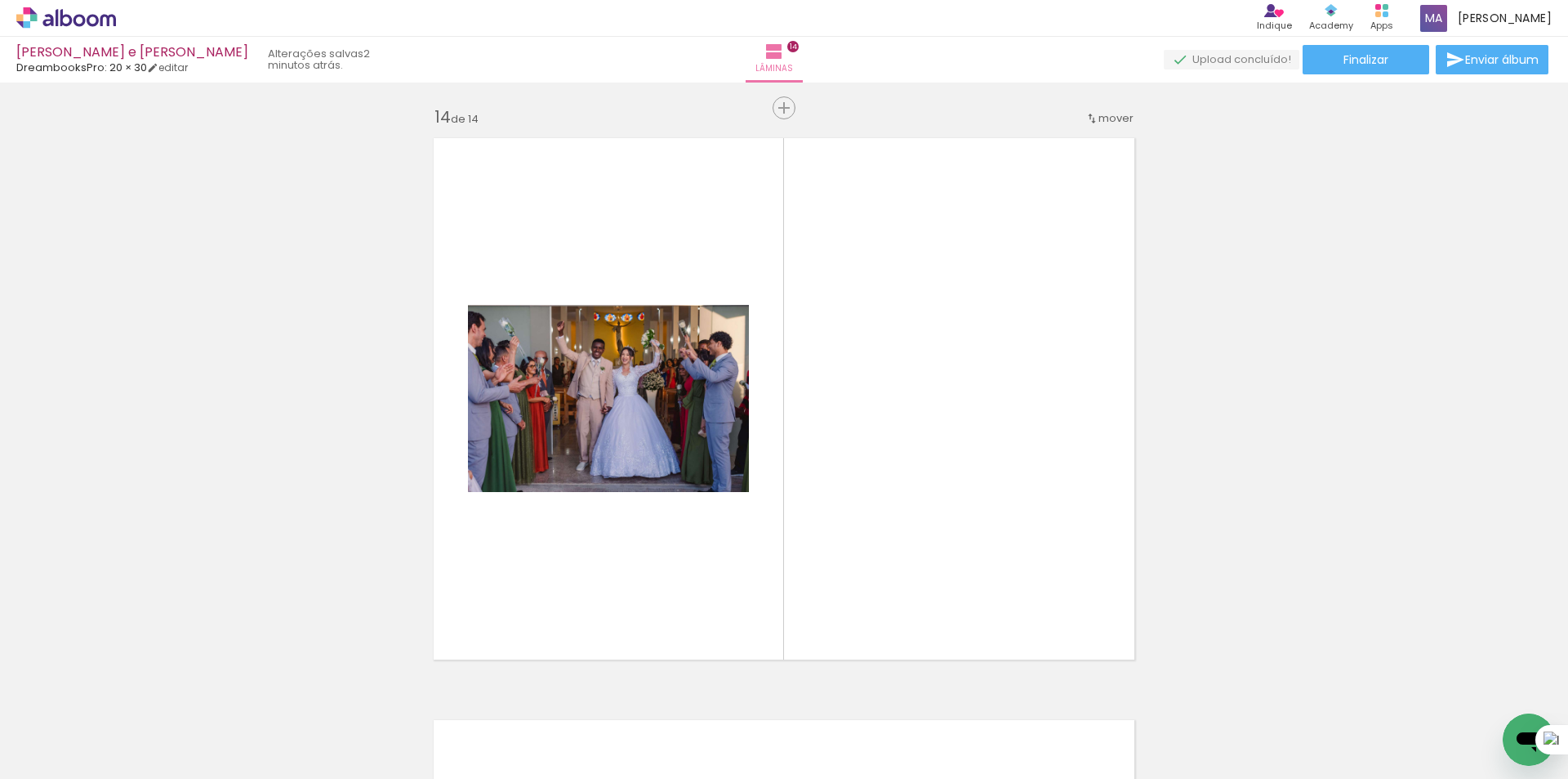
scroll to position [7583, 0]
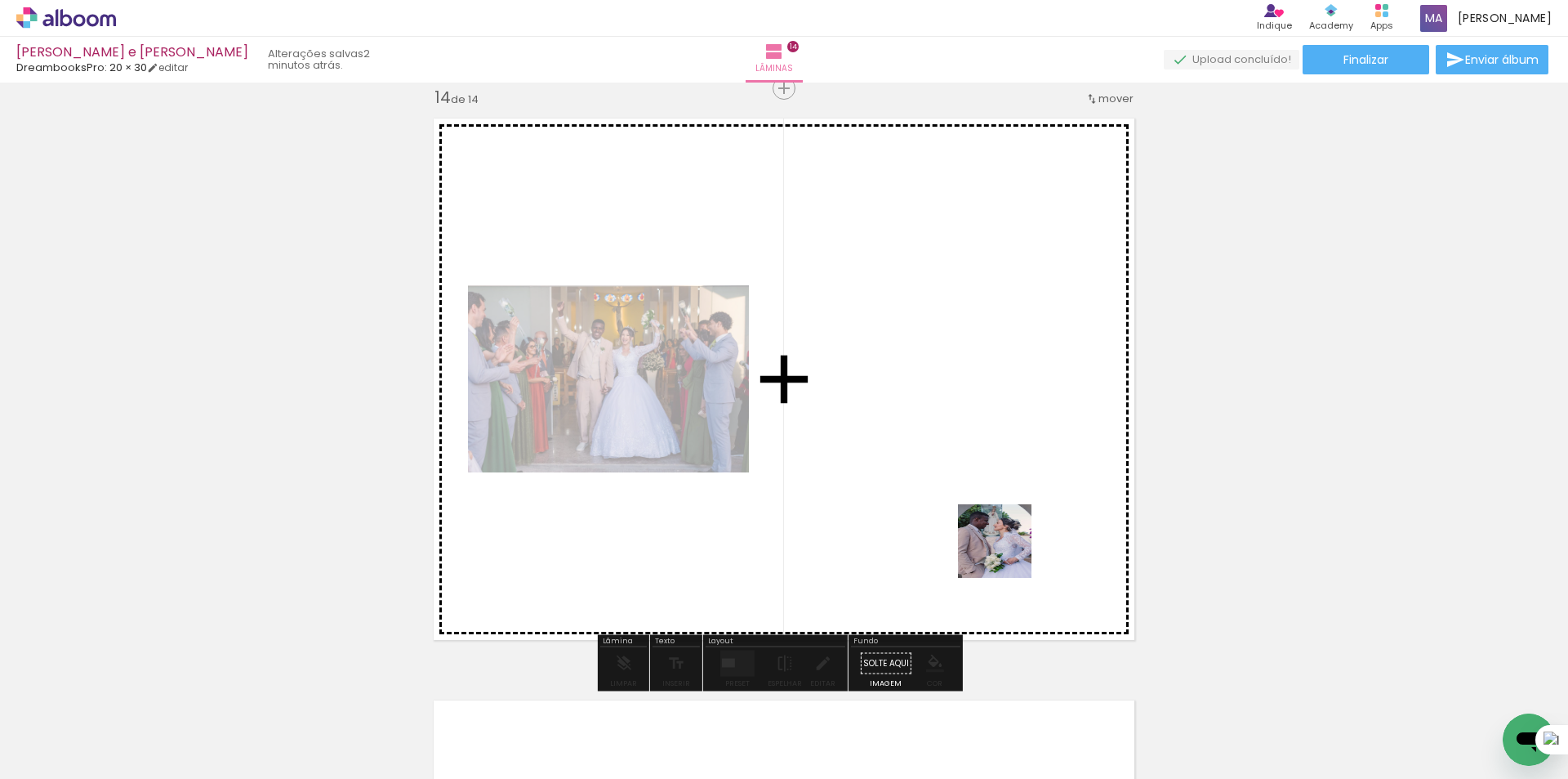
drag, startPoint x: 1121, startPoint y: 731, endPoint x: 1001, endPoint y: 545, distance: 221.4
click at [1001, 545] on quentale-workspace at bounding box center [784, 389] width 1568 height 779
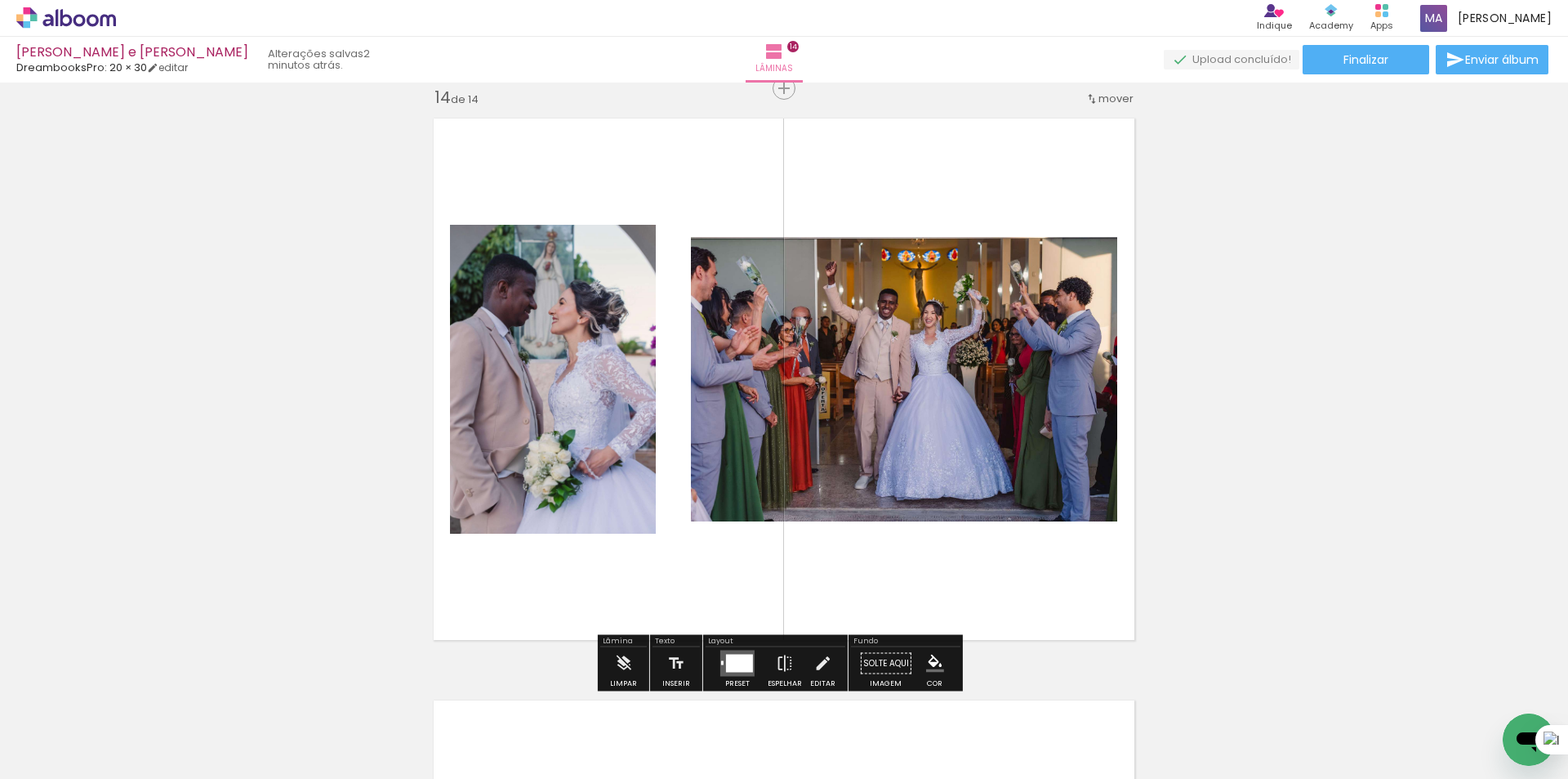
scroll to position [7910, 0]
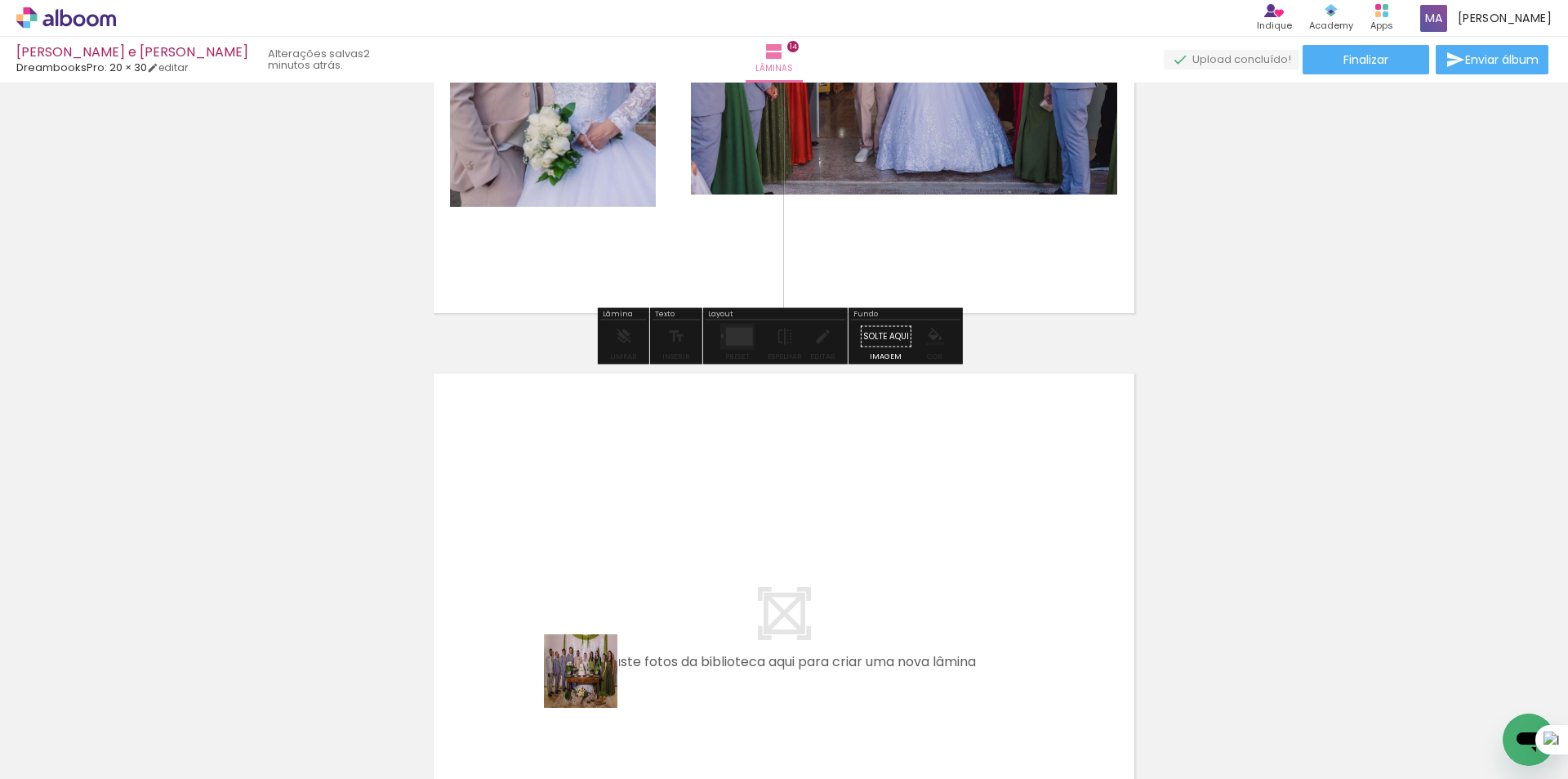
drag, startPoint x: 578, startPoint y: 730, endPoint x: 658, endPoint y: 694, distance: 87.7
click at [602, 616] on quentale-workspace at bounding box center [784, 389] width 1568 height 779
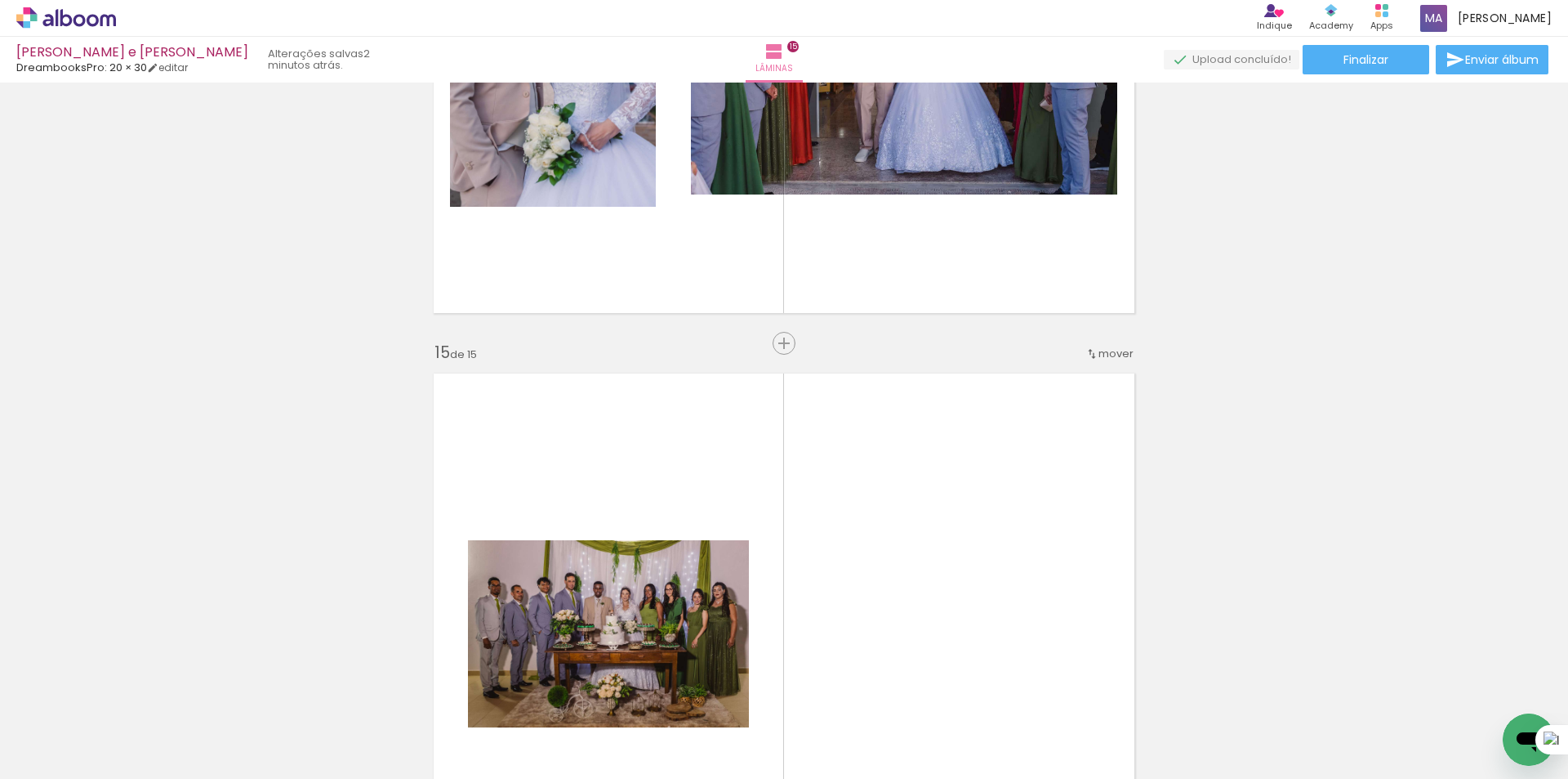
scroll to position [8165, 0]
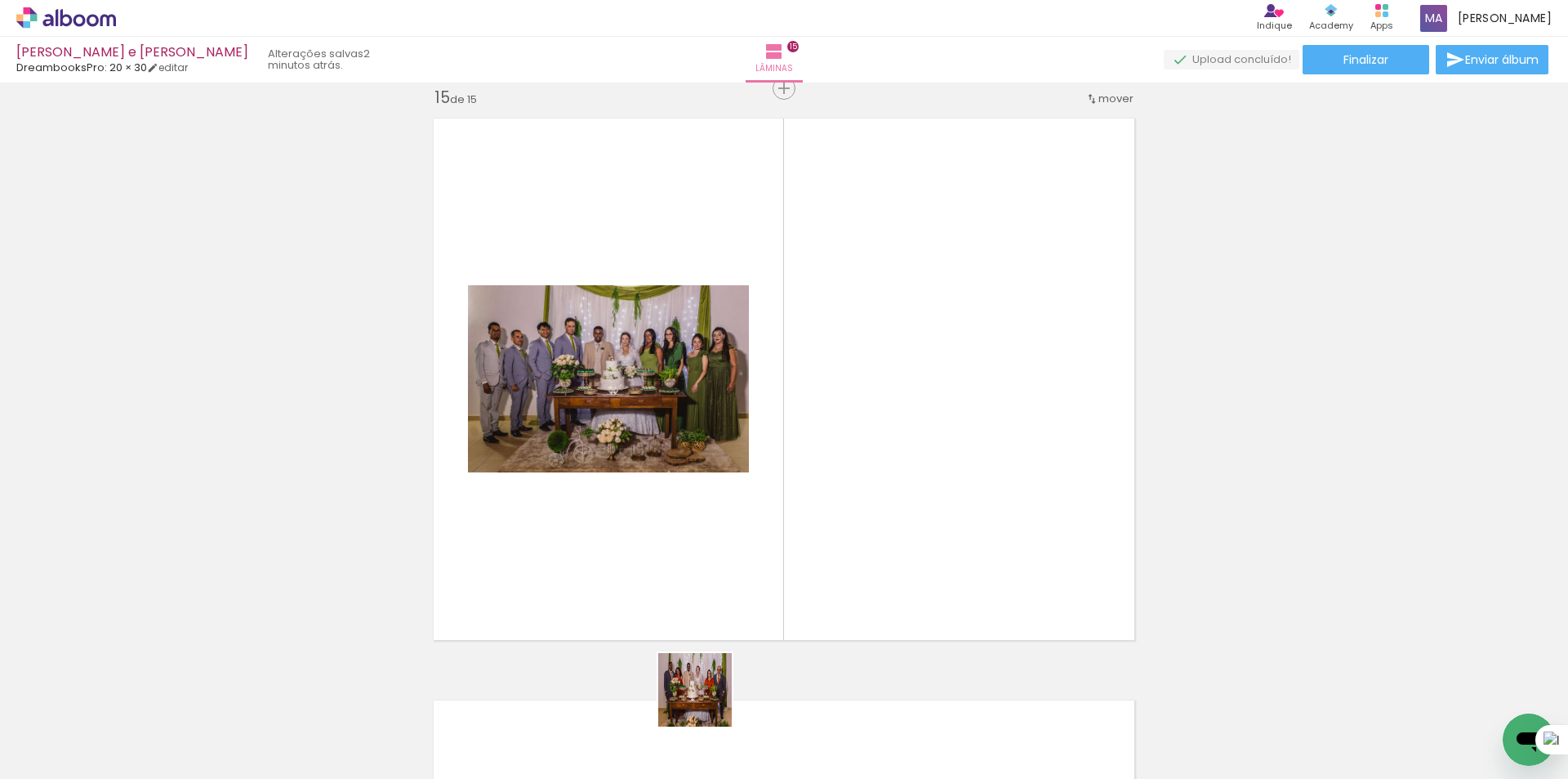
drag, startPoint x: 692, startPoint y: 741, endPoint x: 754, endPoint y: 666, distance: 97.3
click at [739, 618] on quentale-workspace at bounding box center [784, 389] width 1568 height 779
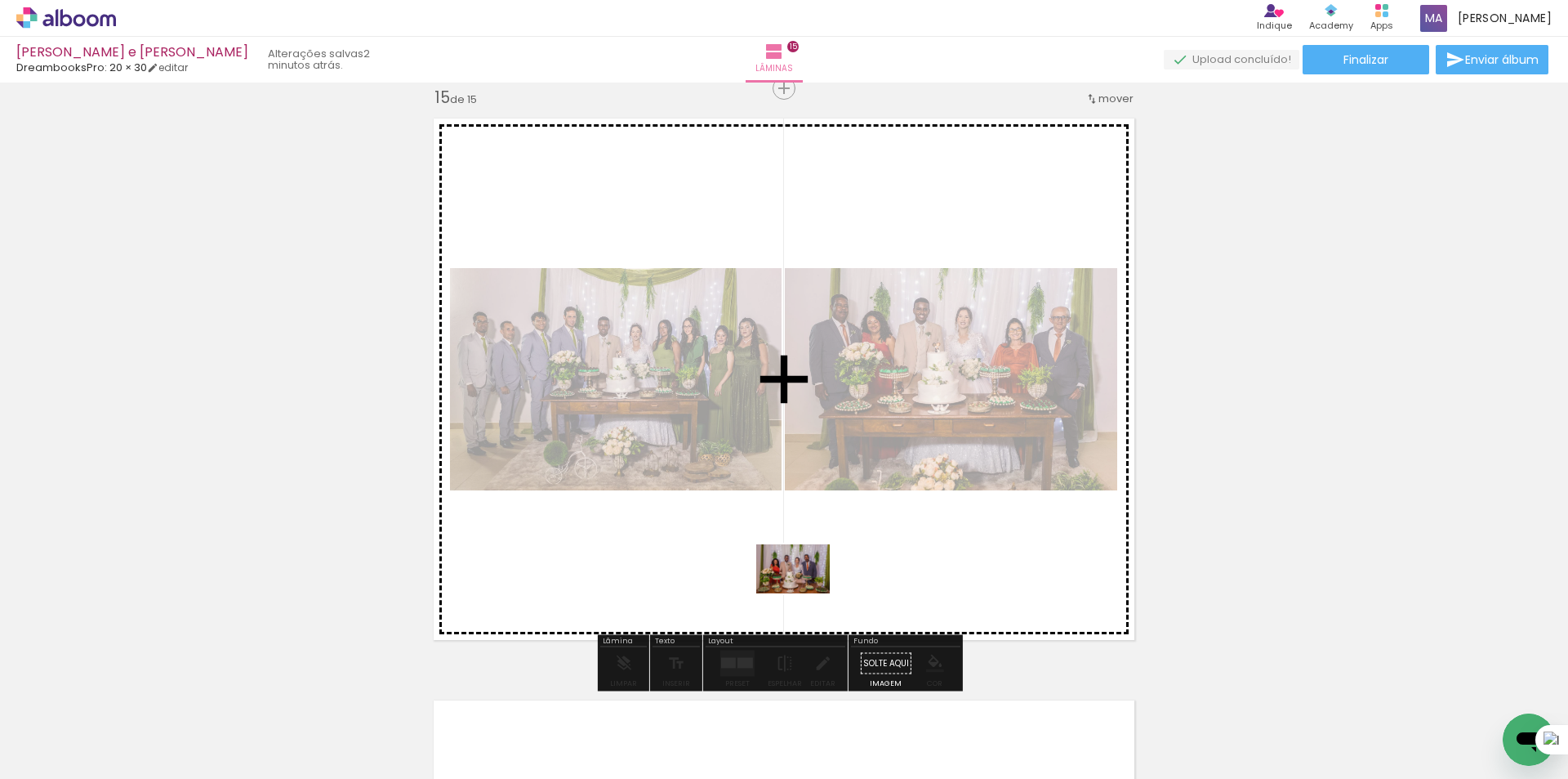
drag, startPoint x: 766, startPoint y: 730, endPoint x: 805, endPoint y: 593, distance: 142.4
click at [805, 593] on quentale-workspace at bounding box center [784, 389] width 1568 height 779
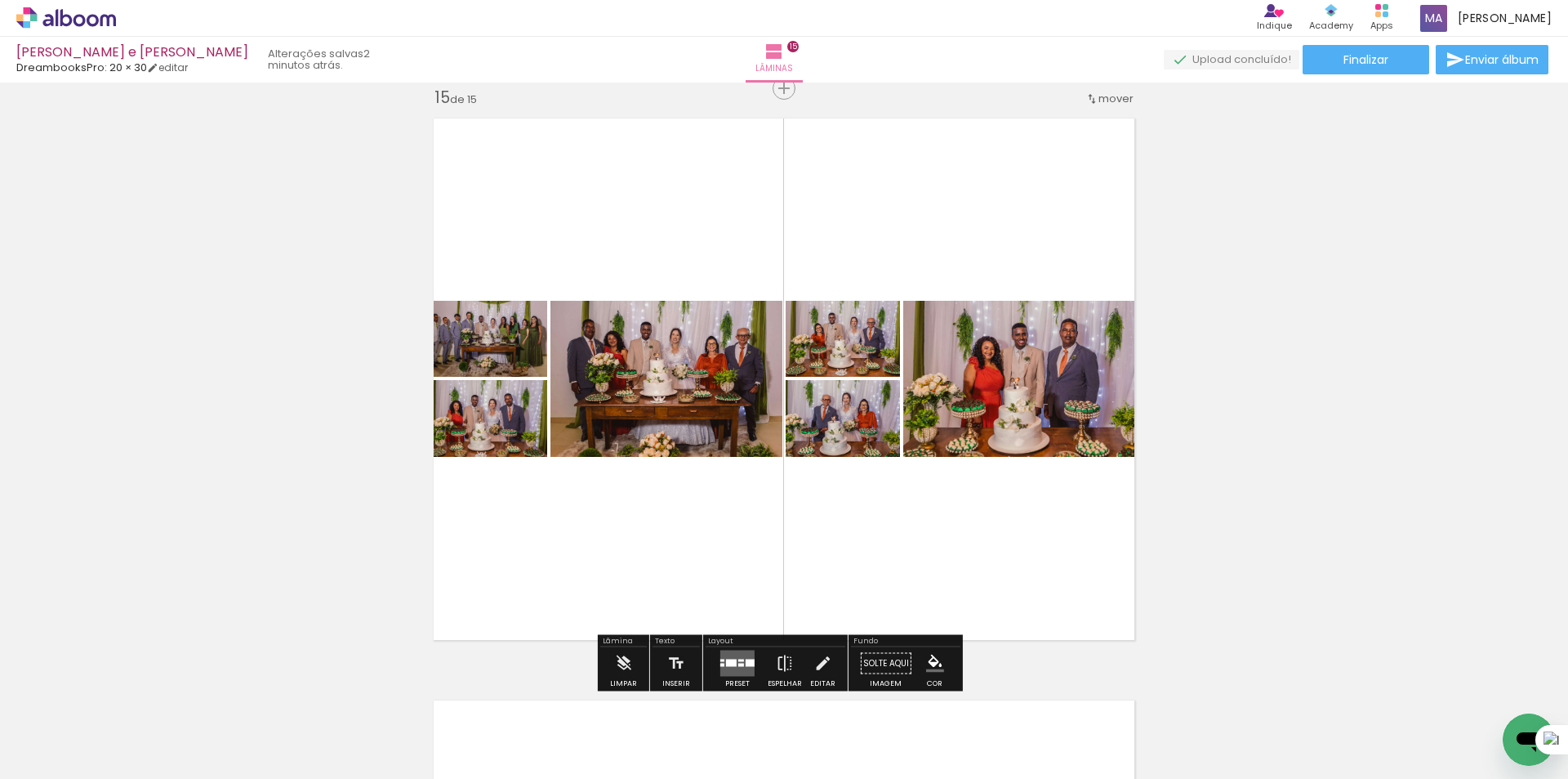
scroll to position [0, 3884]
click at [727, 659] on div at bounding box center [731, 662] width 11 height 7
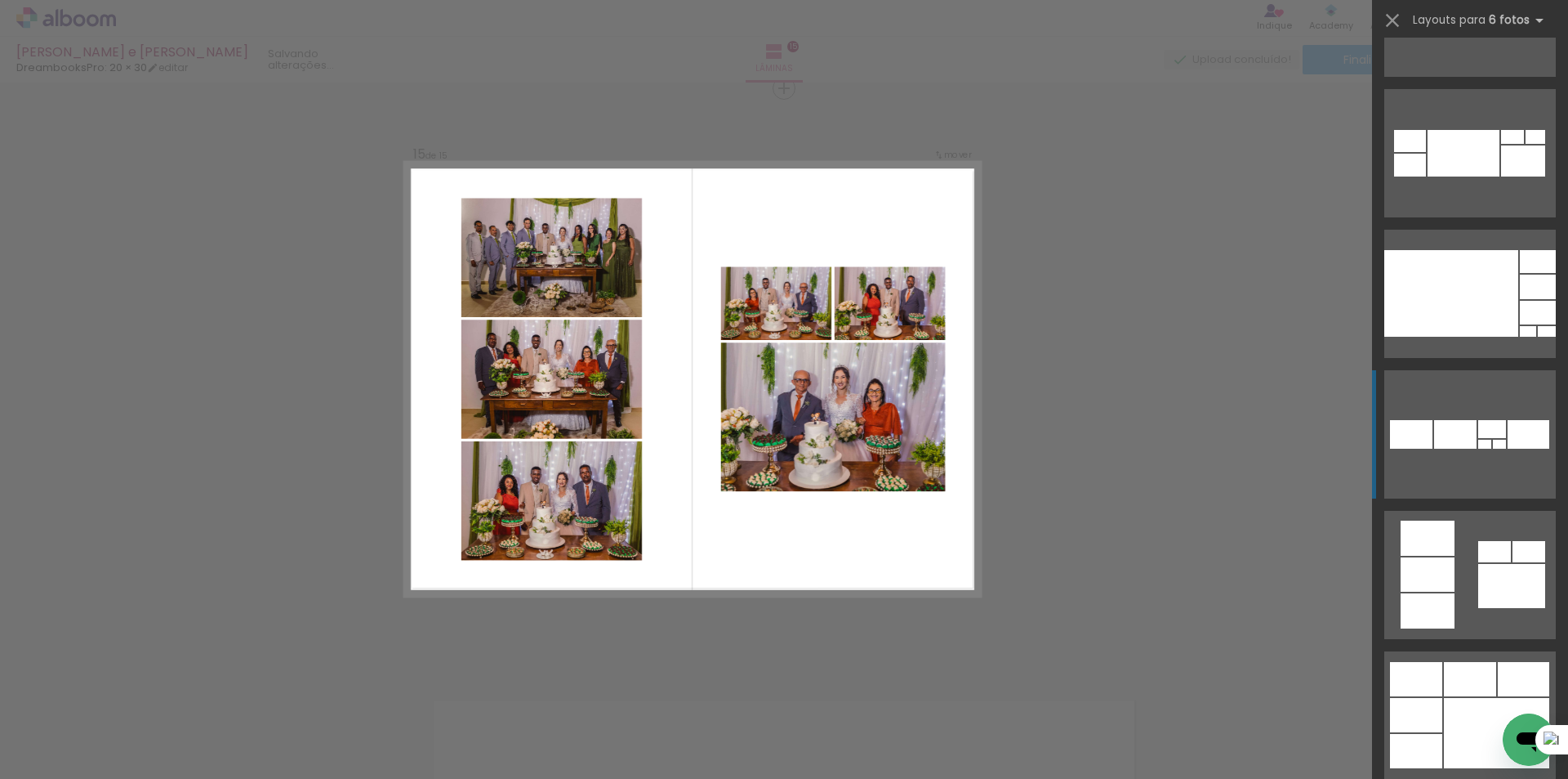
scroll to position [1307, 0]
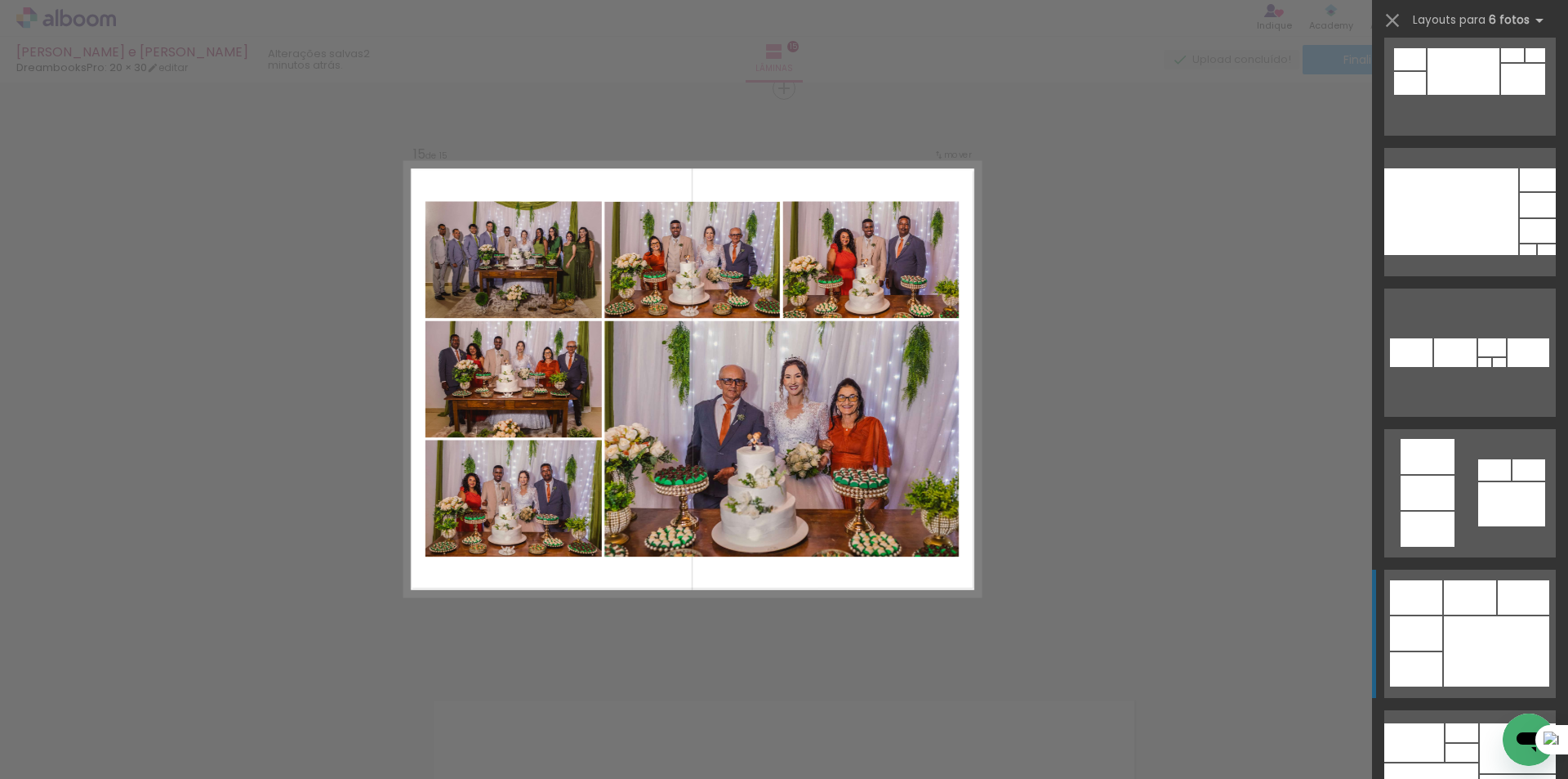
click at [1454, 602] on div at bounding box center [1469, 597] width 52 height 34
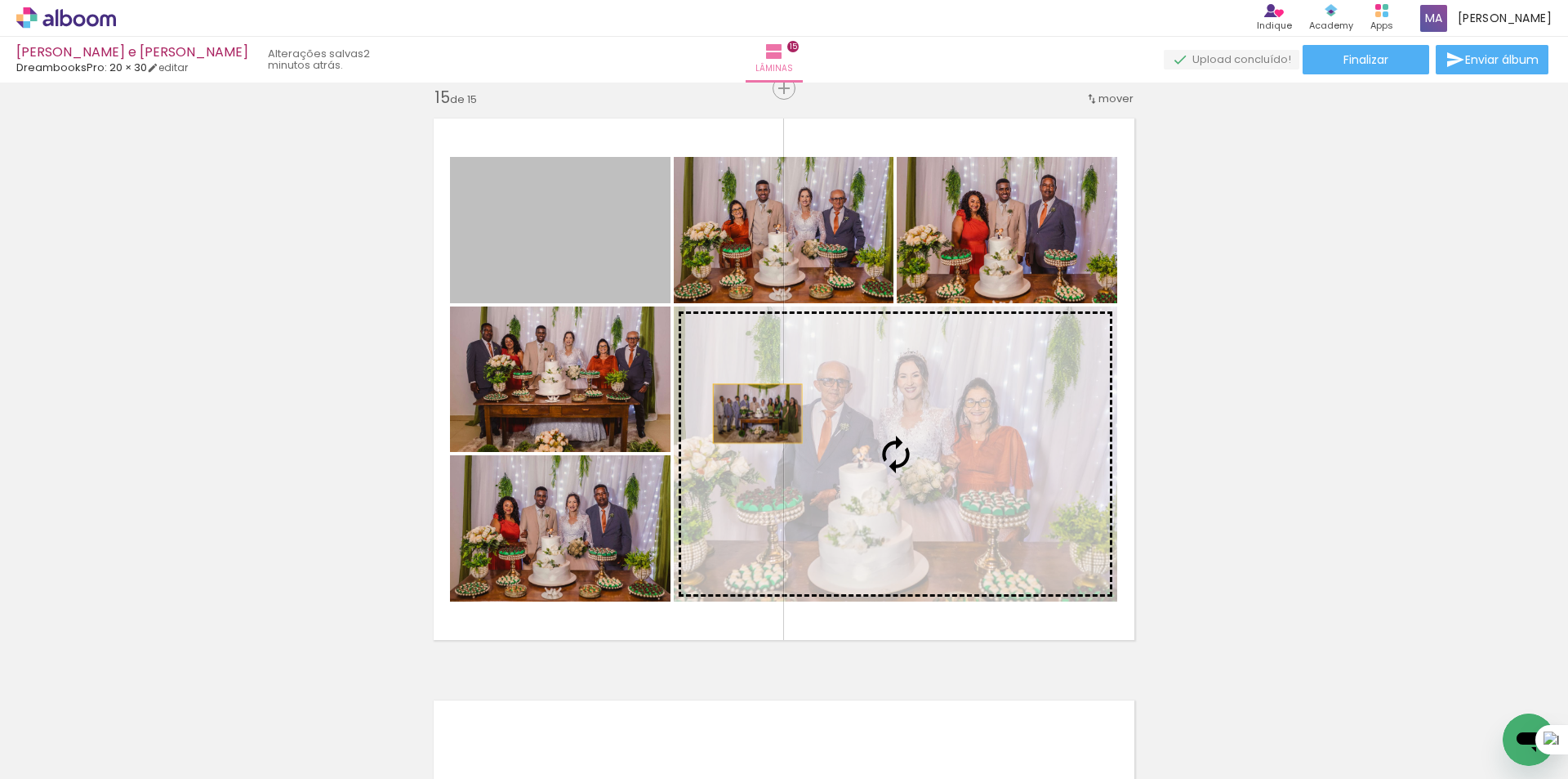
drag, startPoint x: 591, startPoint y: 249, endPoint x: 752, endPoint y: 413, distance: 229.8
click at [0, 0] on slot at bounding box center [0, 0] width 0 height 0
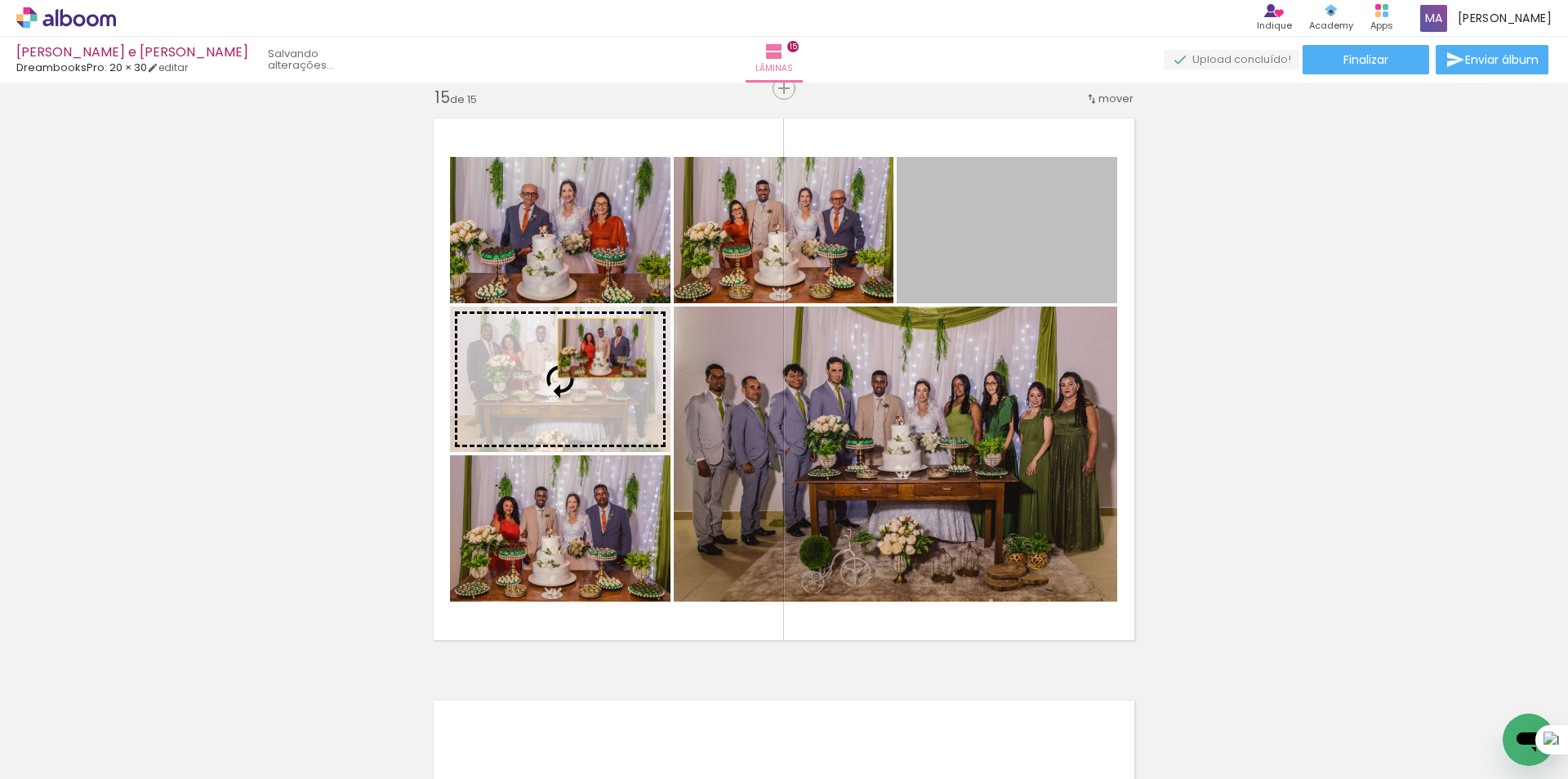
drag, startPoint x: 990, startPoint y: 252, endPoint x: 596, endPoint y: 348, distance: 405.5
click at [0, 0] on slot at bounding box center [0, 0] width 0 height 0
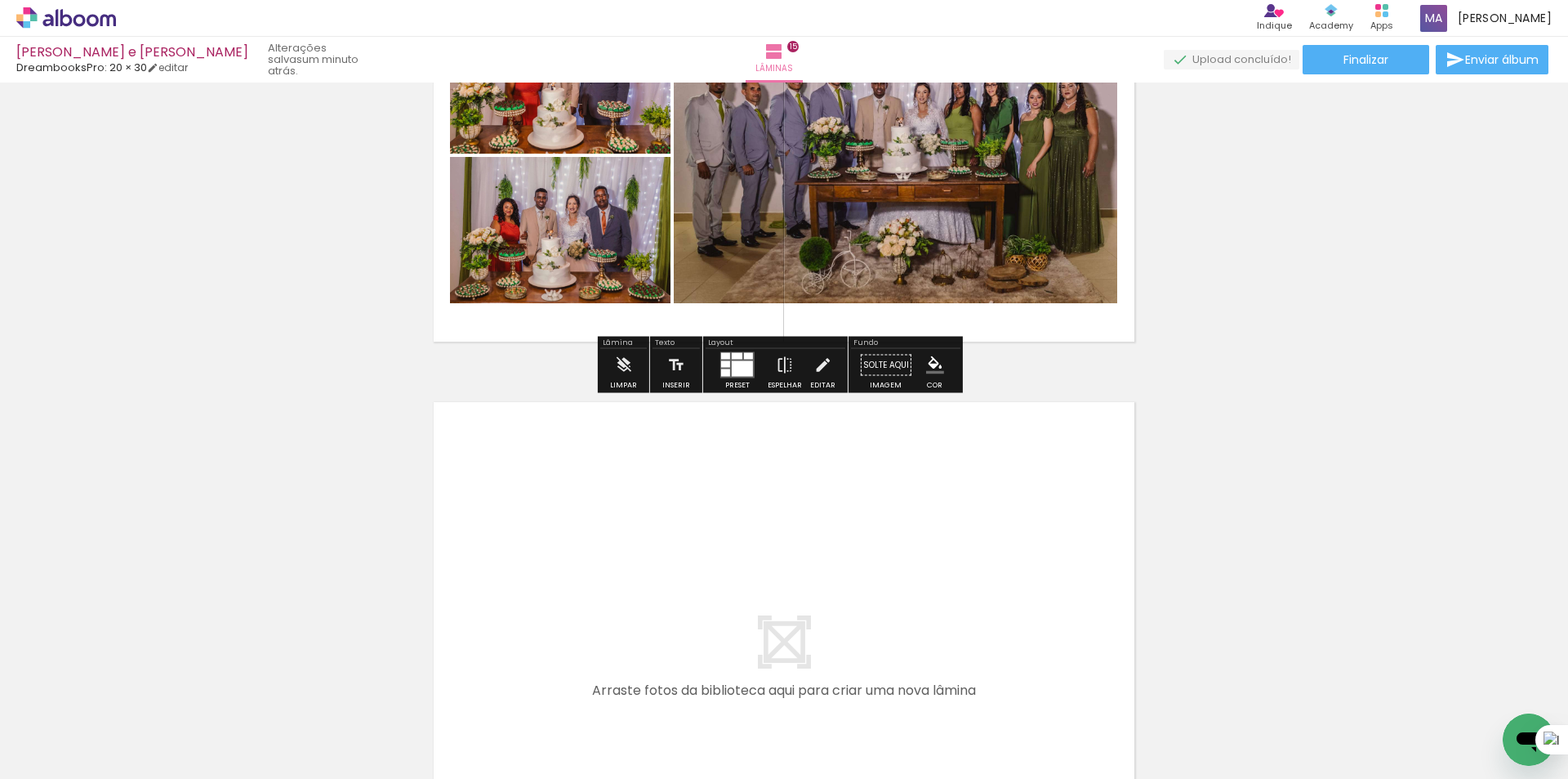
scroll to position [8492, 0]
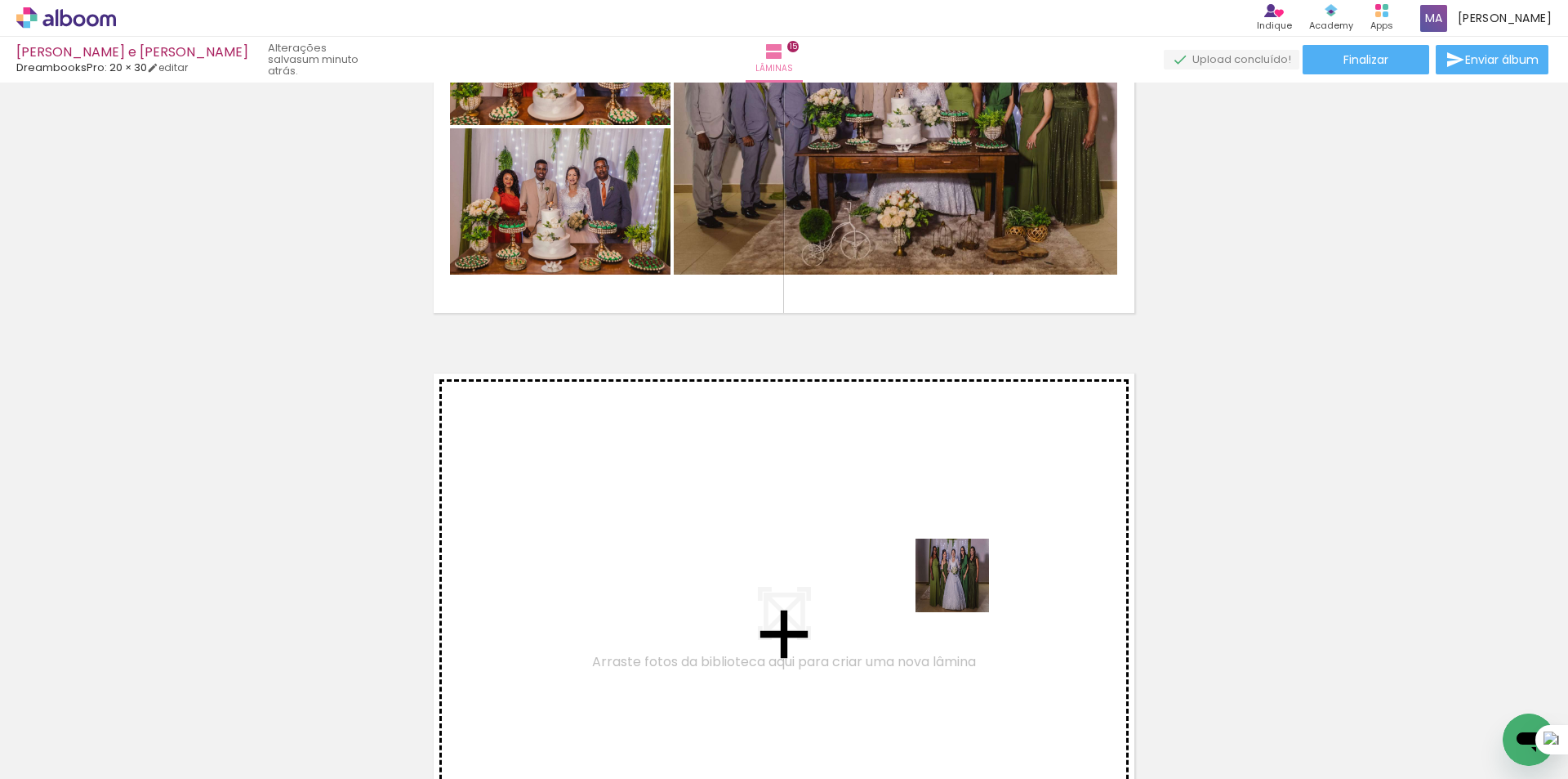
drag, startPoint x: 1131, startPoint y: 723, endPoint x: 1195, endPoint y: 673, distance: 81.2
click at [941, 570] on quentale-workspace at bounding box center [784, 389] width 1568 height 779
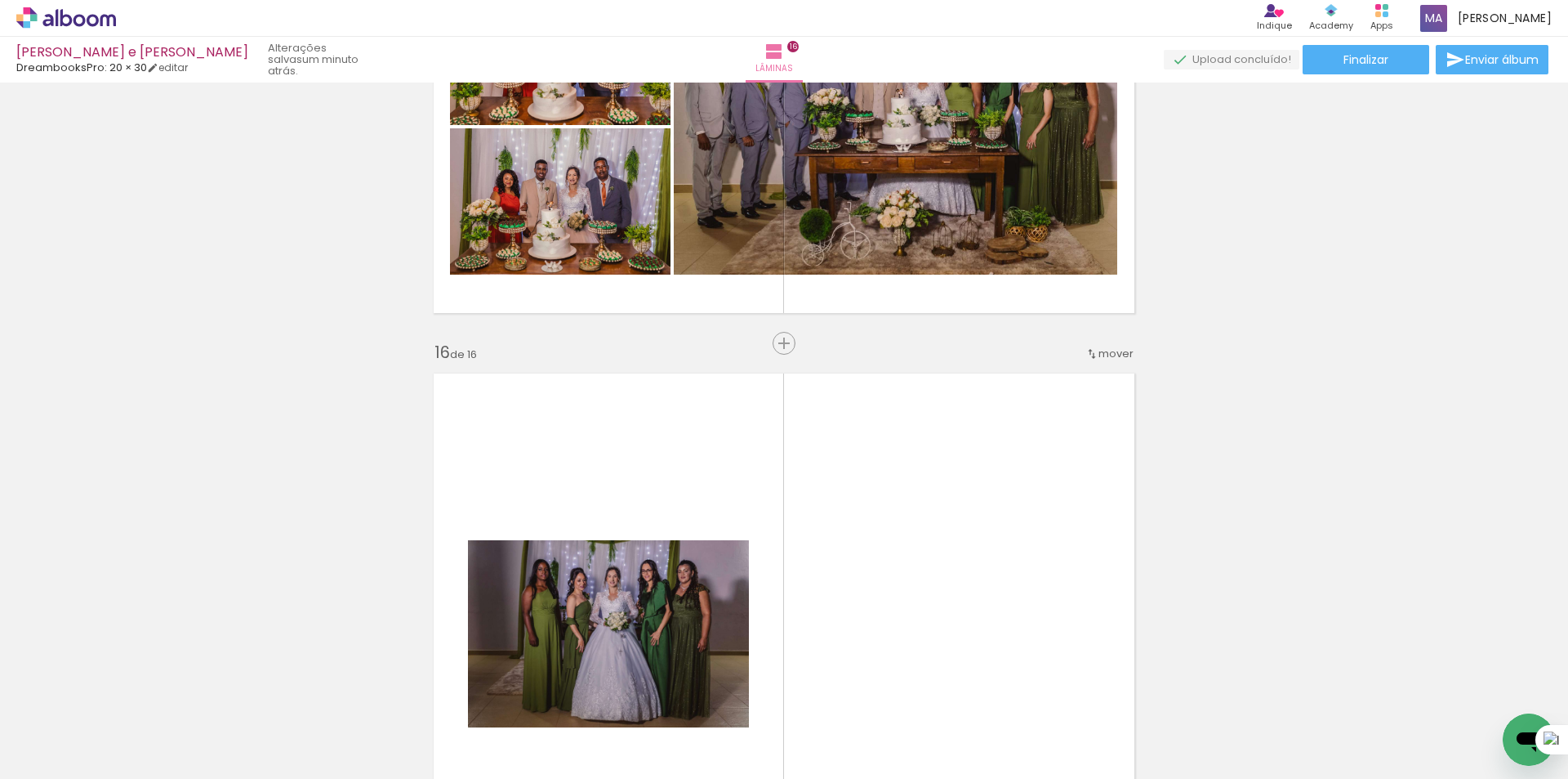
scroll to position [8747, 0]
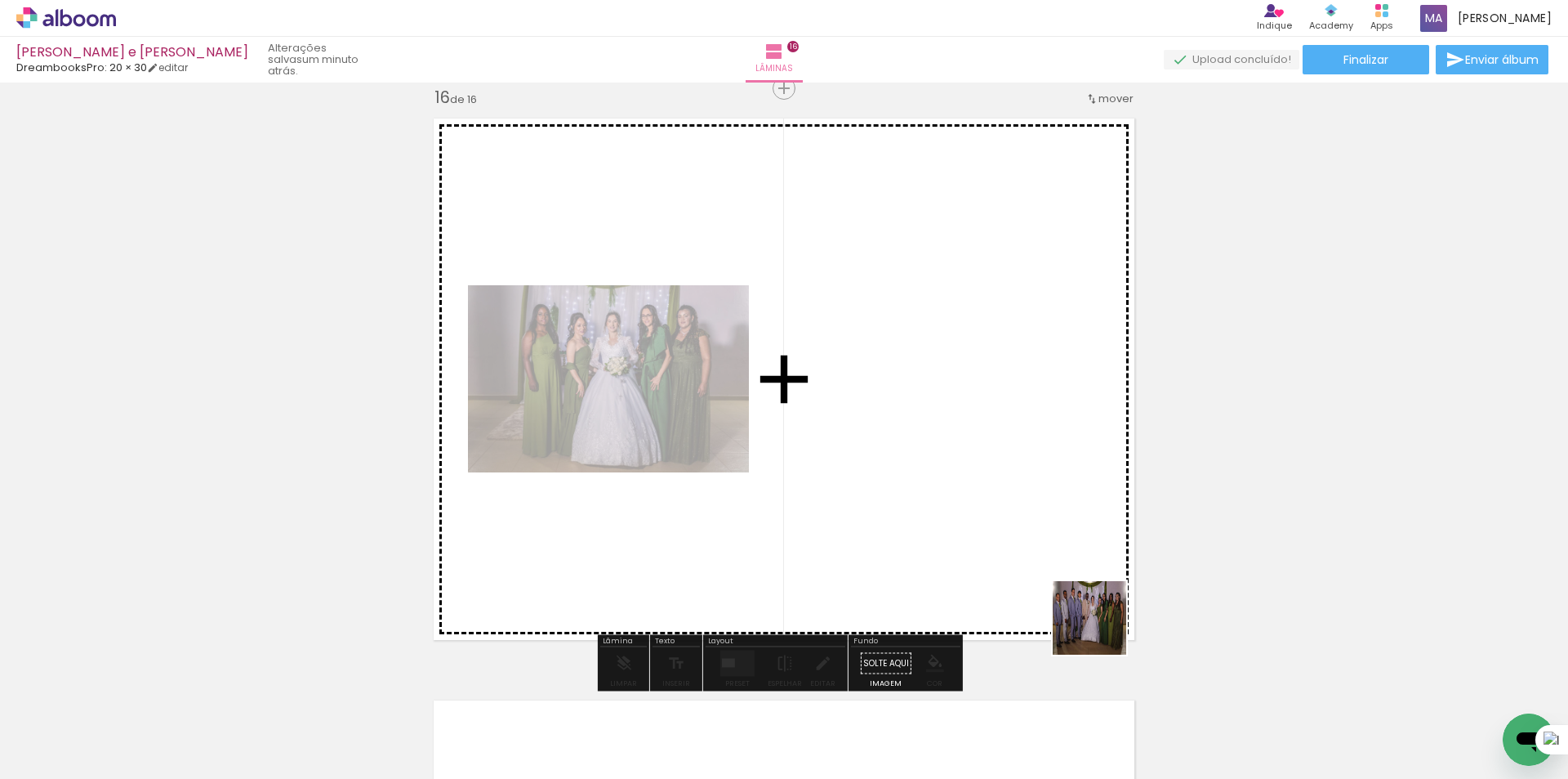
drag, startPoint x: 1215, startPoint y: 711, endPoint x: 1191, endPoint y: 619, distance: 95.1
click at [1028, 578] on quentale-workspace at bounding box center [784, 389] width 1568 height 779
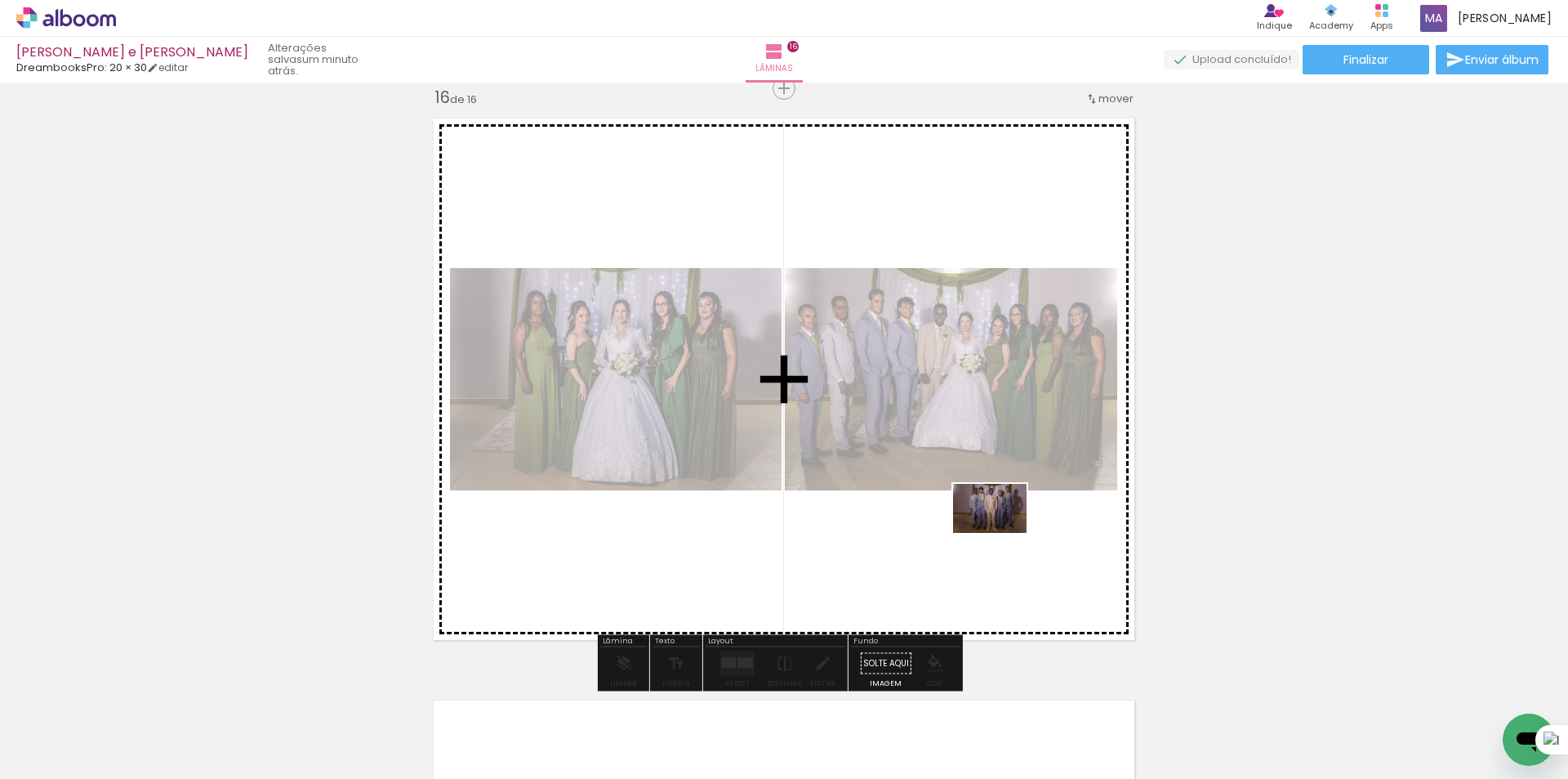
drag, startPoint x: 1320, startPoint y: 731, endPoint x: 1001, endPoint y: 533, distance: 375.5
click at [1001, 533] on quentale-workspace at bounding box center [784, 389] width 1568 height 779
